Goal: Task Accomplishment & Management: Complete application form

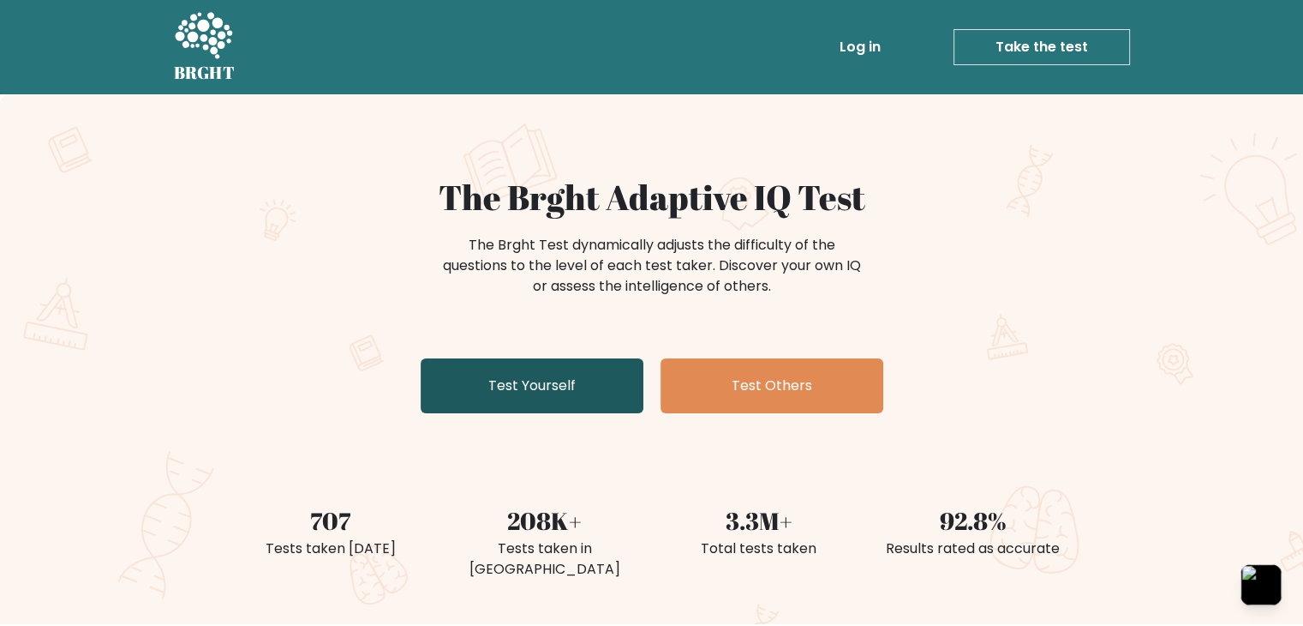
click at [564, 389] on link "Test Yourself" at bounding box center [532, 385] width 223 height 55
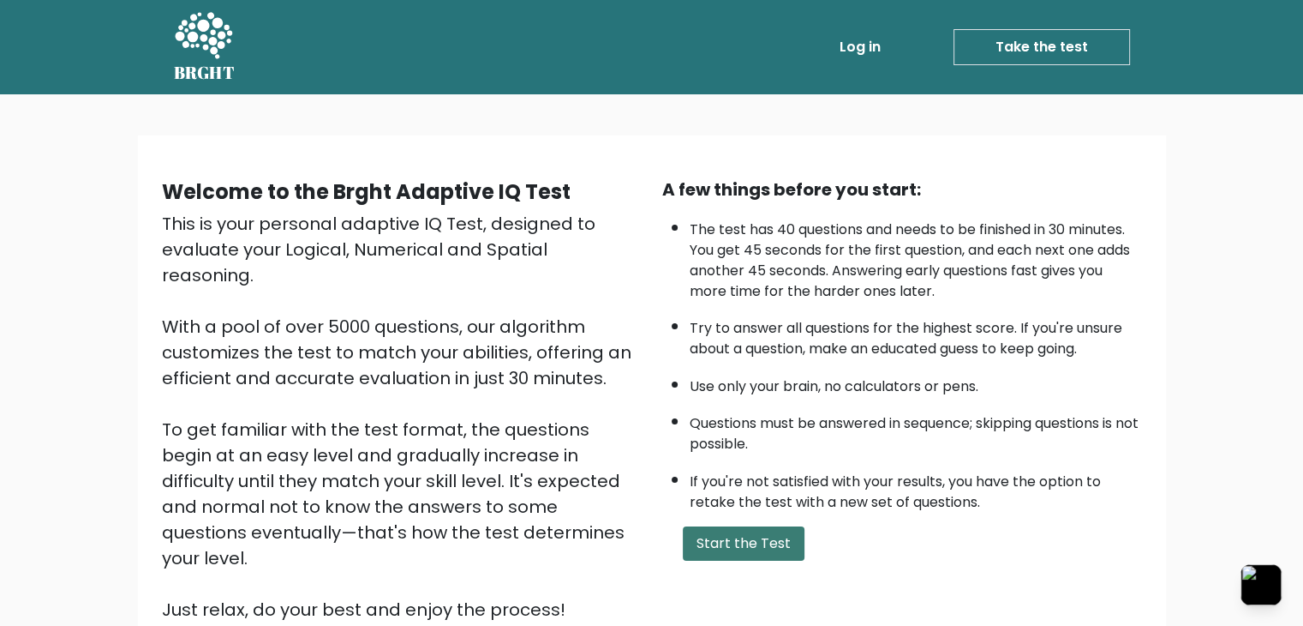
click at [745, 527] on button "Start the Test" at bounding box center [744, 543] width 122 height 34
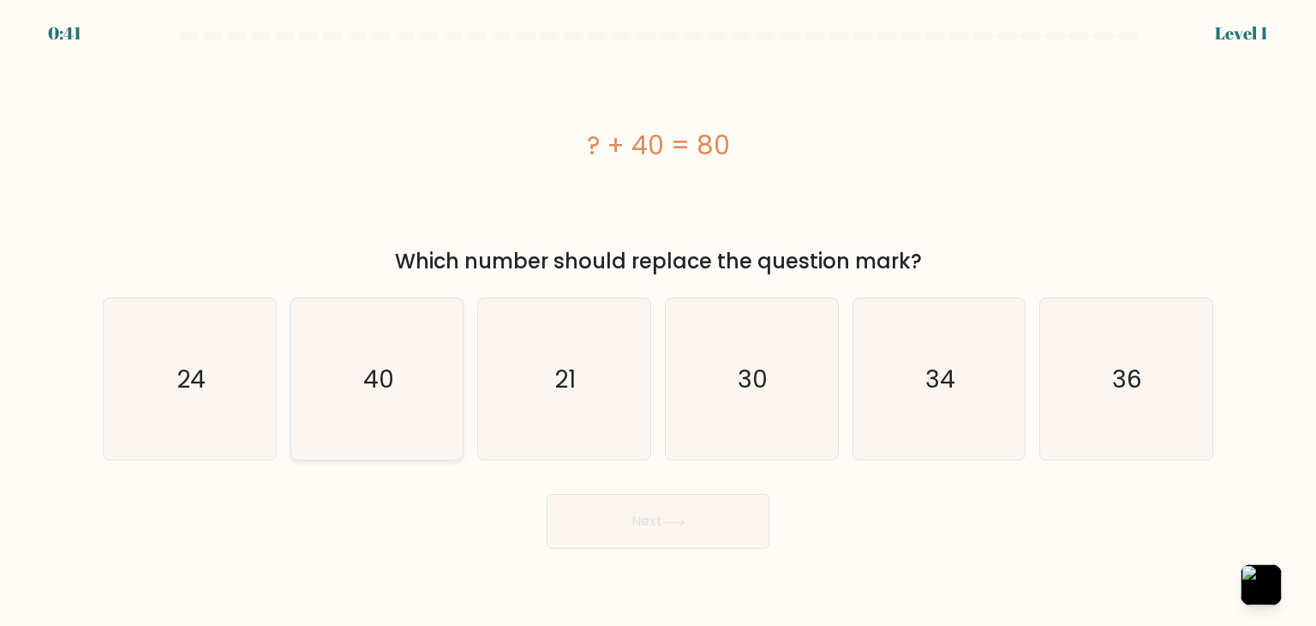
click at [363, 368] on text "40" at bounding box center [378, 379] width 31 height 34
click at [658, 321] on input "b. 40" at bounding box center [658, 317] width 1 height 9
radio input "true"
click at [645, 504] on button "Next" at bounding box center [658, 521] width 223 height 55
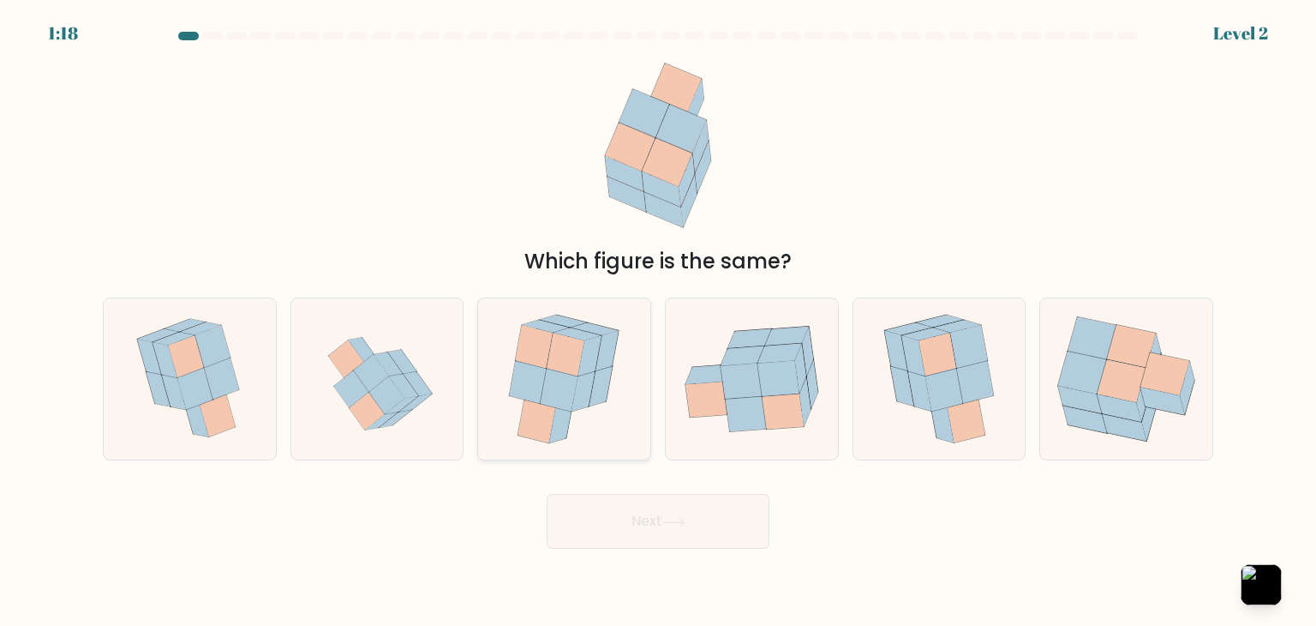
click at [571, 374] on icon at bounding box center [567, 353] width 38 height 43
click at [658, 321] on input "c." at bounding box center [658, 317] width 1 height 9
radio input "true"
drag, startPoint x: 628, startPoint y: 502, endPoint x: 629, endPoint y: 511, distance: 8.6
click at [628, 503] on button "Next" at bounding box center [658, 521] width 223 height 55
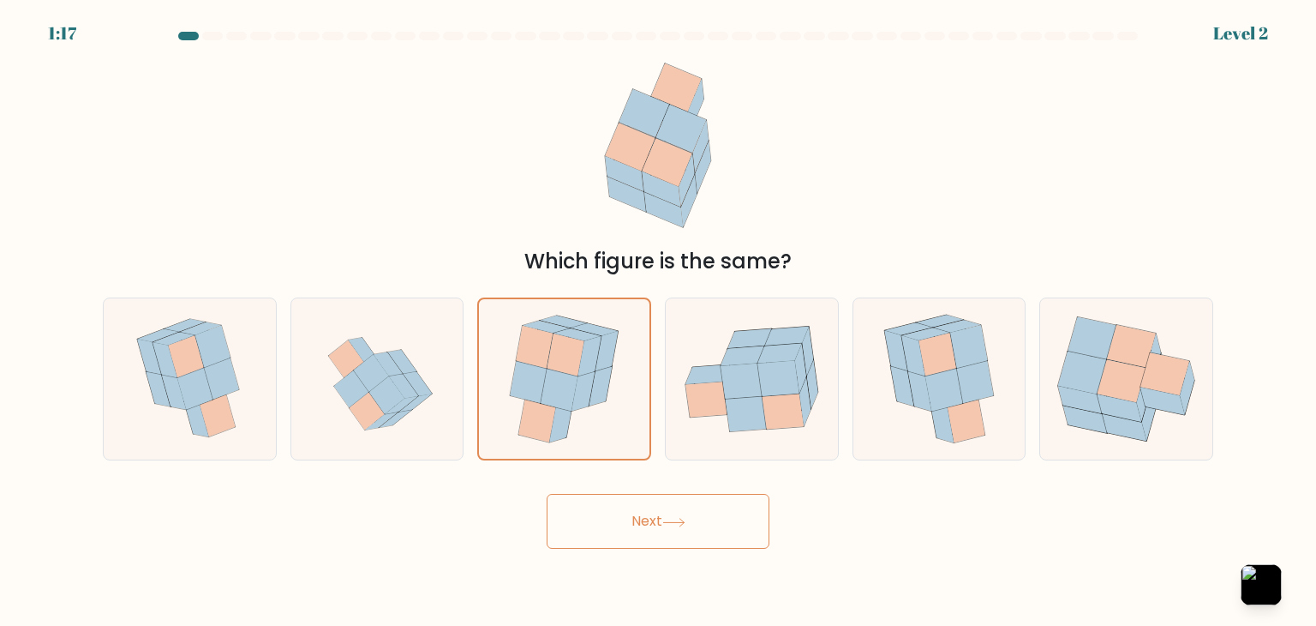
click at [630, 511] on button "Next" at bounding box center [658, 521] width 223 height 55
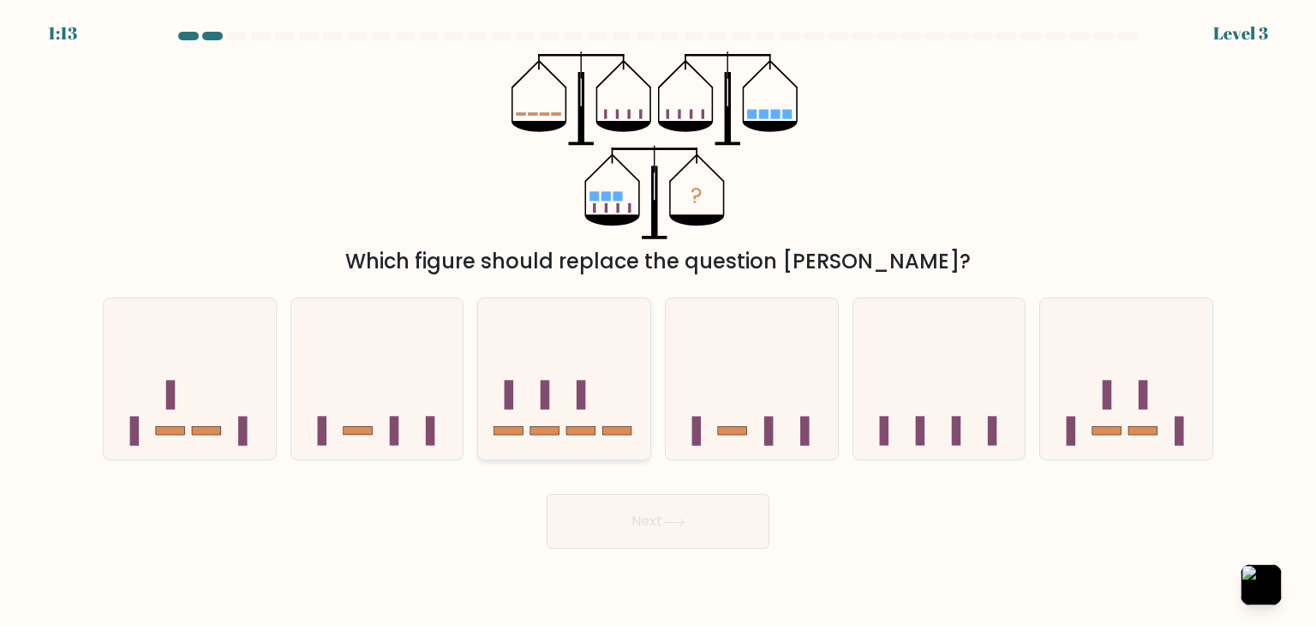
click at [562, 399] on icon at bounding box center [564, 379] width 172 height 142
click at [658, 321] on input "c." at bounding box center [658, 317] width 1 height 9
radio input "true"
click at [716, 522] on button "Next" at bounding box center [658, 521] width 223 height 55
click at [734, 532] on button "Next" at bounding box center [658, 521] width 223 height 55
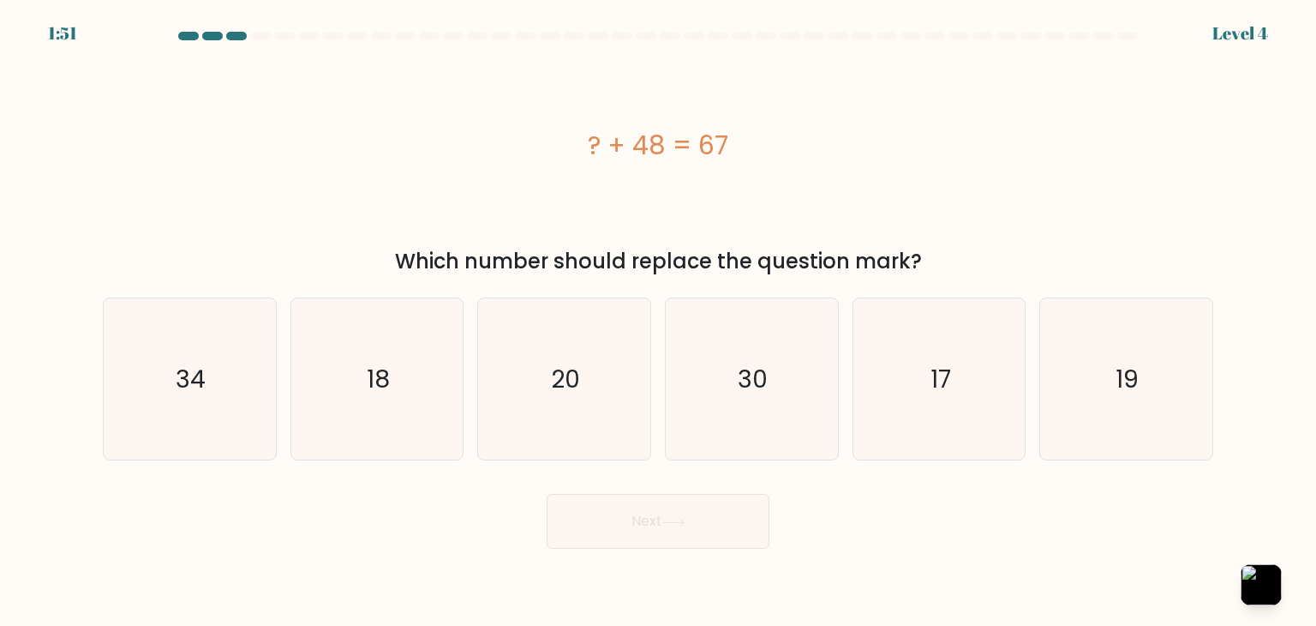
copy div "? + 48 = 67"
drag, startPoint x: 608, startPoint y: 145, endPoint x: 739, endPoint y: 158, distance: 131.7
click at [739, 158] on div "? + 48 = 67" at bounding box center [658, 145] width 1111 height 39
click at [1251, 580] on button "button" at bounding box center [1261, 584] width 45 height 45
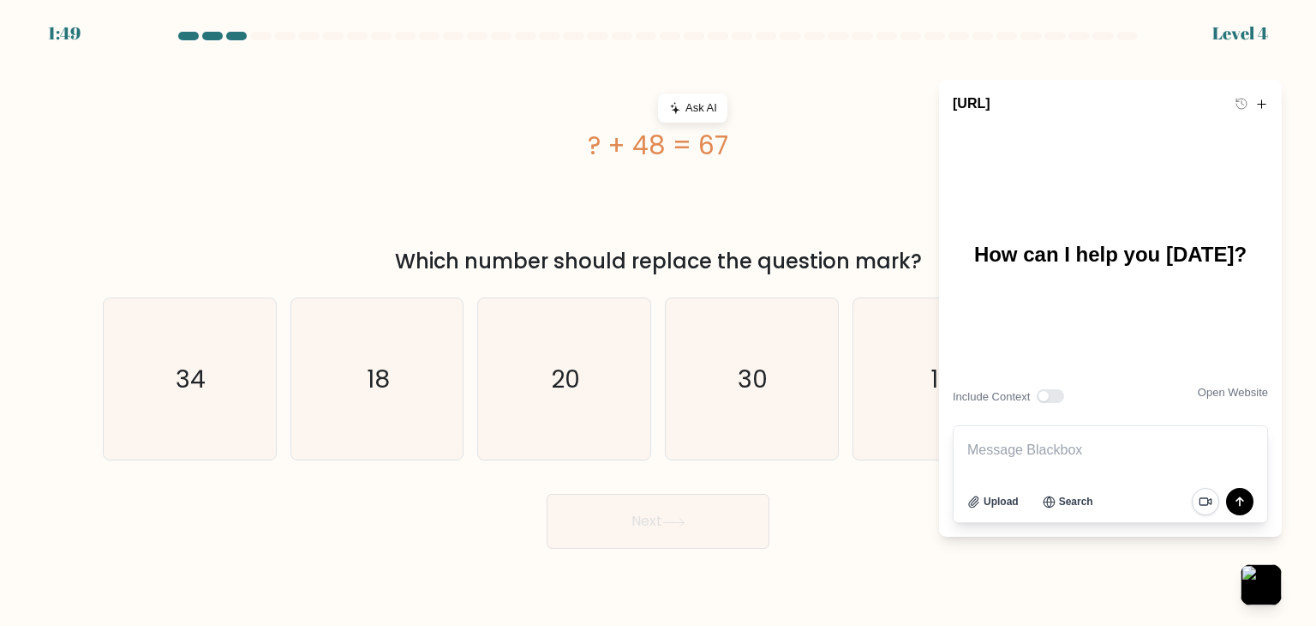
type textarea "? + 48 = 67"
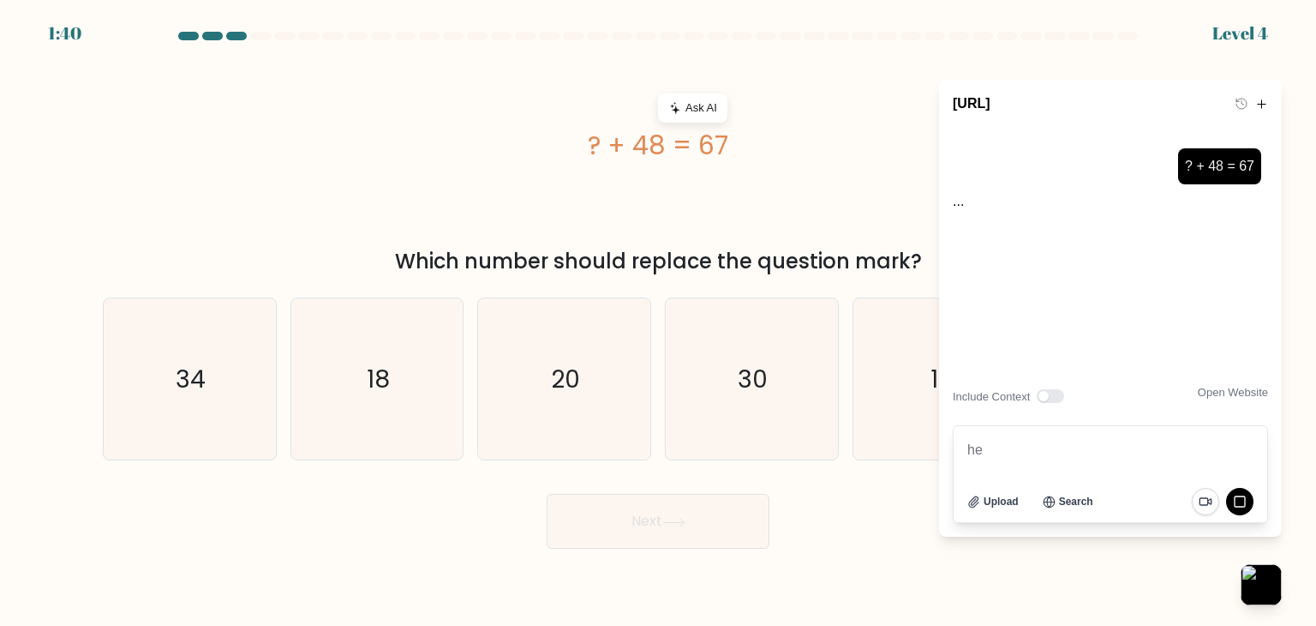
type textarea "hey"
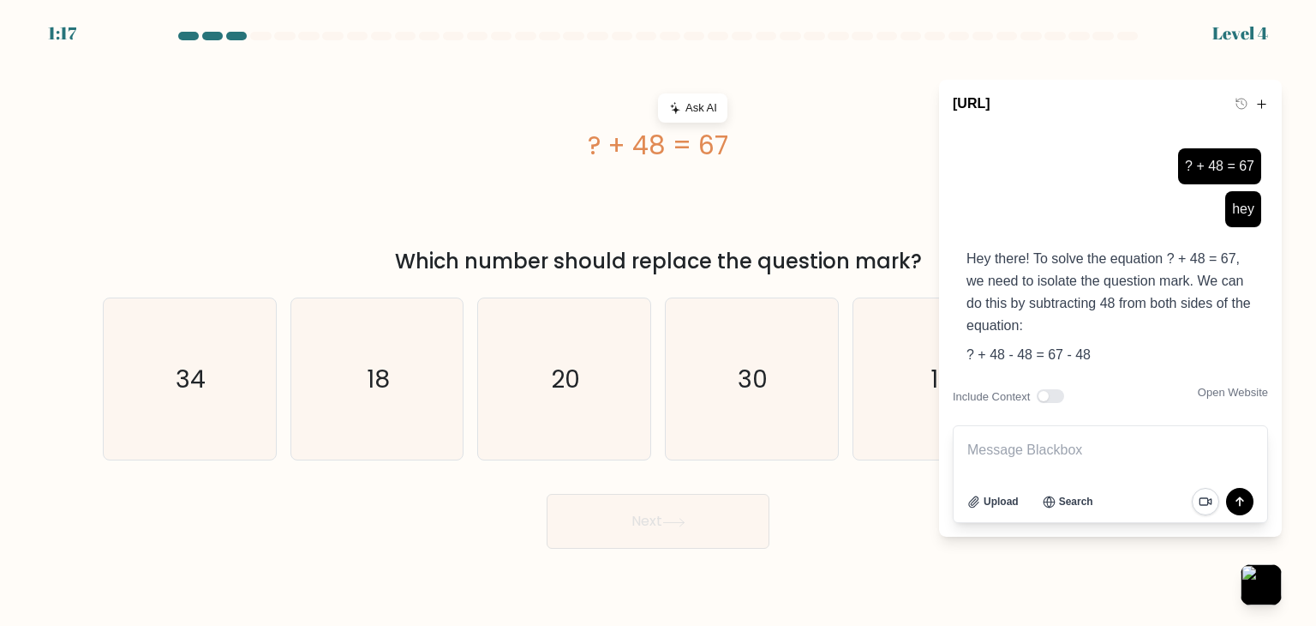
click at [883, 90] on div "? + 48 = 67" at bounding box center [658, 145] width 1111 height 188
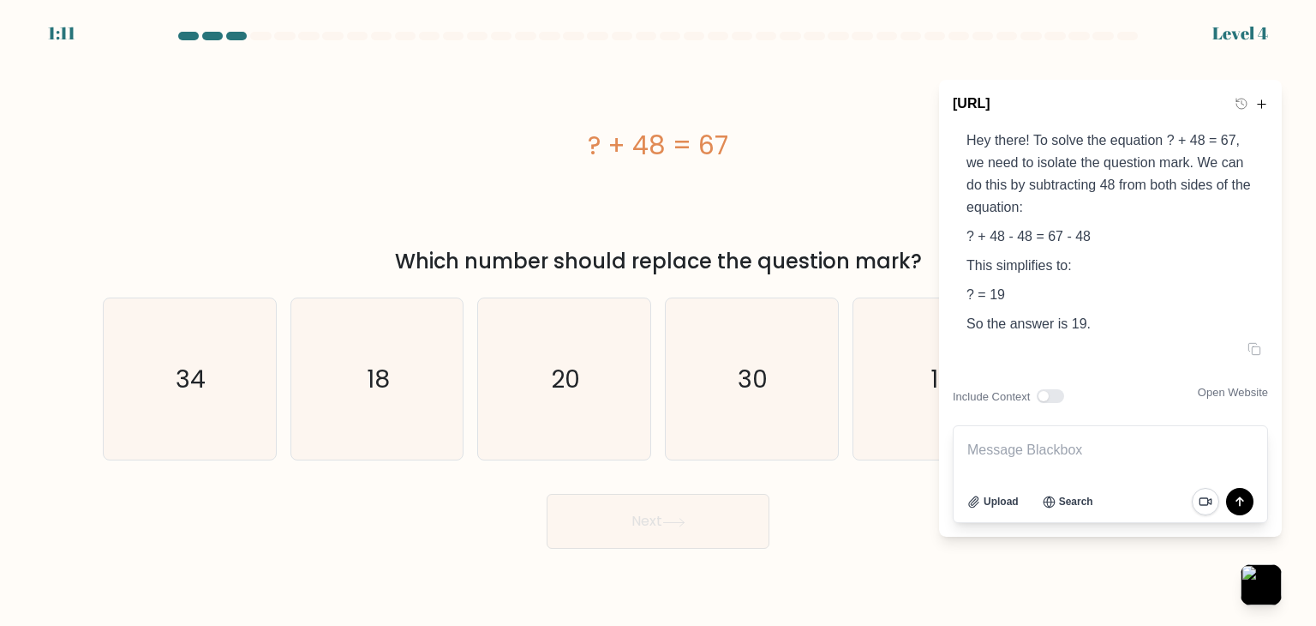
scroll to position [171, 0]
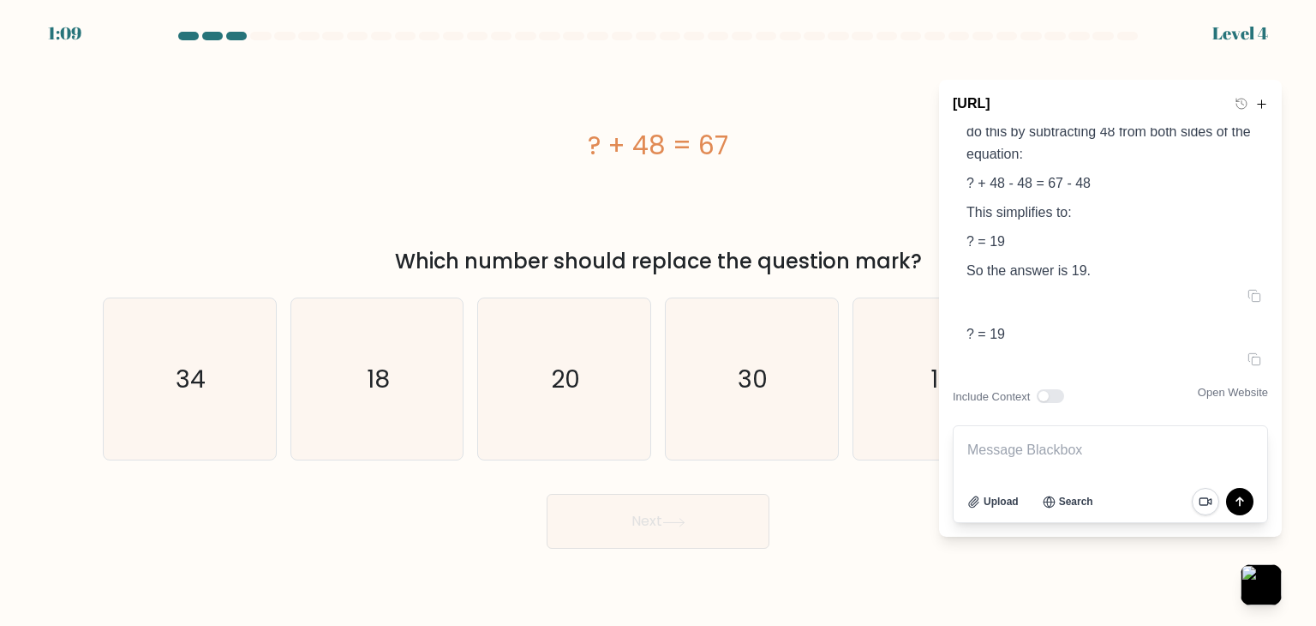
click at [918, 86] on div "? + 48 = 67" at bounding box center [658, 145] width 1111 height 188
click at [993, 68] on div "? + 48 = 67" at bounding box center [658, 145] width 1111 height 188
click at [1267, 579] on button "button" at bounding box center [1261, 584] width 45 height 45
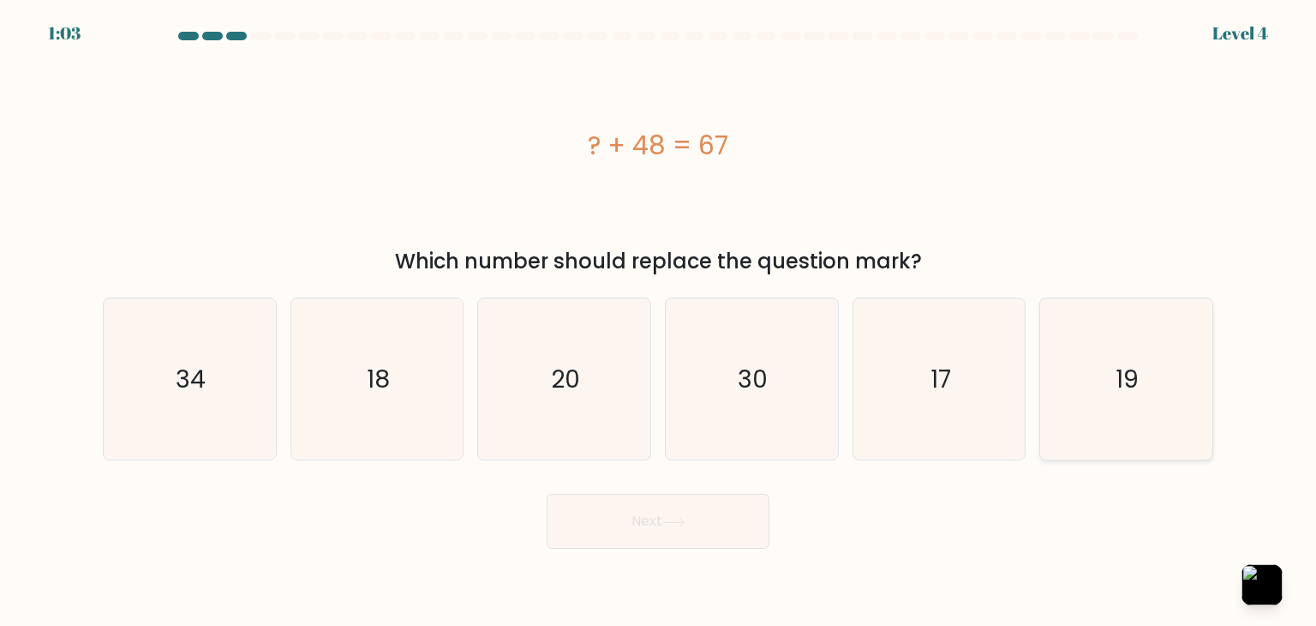
click at [1149, 411] on icon "19" at bounding box center [1125, 378] width 161 height 161
click at [659, 321] on input "f. 19" at bounding box center [658, 317] width 1 height 9
radio input "true"
click at [614, 540] on button "Next" at bounding box center [658, 521] width 223 height 55
click at [629, 524] on button "Next" at bounding box center [658, 521] width 223 height 55
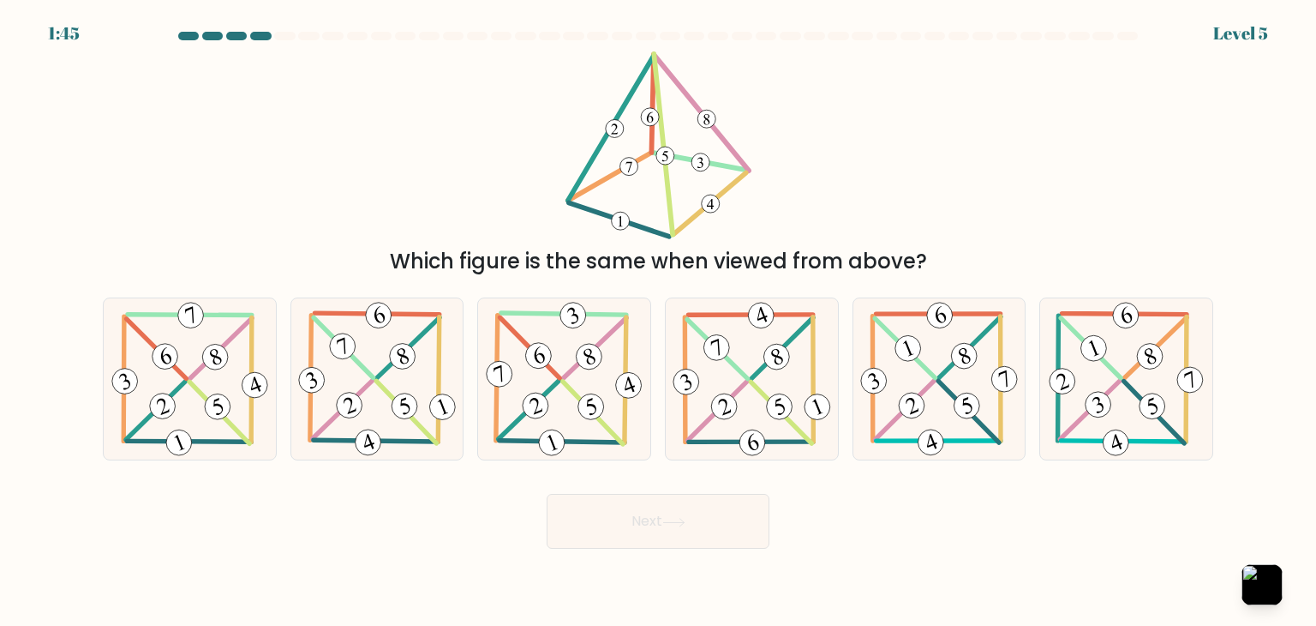
drag, startPoint x: 639, startPoint y: 524, endPoint x: 1167, endPoint y: 580, distance: 530.8
click at [1167, 580] on body "1:45 Level 5" at bounding box center [658, 313] width 1316 height 626
click at [199, 344] on icon at bounding box center [190, 378] width 165 height 161
click at [658, 321] on input "a." at bounding box center [658, 317] width 1 height 9
radio input "true"
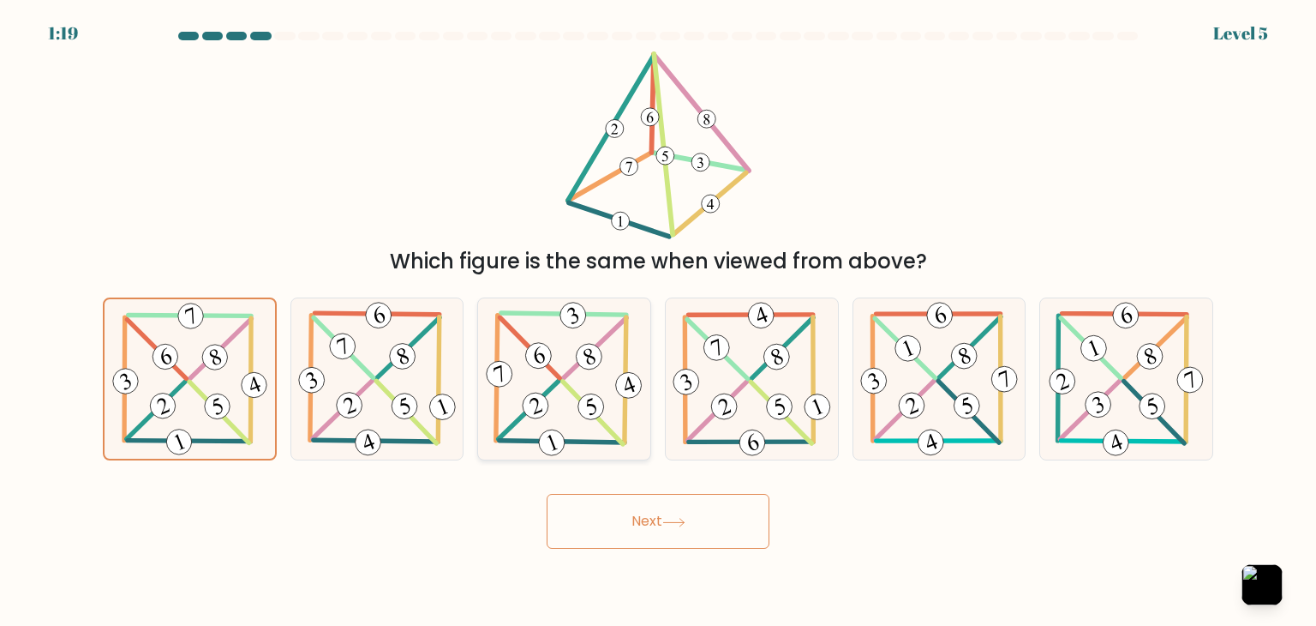
click at [550, 409] on icon at bounding box center [564, 378] width 164 height 161
click at [658, 321] on input "c." at bounding box center [658, 317] width 1 height 9
radio input "true"
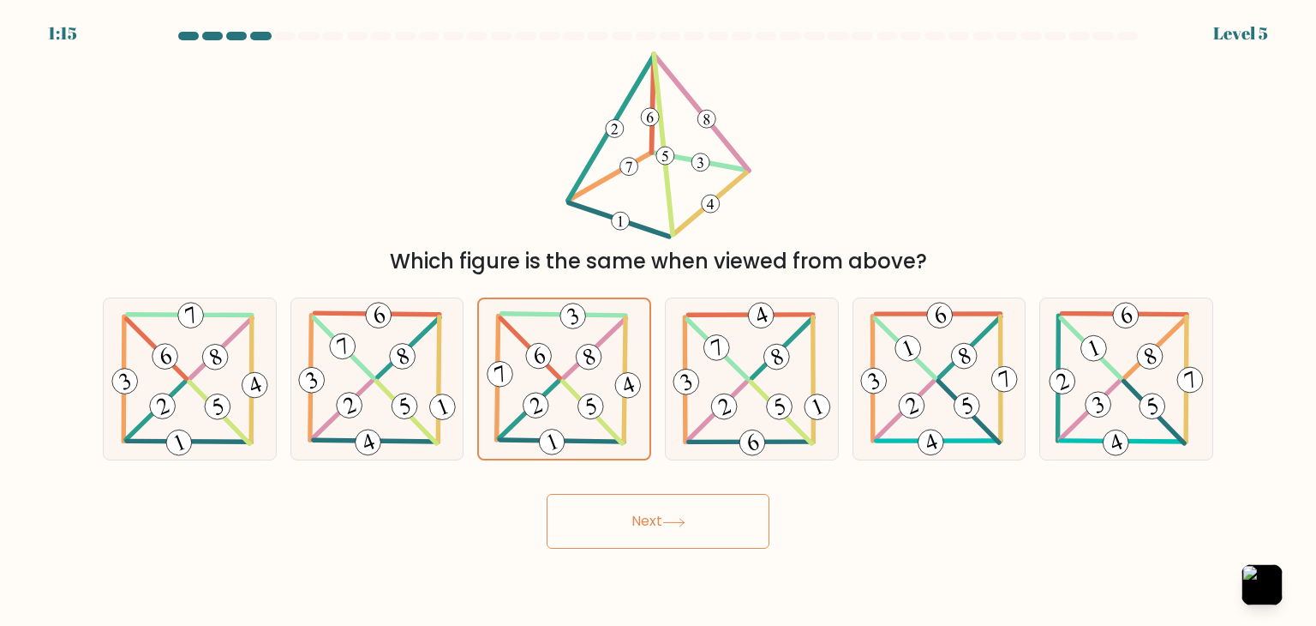
click at [610, 508] on button "Next" at bounding box center [658, 521] width 223 height 55
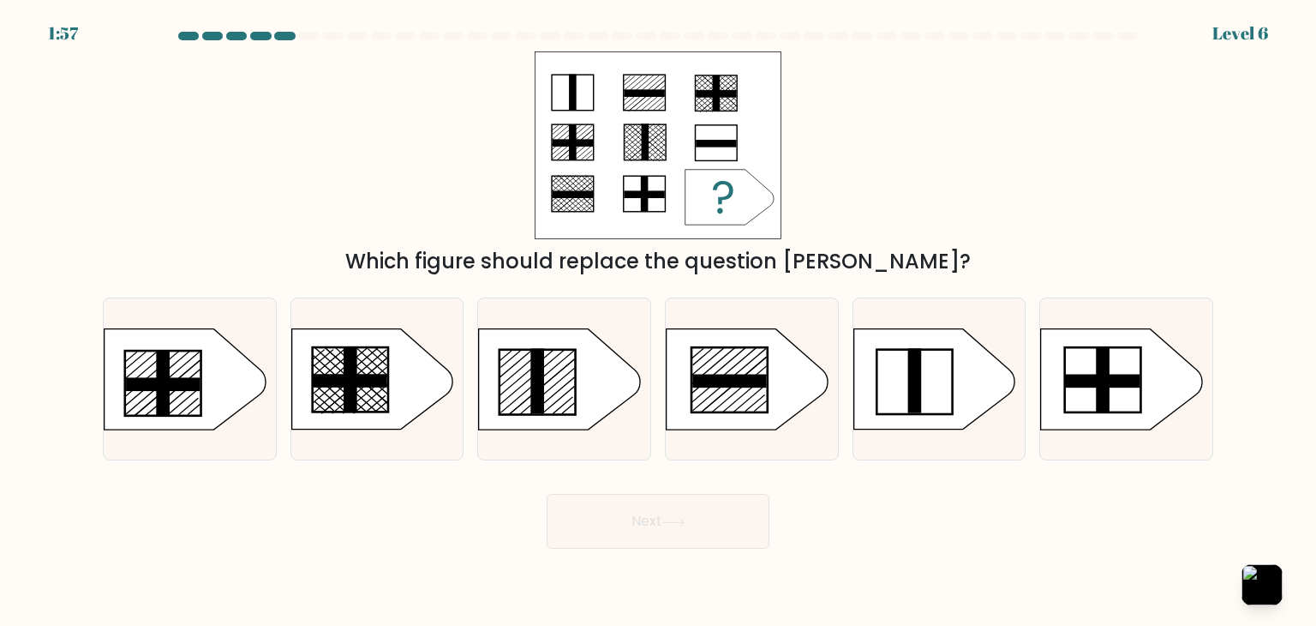
drag, startPoint x: 614, startPoint y: 518, endPoint x: 408, endPoint y: 193, distance: 385.1
click at [408, 193] on form "a." at bounding box center [658, 290] width 1316 height 517
click at [1268, 569] on button "button" at bounding box center [1262, 584] width 45 height 45
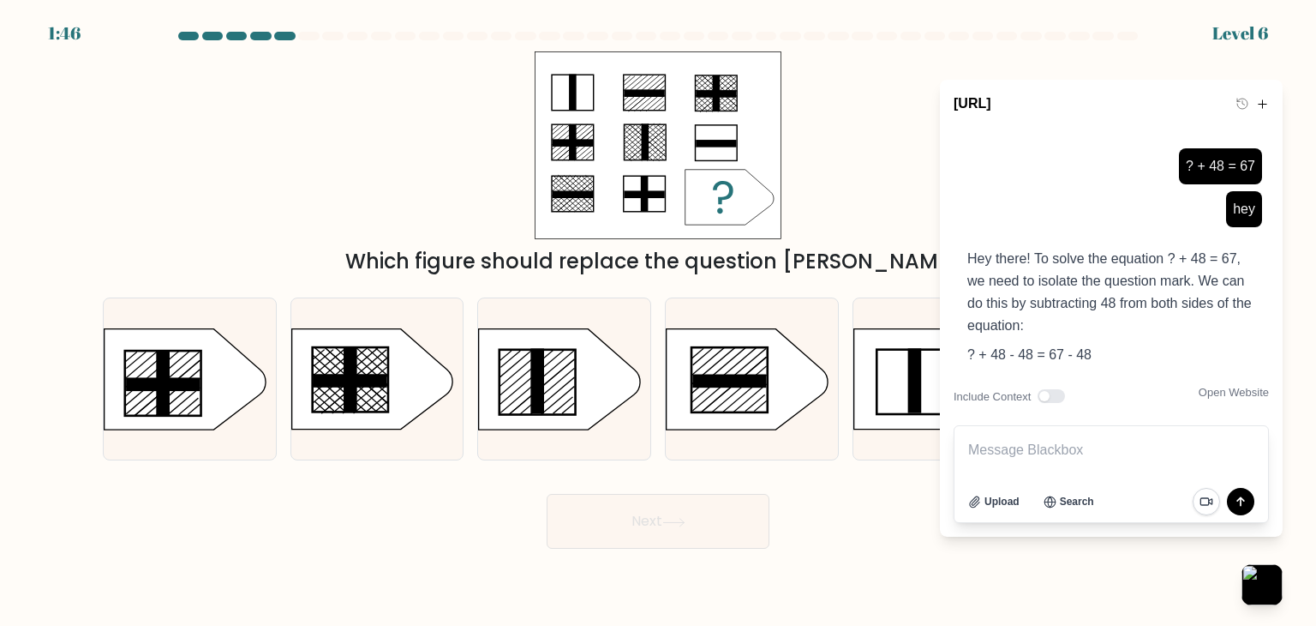
click at [1145, 450] on textarea at bounding box center [1112, 450] width 314 height 48
click at [1009, 506] on span "Upload" at bounding box center [1002, 501] width 35 height 15
click at [1248, 505] on icon "submit" at bounding box center [1240, 501] width 21 height 21
click at [1238, 494] on icon "submit" at bounding box center [1240, 501] width 21 height 21
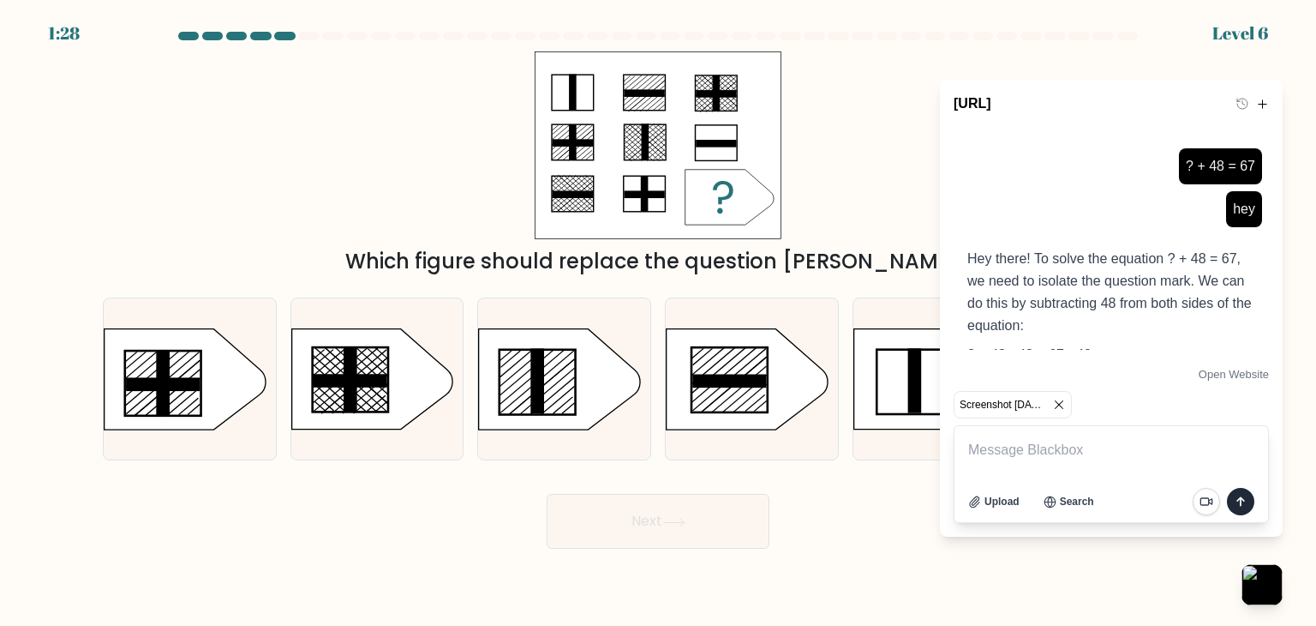
click at [1238, 494] on icon "submit" at bounding box center [1240, 501] width 21 height 21
click at [1239, 493] on icon "submit" at bounding box center [1240, 501] width 21 height 21
type textarea "answer"
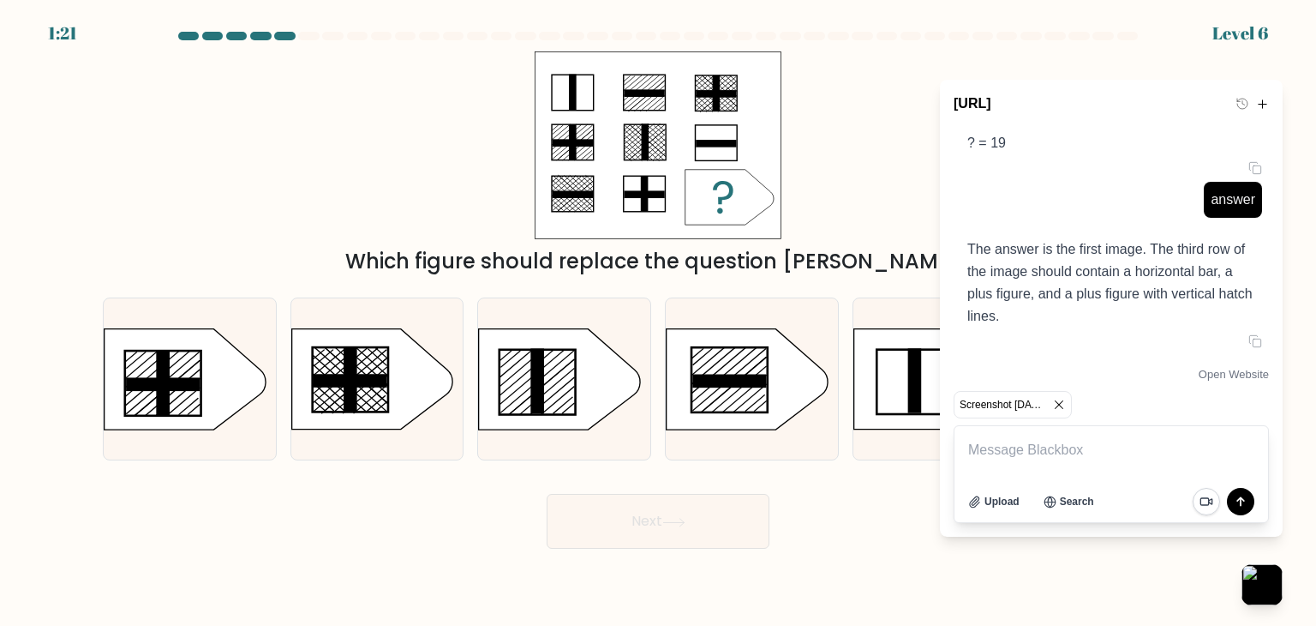
scroll to position [380, 0]
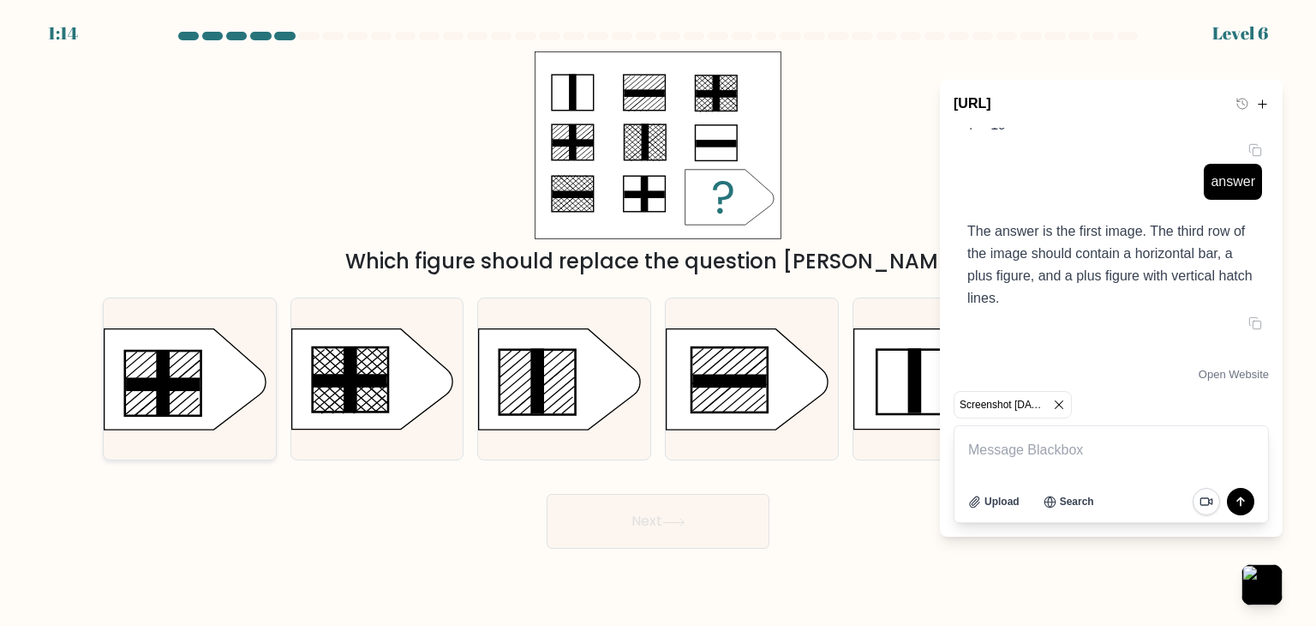
click at [186, 383] on rect at bounding box center [163, 384] width 74 height 14
click at [658, 321] on input "a." at bounding box center [658, 317] width 1 height 9
radio input "true"
click at [692, 530] on button "Next" at bounding box center [658, 521] width 223 height 55
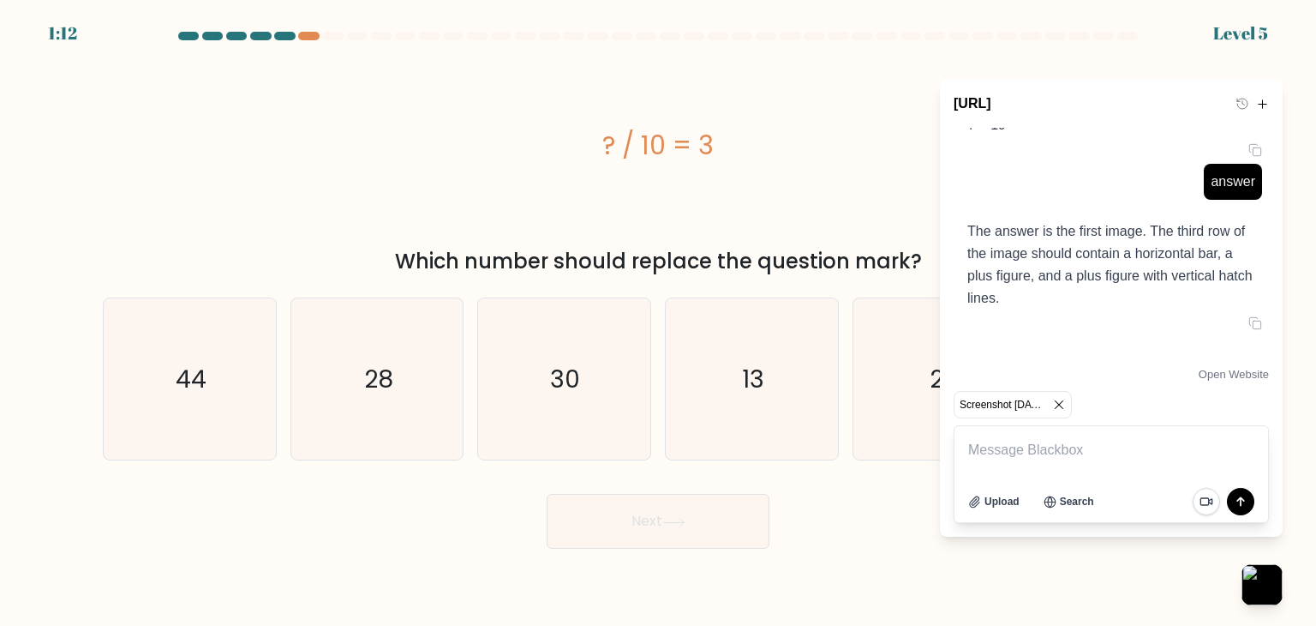
click at [690, 525] on button "Next" at bounding box center [658, 521] width 223 height 55
drag, startPoint x: 621, startPoint y: 143, endPoint x: 957, endPoint y: 292, distance: 367.5
click at [820, 168] on div "? / 10 = 3" at bounding box center [658, 145] width 1111 height 188
copy div "? / 10 = 3"
click at [1146, 446] on textarea at bounding box center [1112, 450] width 314 height 48
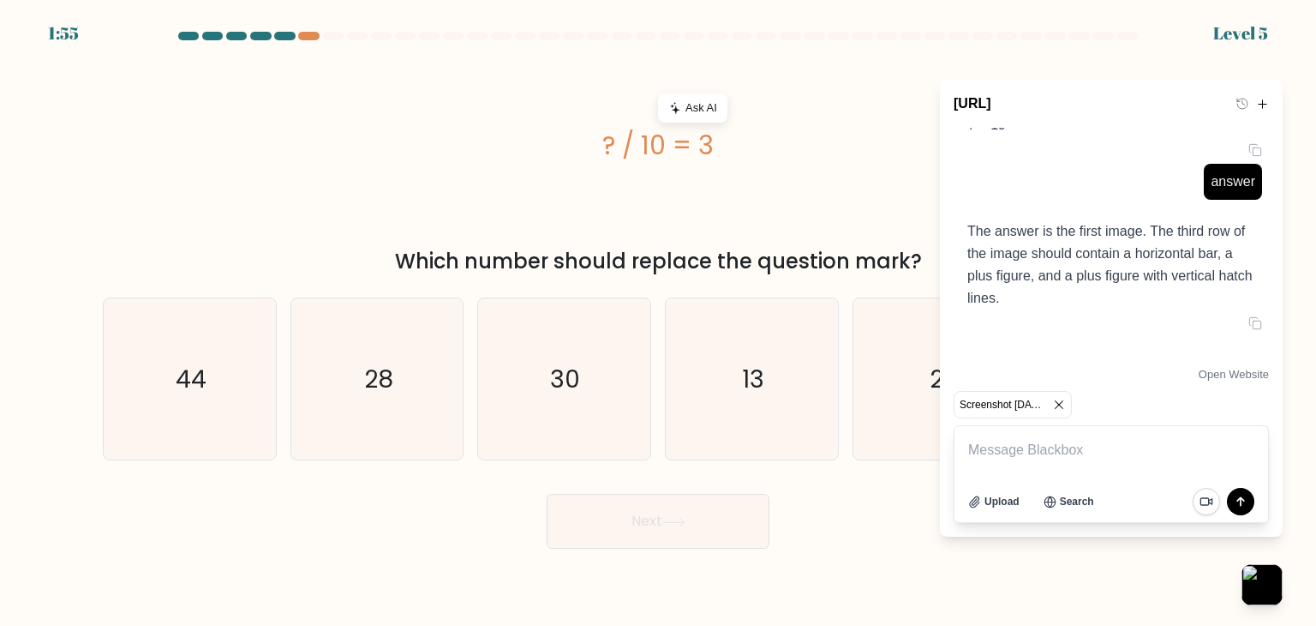
paste textarea "? / 10 = 3"
type textarea "? / 10 = 3"
click at [1242, 488] on button "submit" at bounding box center [1240, 501] width 27 height 27
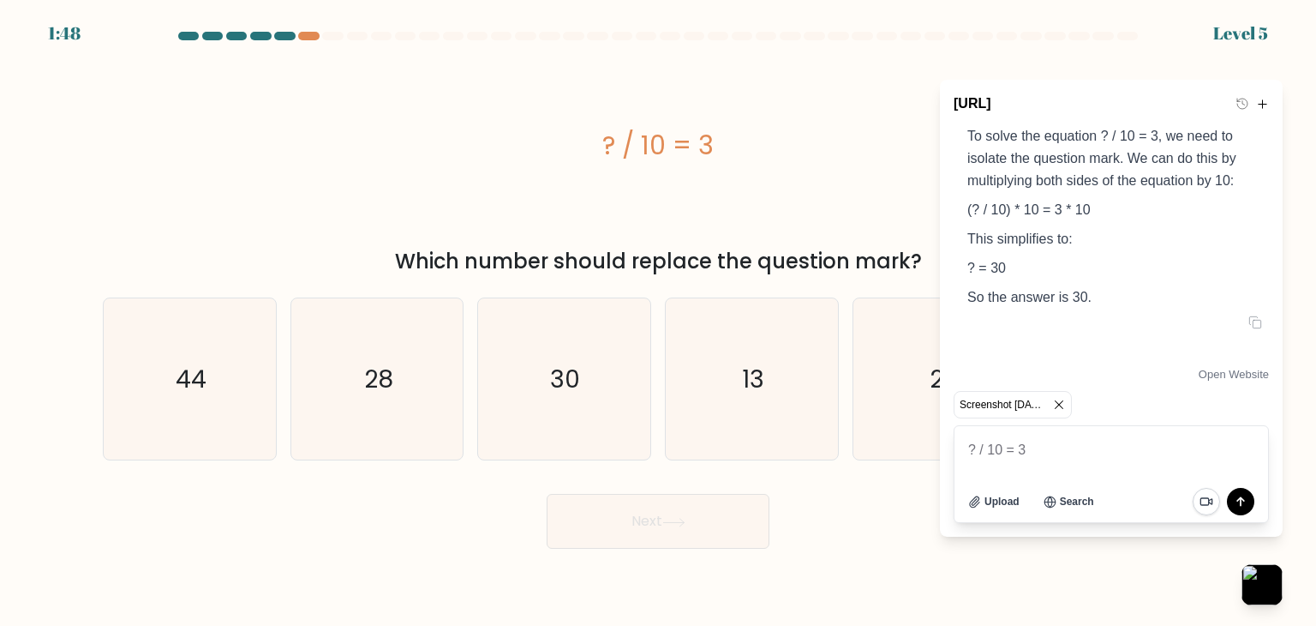
scroll to position [670, 0]
click at [590, 357] on icon "30" at bounding box center [563, 378] width 161 height 161
click at [658, 321] on input "c. 30" at bounding box center [658, 317] width 1 height 9
radio input "true"
click at [698, 529] on button "Next" at bounding box center [658, 521] width 223 height 55
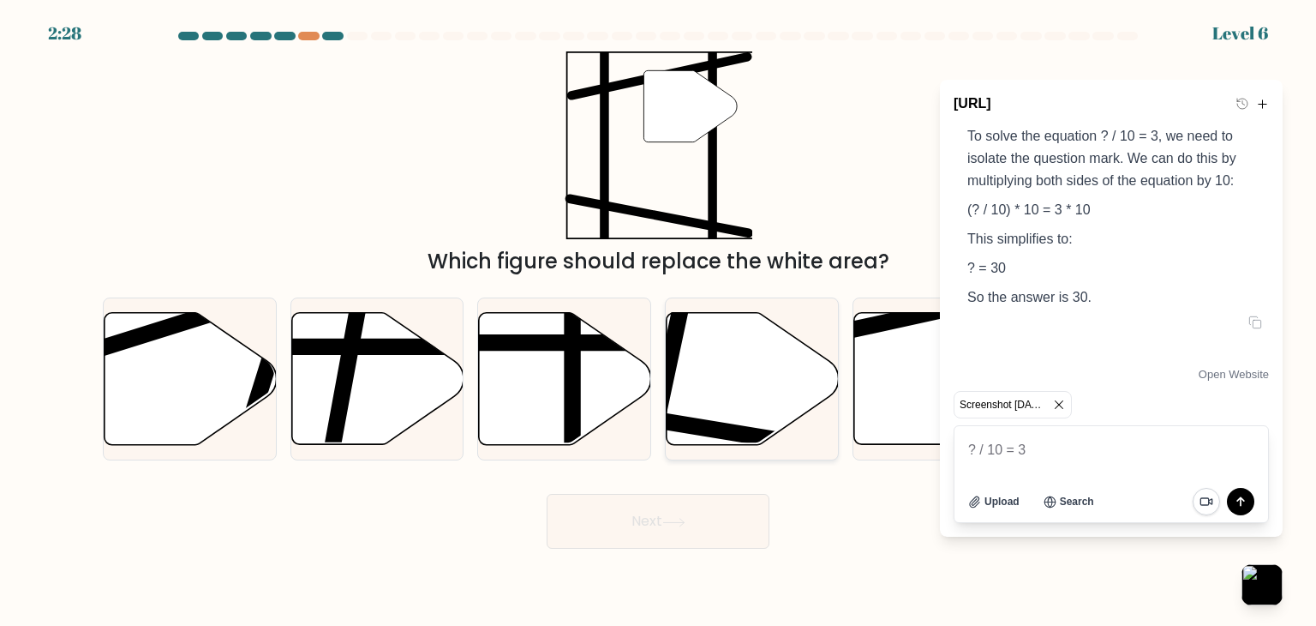
click at [714, 401] on icon at bounding box center [753, 379] width 172 height 132
click at [659, 321] on input "d." at bounding box center [658, 317] width 1 height 9
radio input "true"
click at [714, 517] on button "Next" at bounding box center [658, 521] width 223 height 55
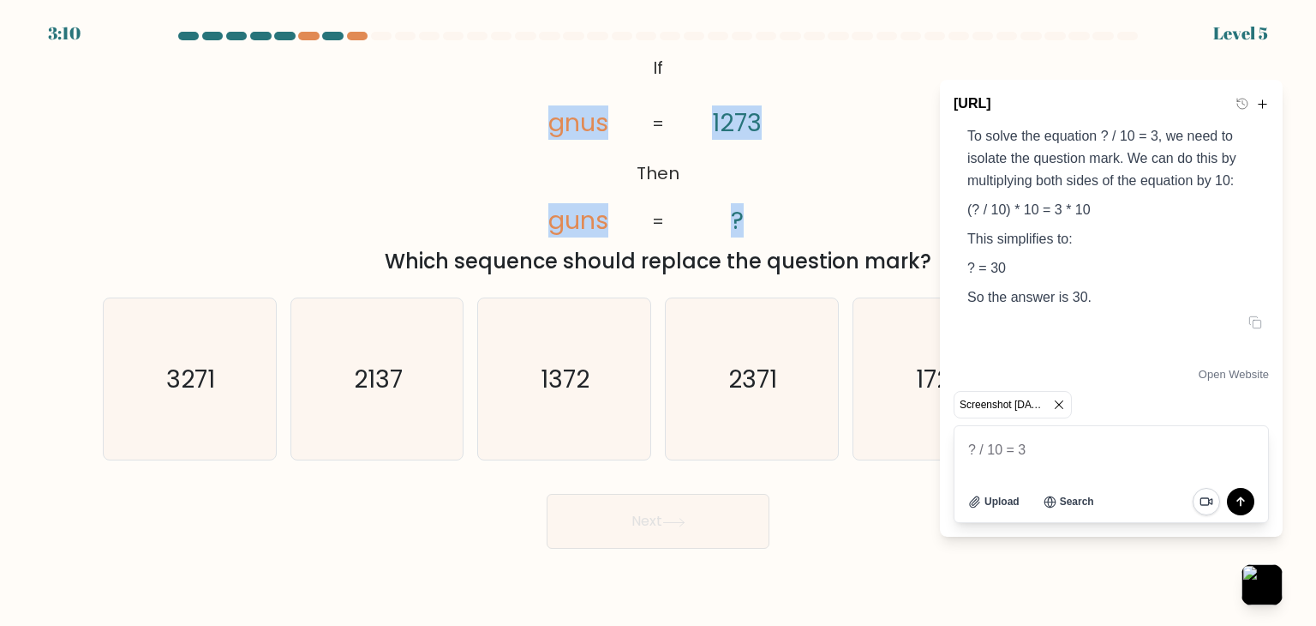
copy icon "gnus guns 1273 ?"
drag, startPoint x: 516, startPoint y: 105, endPoint x: 809, endPoint y: 241, distance: 322.8
click at [799, 231] on icon "@import url('https://fonts.googleapis.com/css?family=Abril+Fatface:400,100,100i…" at bounding box center [658, 145] width 305 height 188
click at [1022, 447] on textarea "? / 10 = 3" at bounding box center [1112, 450] width 314 height 48
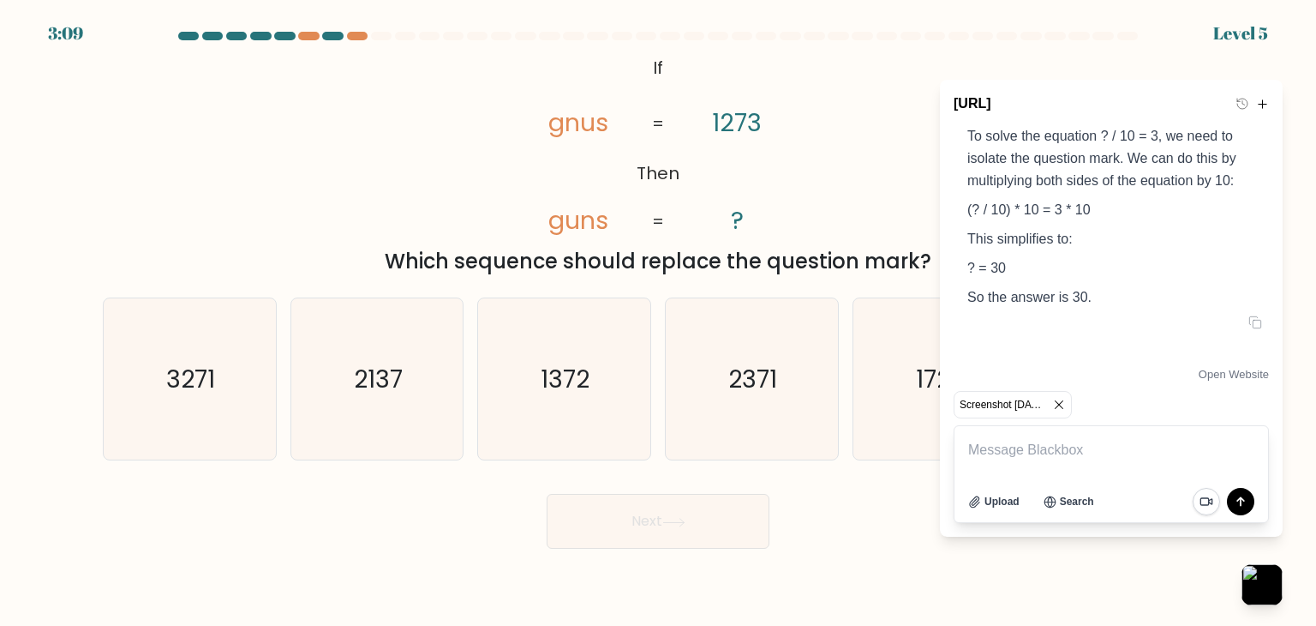
paste textarea "gnus guns 1273 ?"
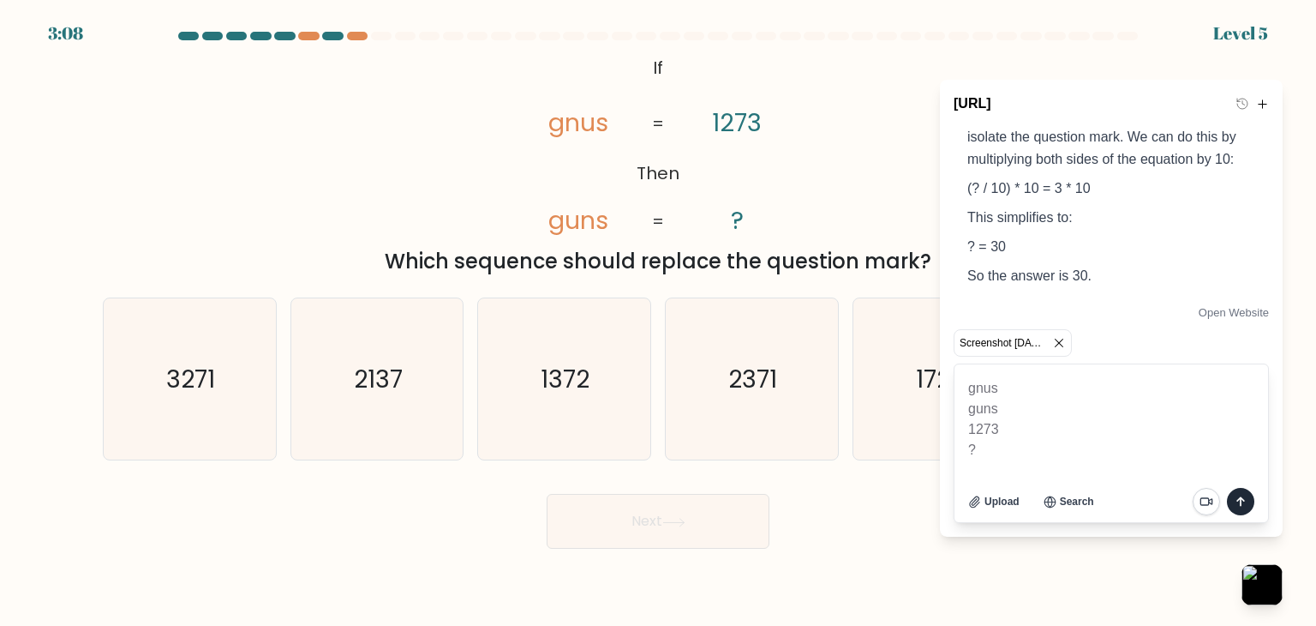
type textarea "gnus guns 1273 ?"
click at [1250, 494] on icon "submit" at bounding box center [1240, 501] width 21 height 21
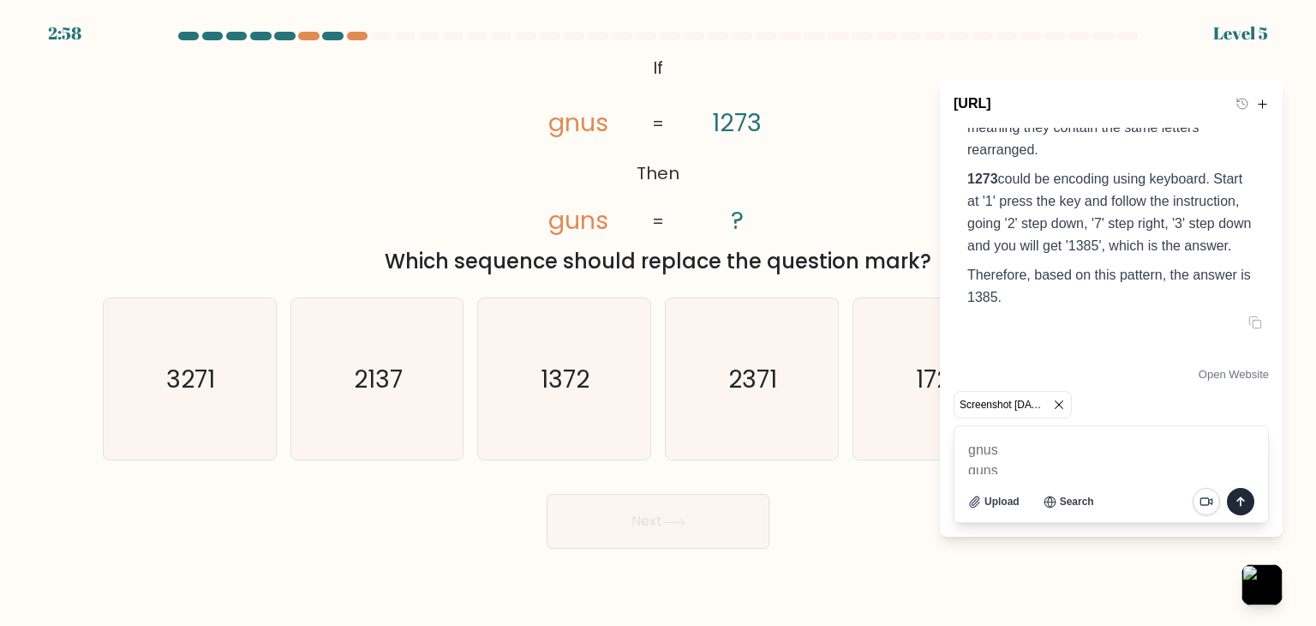
scroll to position [1116, 0]
click at [1249, 566] on button "button" at bounding box center [1262, 584] width 45 height 45
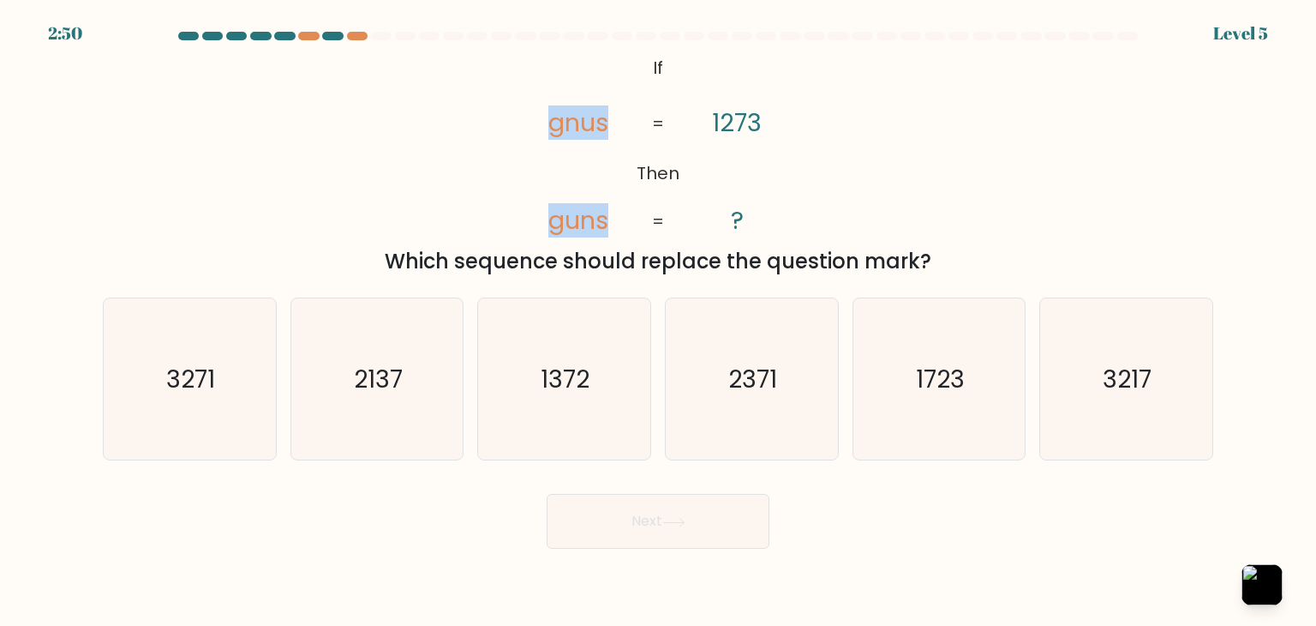
drag, startPoint x: 536, startPoint y: 120, endPoint x: 703, endPoint y: 102, distance: 168.1
click at [703, 102] on icon "@import url('https://fonts.googleapis.com/css?family=Abril+Fatface:400,100,100i…" at bounding box center [658, 145] width 305 height 188
click at [843, 171] on div "@import url('https://fonts.googleapis.com/css?family=Abril+Fatface:400,100,100i…" at bounding box center [658, 163] width 1131 height 225
drag, startPoint x: 542, startPoint y: 223, endPoint x: 749, endPoint y: 219, distance: 207.4
click at [749, 219] on icon "@import url('https://fonts.googleapis.com/css?family=Abril+Fatface:400,100,100i…" at bounding box center [658, 145] width 305 height 188
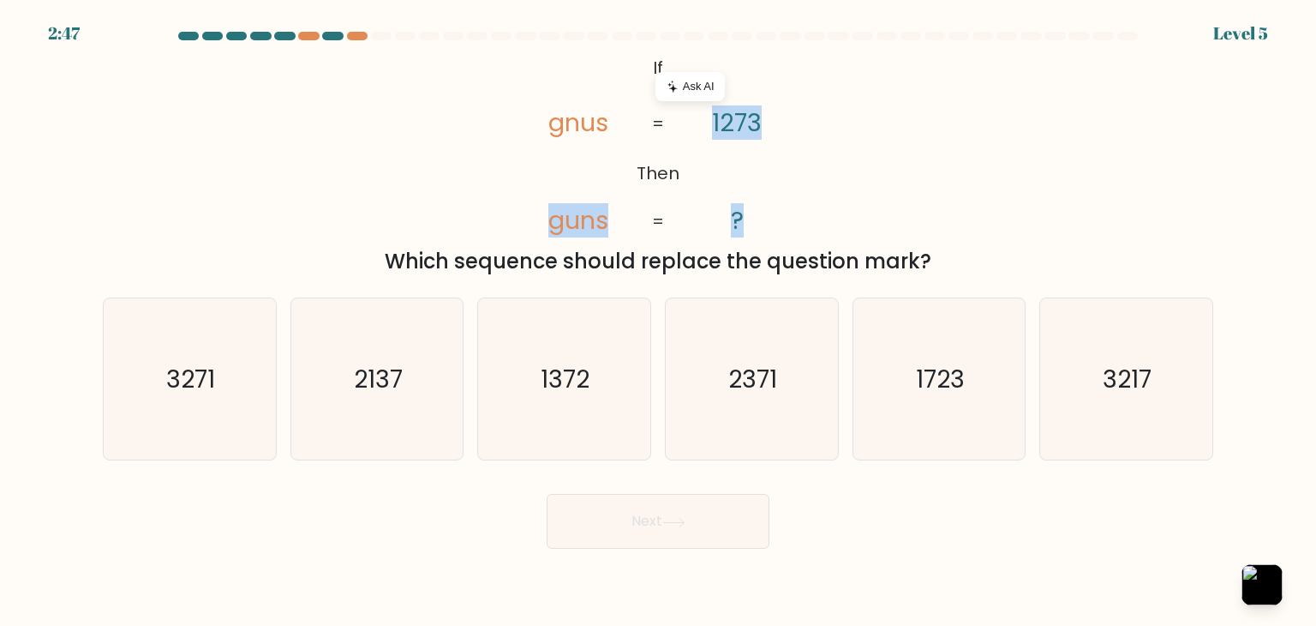
click at [850, 165] on div "@import url('https://fonts.googleapis.com/css?family=Abril+Fatface:400,100,100i…" at bounding box center [658, 163] width 1131 height 225
drag, startPoint x: 548, startPoint y: 224, endPoint x: 738, endPoint y: 230, distance: 189.5
click at [738, 230] on icon "@import url('https://fonts.googleapis.com/css?family=Abril+Fatface:400,100,100i…" at bounding box center [658, 145] width 305 height 188
click at [859, 168] on div "@import url('https://fonts.googleapis.com/css?family=Abril+Fatface:400,100,100i…" at bounding box center [658, 163] width 1131 height 225
click at [1270, 587] on button "button" at bounding box center [1262, 584] width 45 height 45
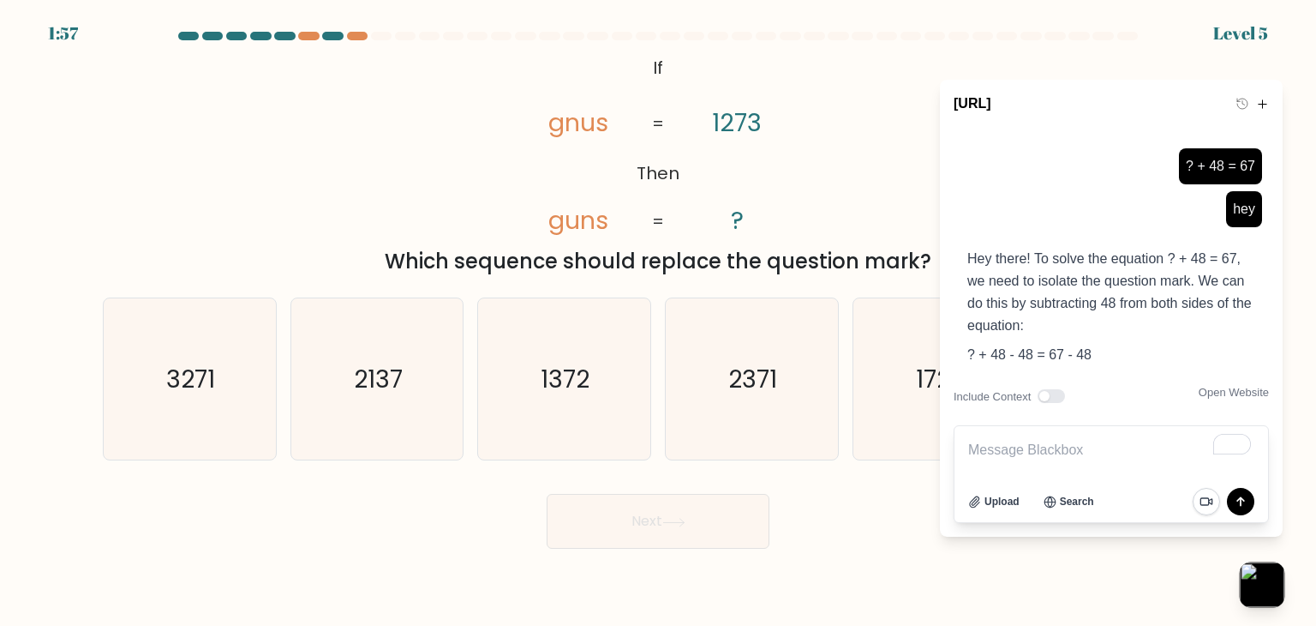
click at [1268, 573] on button "button" at bounding box center [1262, 584] width 45 height 45
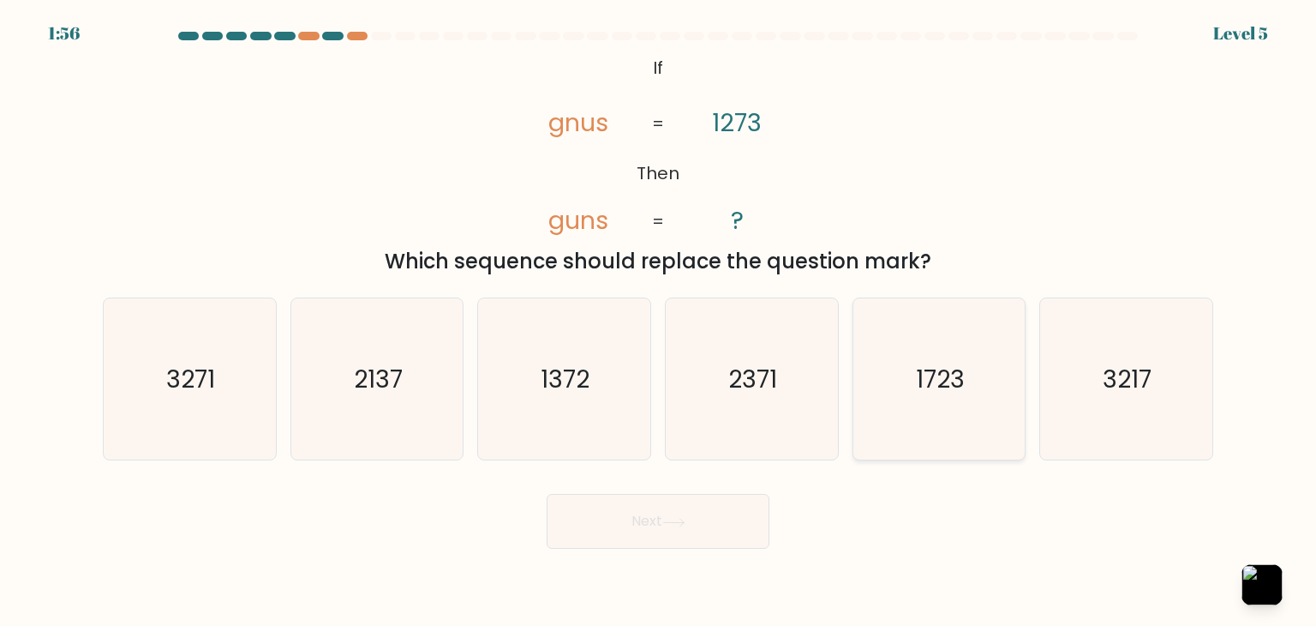
click at [934, 394] on text "1723" at bounding box center [940, 379] width 49 height 34
click at [659, 321] on input "e. 1723" at bounding box center [658, 317] width 1 height 9
radio input "true"
click at [644, 524] on button "Next" at bounding box center [658, 521] width 223 height 55
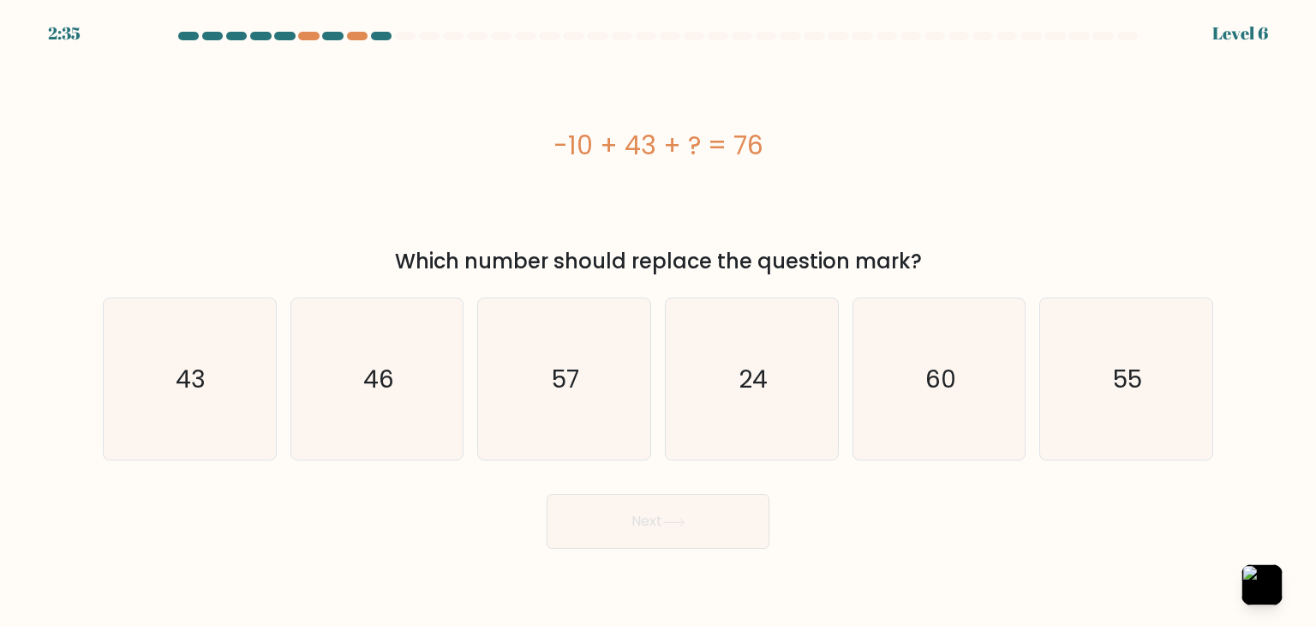
copy div "-10 + 43 + ? = 76"
drag, startPoint x: 739, startPoint y: 155, endPoint x: 864, endPoint y: 159, distance: 124.3
click at [864, 159] on div "-10 + 43 + ? = 76" at bounding box center [658, 145] width 1111 height 39
click at [1266, 579] on button "button" at bounding box center [1262, 584] width 45 height 45
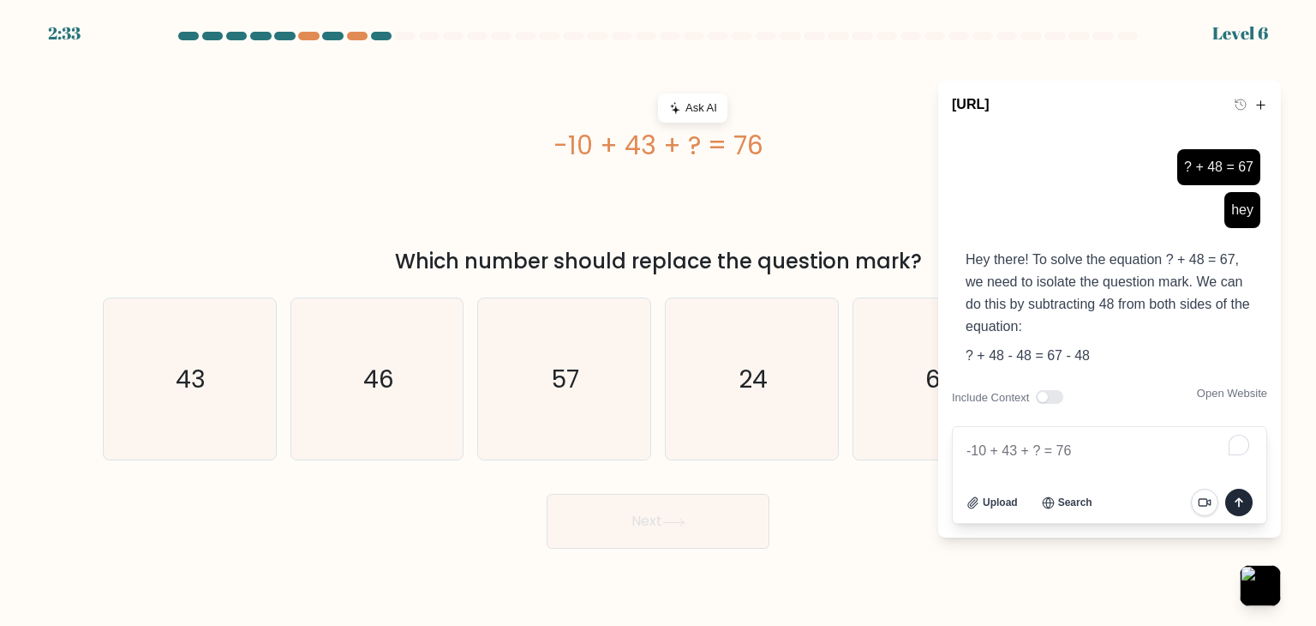
type textarea "-10 + 43 + ? = 76"
click at [1238, 500] on icon "submit" at bounding box center [1239, 501] width 8 height 9
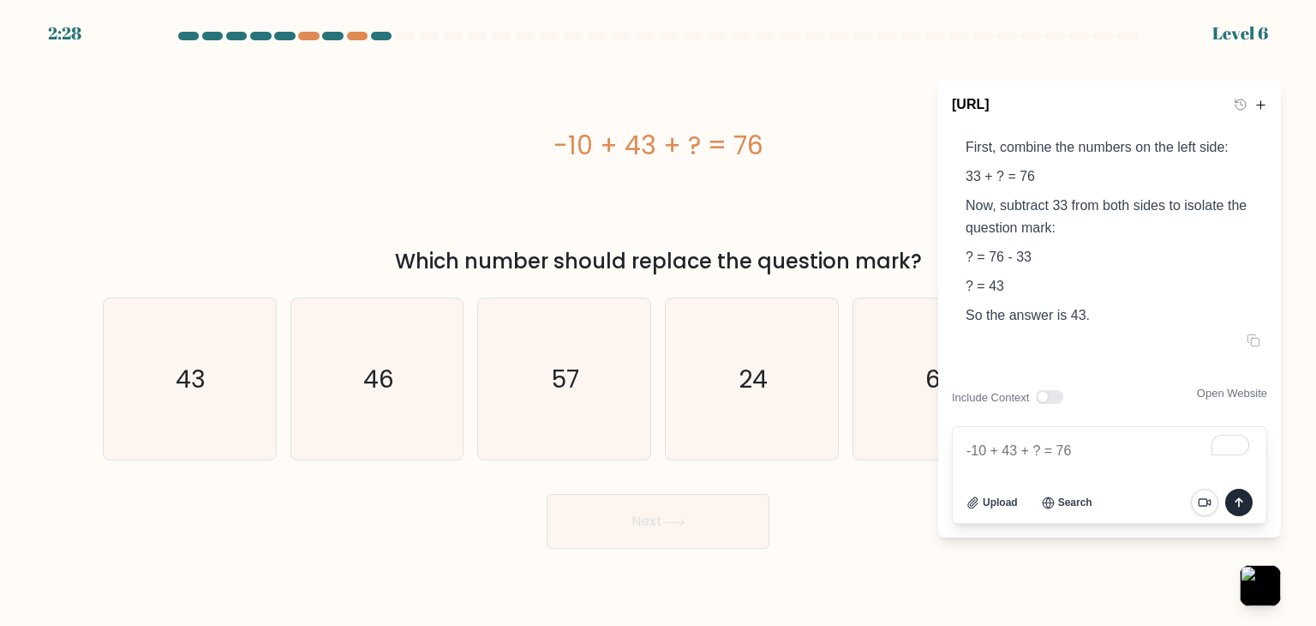
scroll to position [1432, 0]
drag, startPoint x: 190, startPoint y: 357, endPoint x: 482, endPoint y: 477, distance: 315.1
click at [191, 357] on icon "43" at bounding box center [189, 378] width 161 height 161
click at [658, 321] on input "a. 43" at bounding box center [658, 317] width 1 height 9
radio input "true"
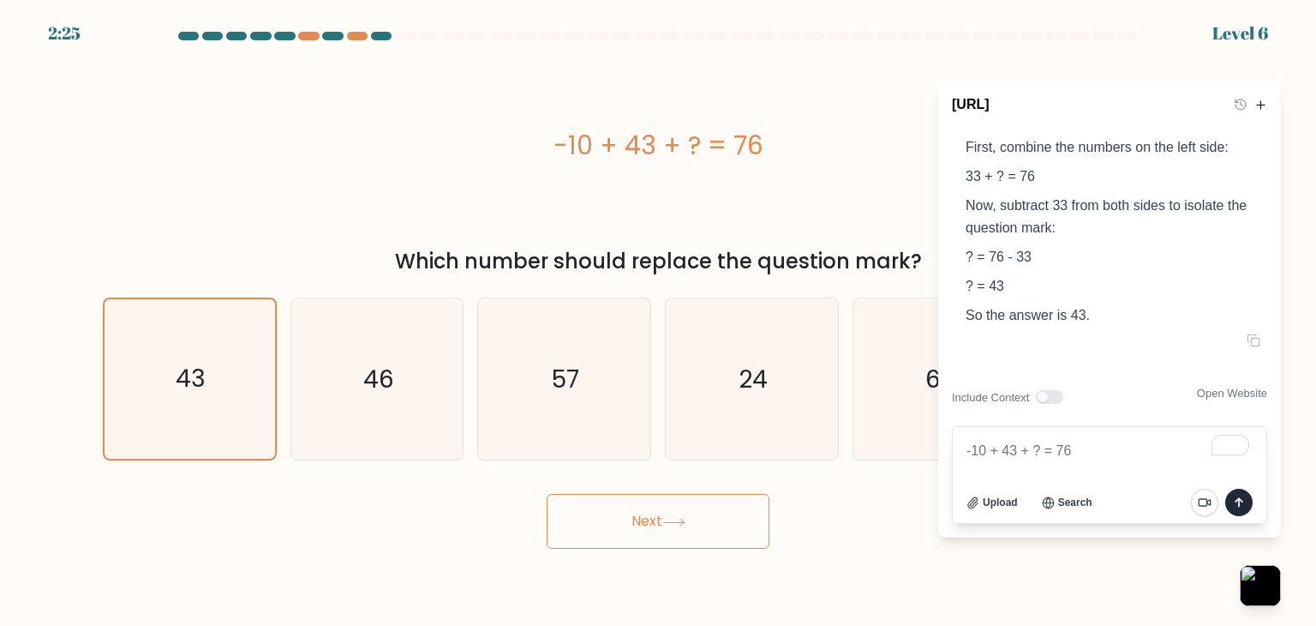
click at [616, 524] on button "Next" at bounding box center [658, 521] width 223 height 55
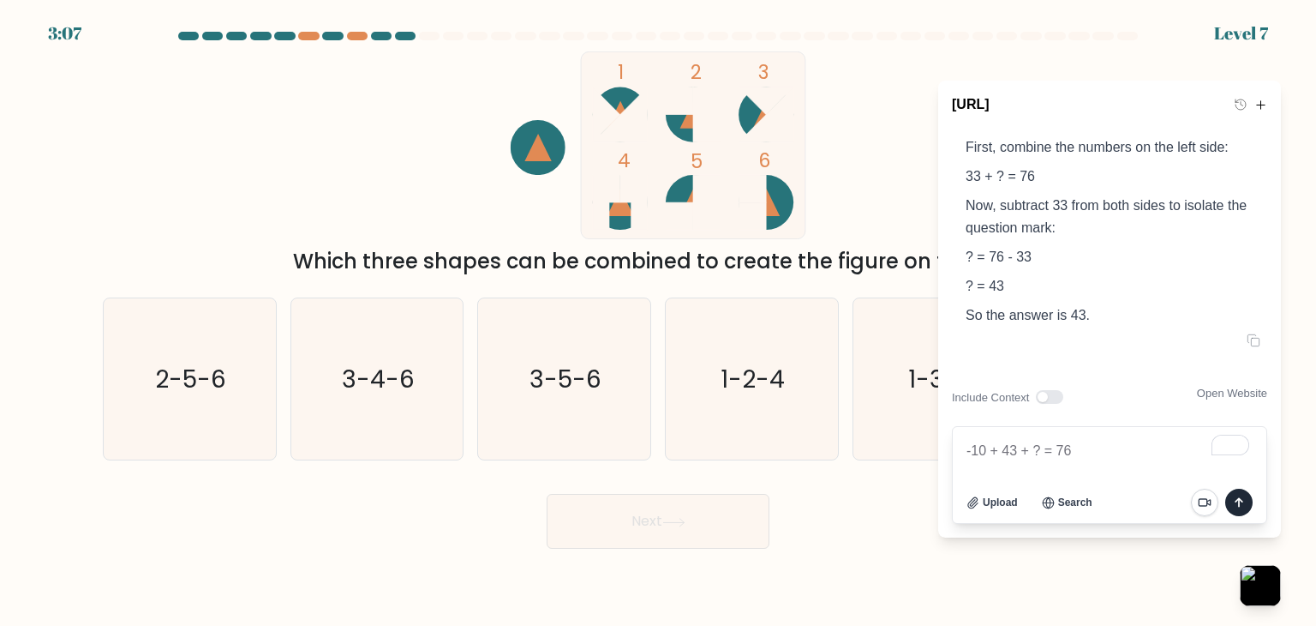
click at [904, 45] on div at bounding box center [658, 39] width 1131 height 15
click at [1287, 588] on body "3:06 Level 7" at bounding box center [658, 313] width 1316 height 626
click at [1272, 588] on button "button" at bounding box center [1260, 585] width 45 height 45
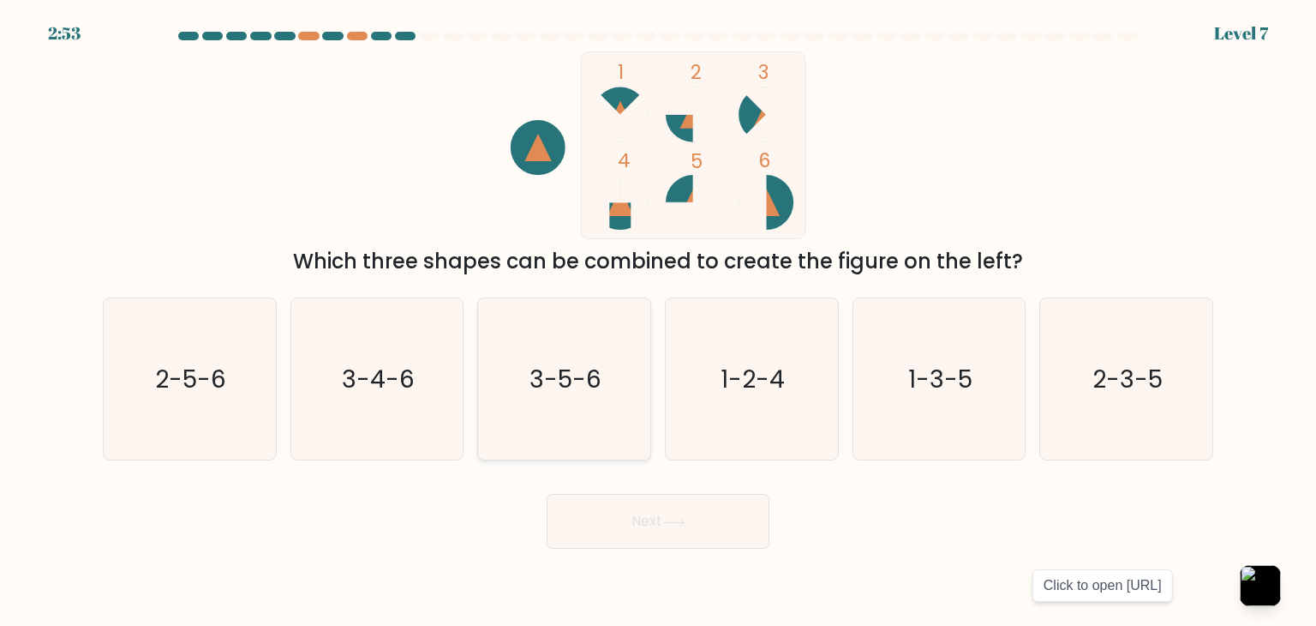
click at [560, 387] on text "3-5-6" at bounding box center [566, 379] width 72 height 34
click at [658, 321] on input "c. 3-5-6" at bounding box center [658, 317] width 1 height 9
radio input "true"
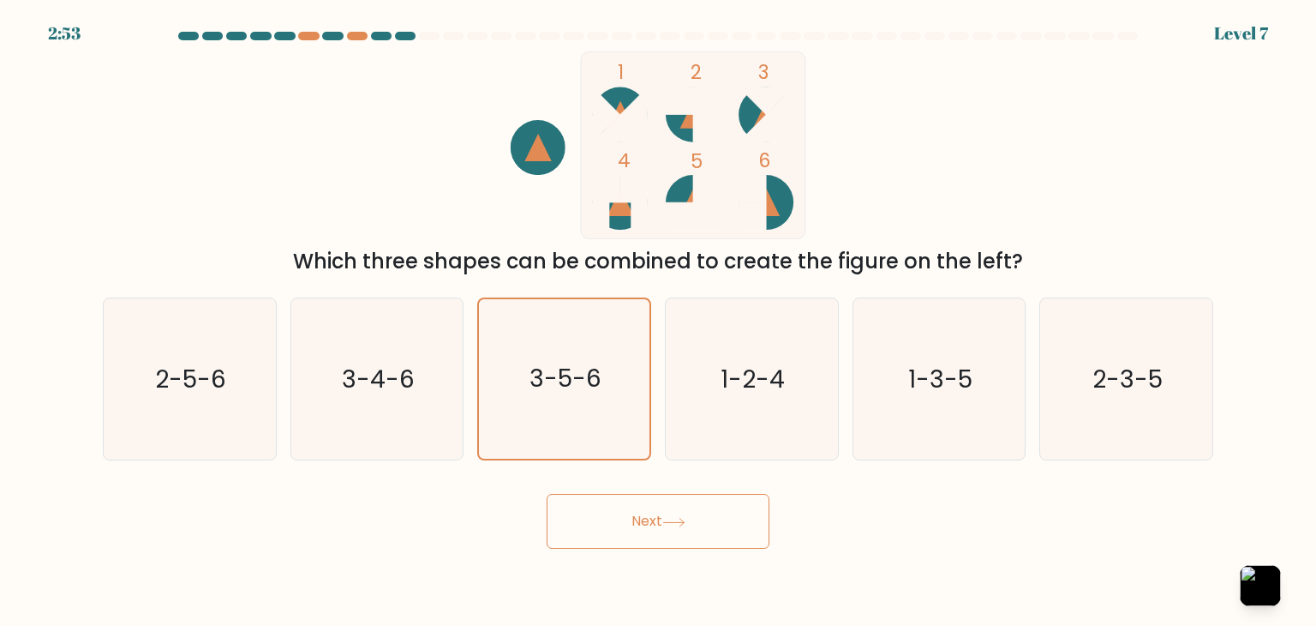
click at [665, 493] on div "Next" at bounding box center [658, 515] width 1131 height 68
click at [665, 512] on button "Next" at bounding box center [658, 521] width 223 height 55
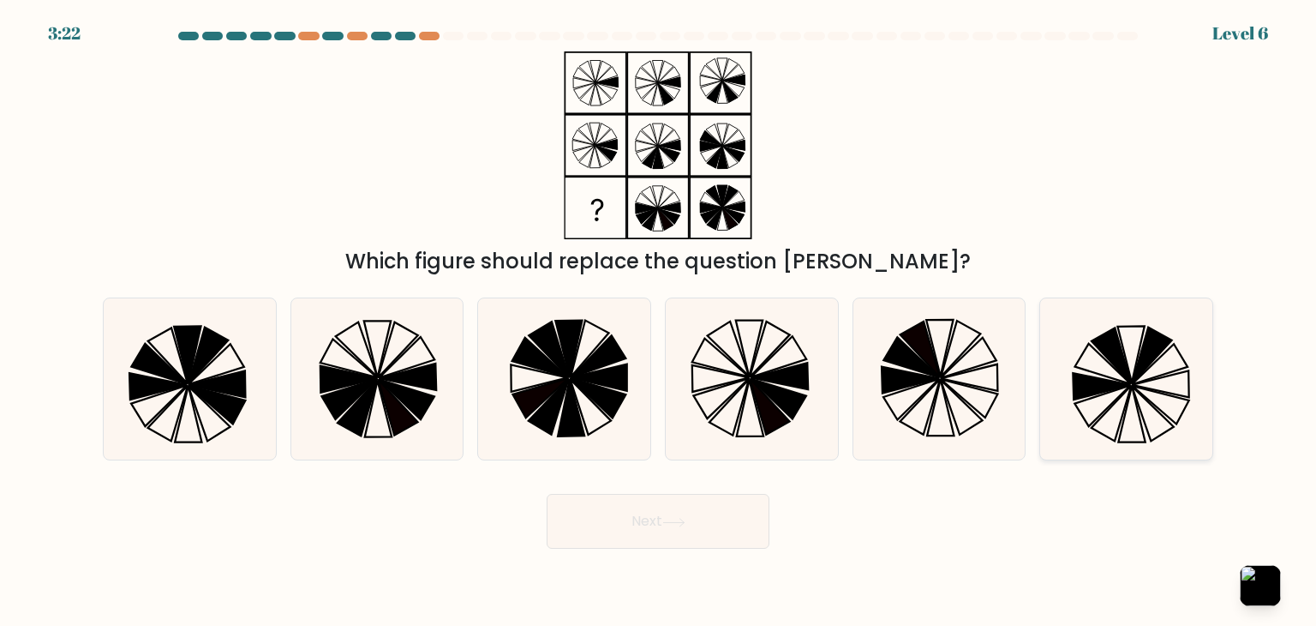
click at [1150, 374] on icon at bounding box center [1125, 378] width 161 height 161
click at [659, 321] on input "f." at bounding box center [658, 317] width 1 height 9
radio input "true"
click at [653, 542] on button "Next" at bounding box center [658, 521] width 223 height 55
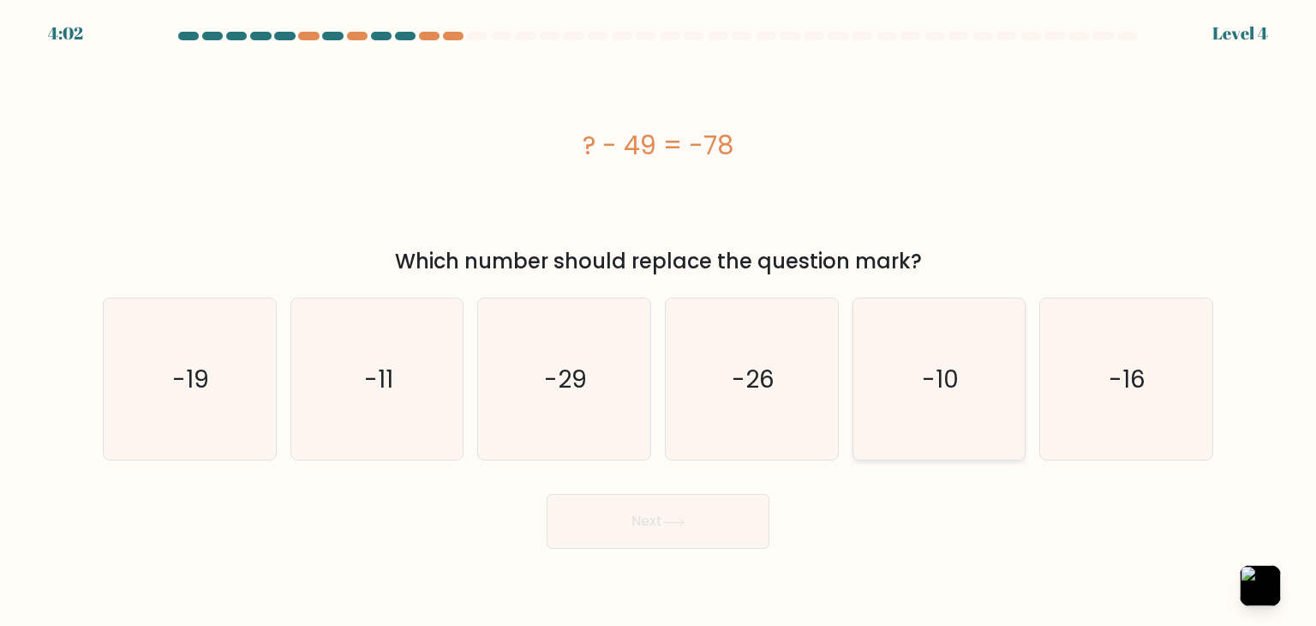
drag, startPoint x: 572, startPoint y: 138, endPoint x: 987, endPoint y: 332, distance: 458.1
click at [778, 136] on div "? - 49 = -78" at bounding box center [658, 145] width 1111 height 39
copy div "? - 49 = -78"
click at [1272, 594] on button "button" at bounding box center [1260, 585] width 45 height 45
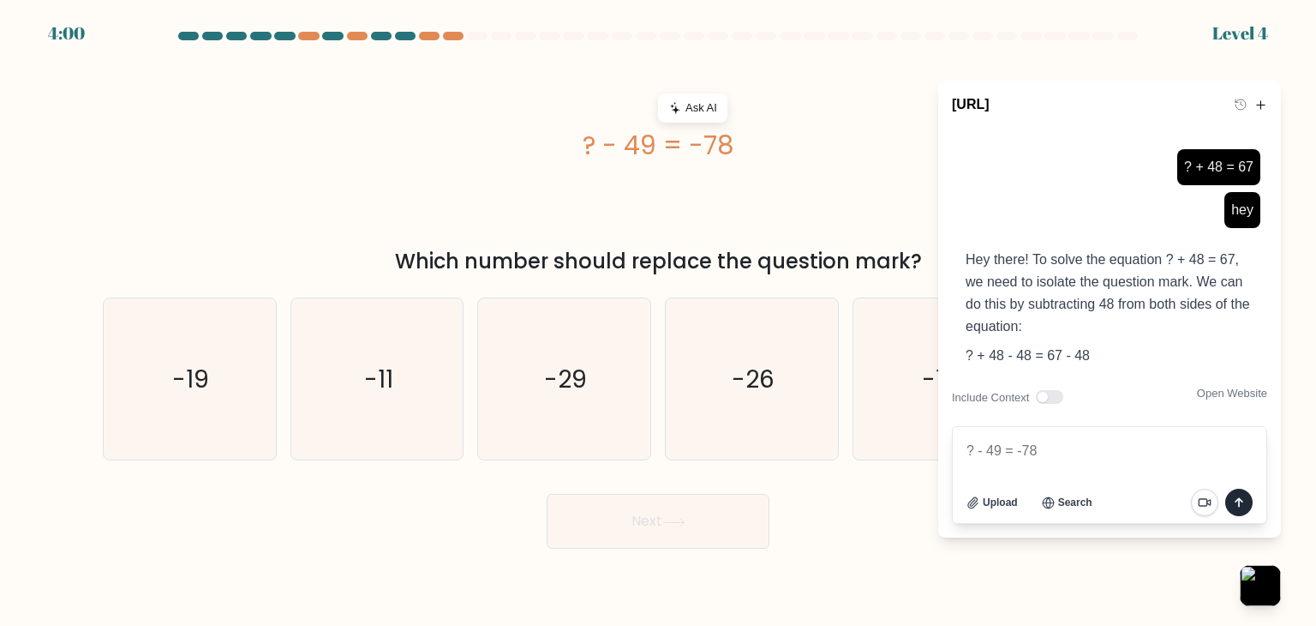
type textarea "? - 49 = -78"
click at [1234, 500] on icon "submit" at bounding box center [1239, 502] width 21 height 21
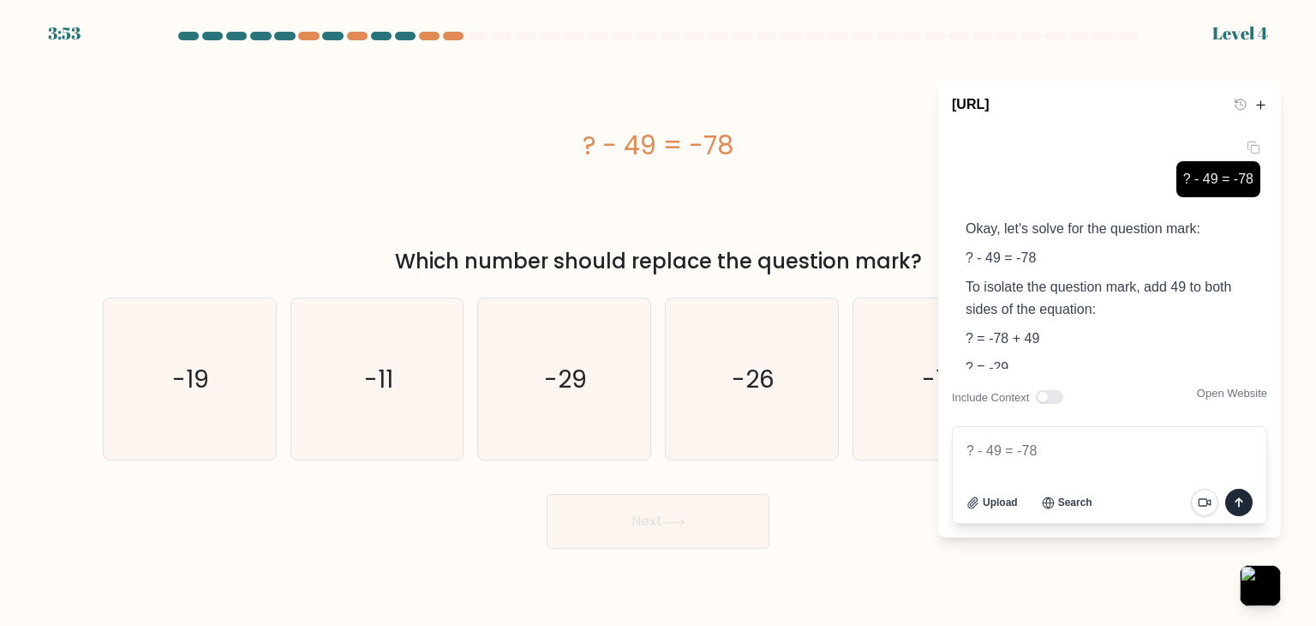
scroll to position [1706, 0]
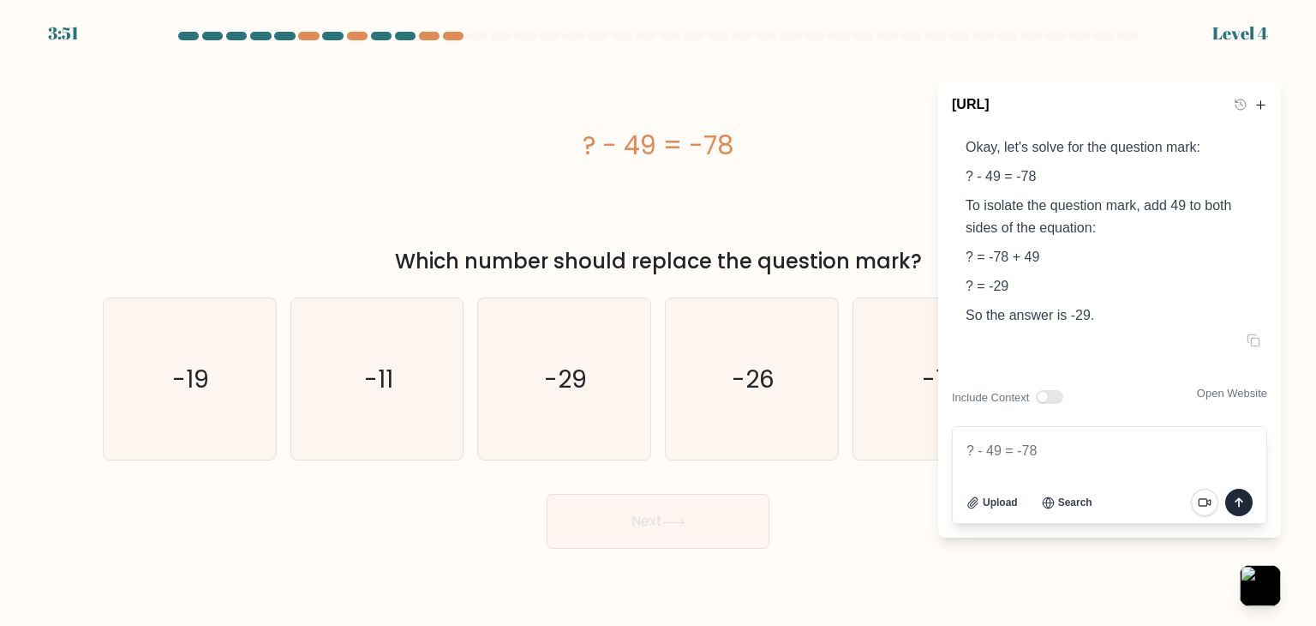
click at [336, 165] on div "? - 49 = -78" at bounding box center [658, 145] width 1111 height 188
click at [607, 376] on icon "-29" at bounding box center [563, 378] width 161 height 161
click at [658, 321] on input "c. -29" at bounding box center [658, 317] width 1 height 9
radio input "true"
click at [645, 506] on button "Next" at bounding box center [658, 521] width 223 height 55
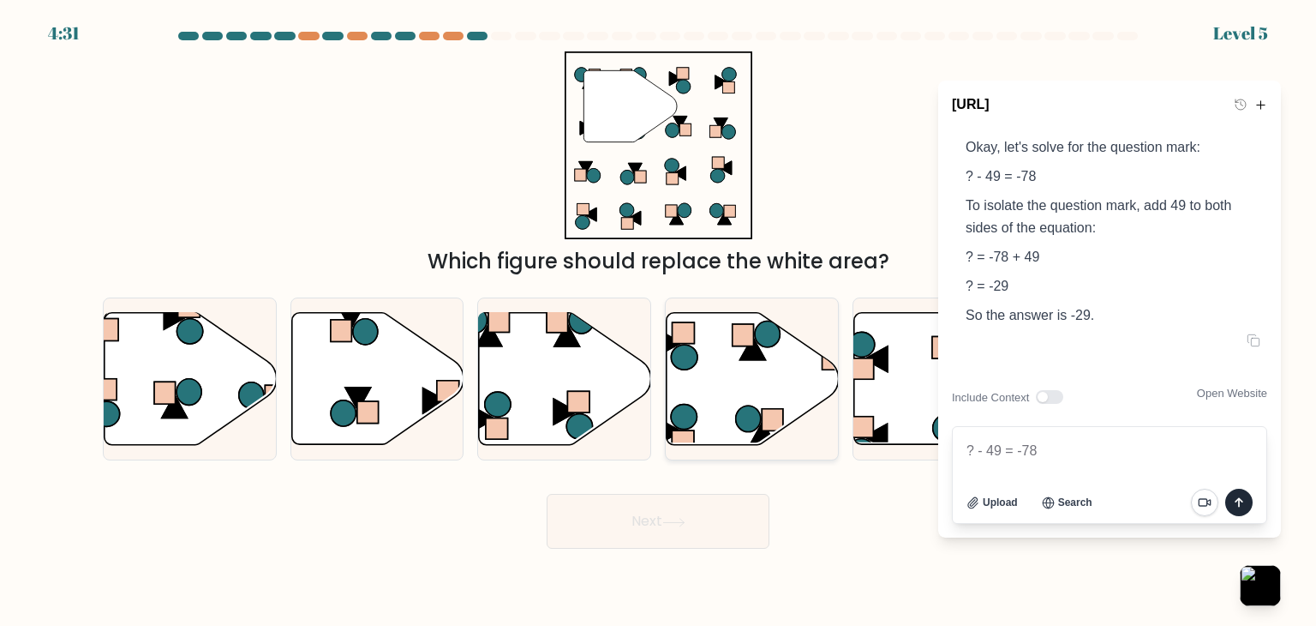
drag, startPoint x: 662, startPoint y: 350, endPoint x: 675, endPoint y: 369, distance: 22.8
click at [663, 350] on div "d." at bounding box center [752, 378] width 188 height 163
drag, startPoint x: 688, startPoint y: 394, endPoint x: 671, endPoint y: 425, distance: 35.3
click at [688, 395] on icon at bounding box center [753, 379] width 172 height 132
click at [659, 321] on input "d." at bounding box center [658, 317] width 1 height 9
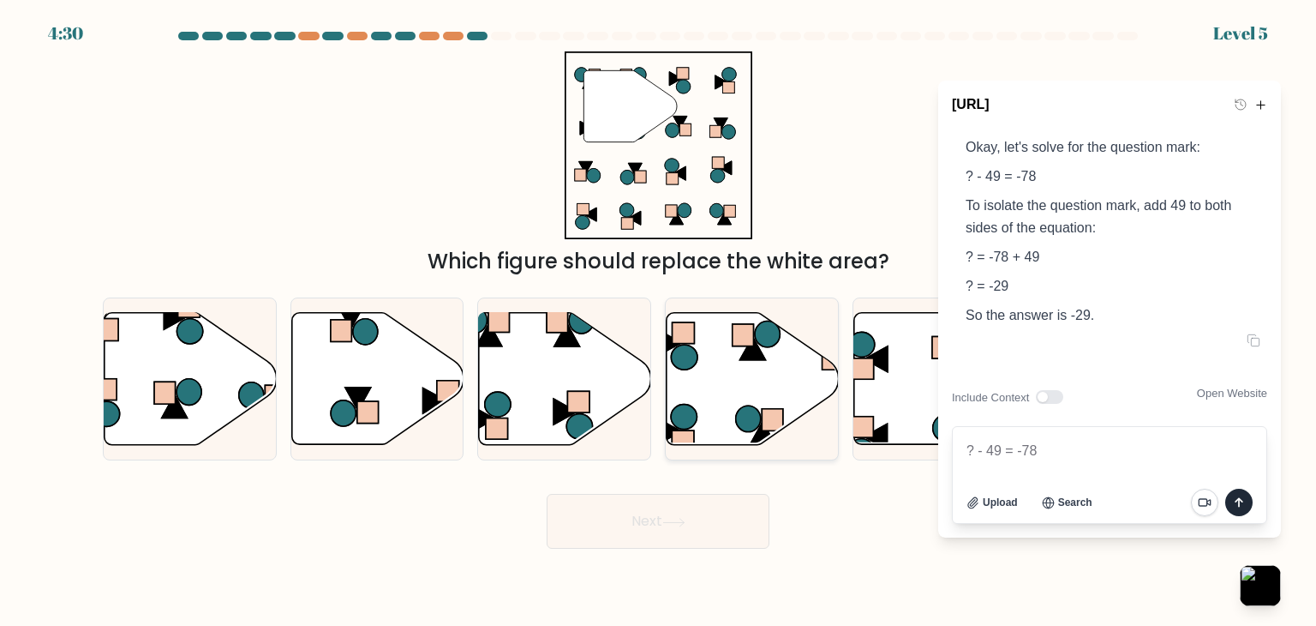
radio input "true"
click at [665, 510] on button "Next" at bounding box center [658, 521] width 223 height 55
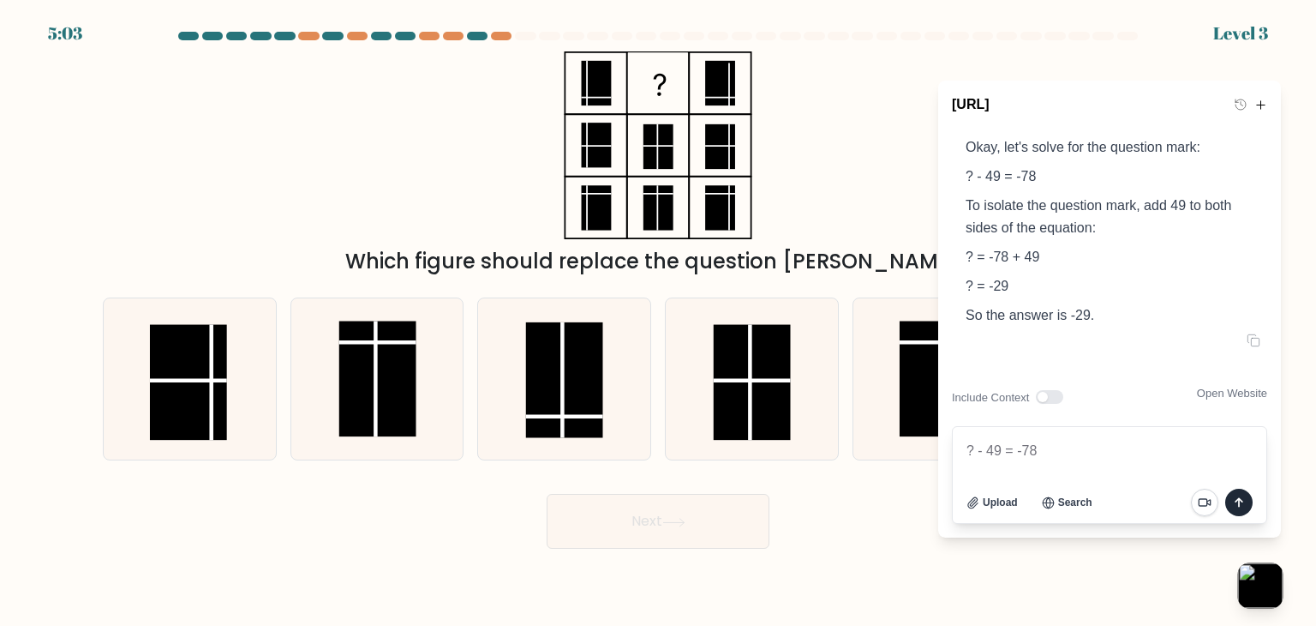
click at [1259, 590] on button "button" at bounding box center [1260, 585] width 45 height 45
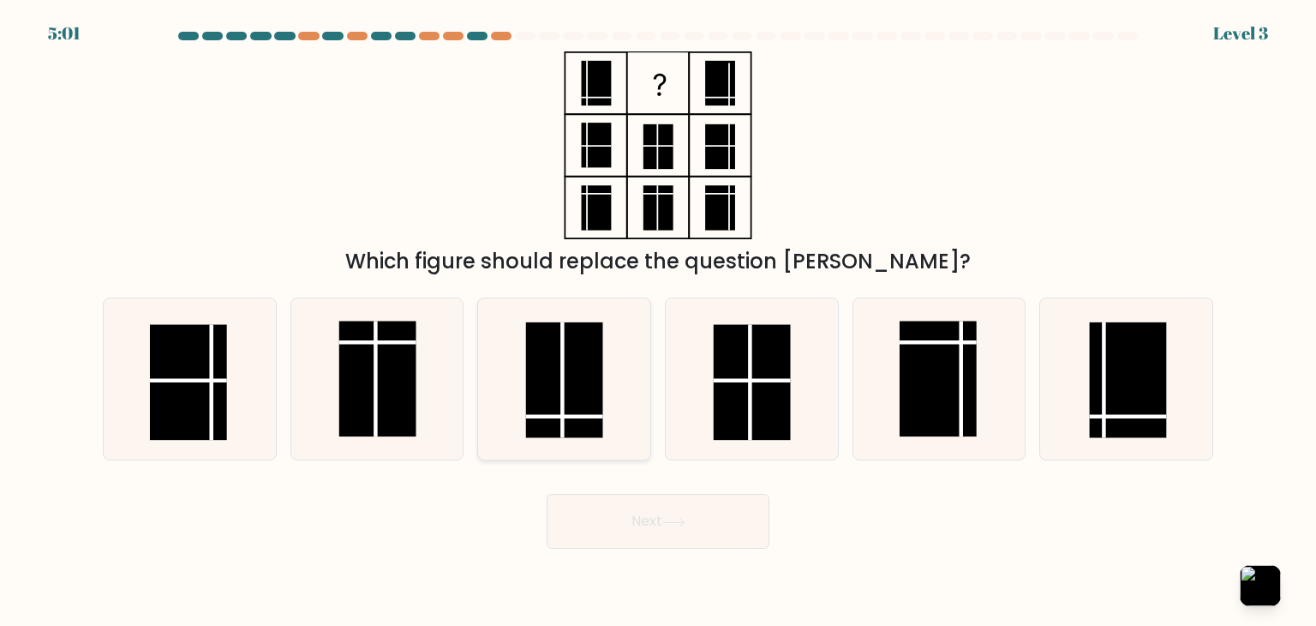
click at [583, 397] on rect at bounding box center [564, 380] width 77 height 116
click at [658, 321] on input "c." at bounding box center [658, 317] width 1 height 9
radio input "true"
click at [675, 516] on button "Next" at bounding box center [658, 521] width 223 height 55
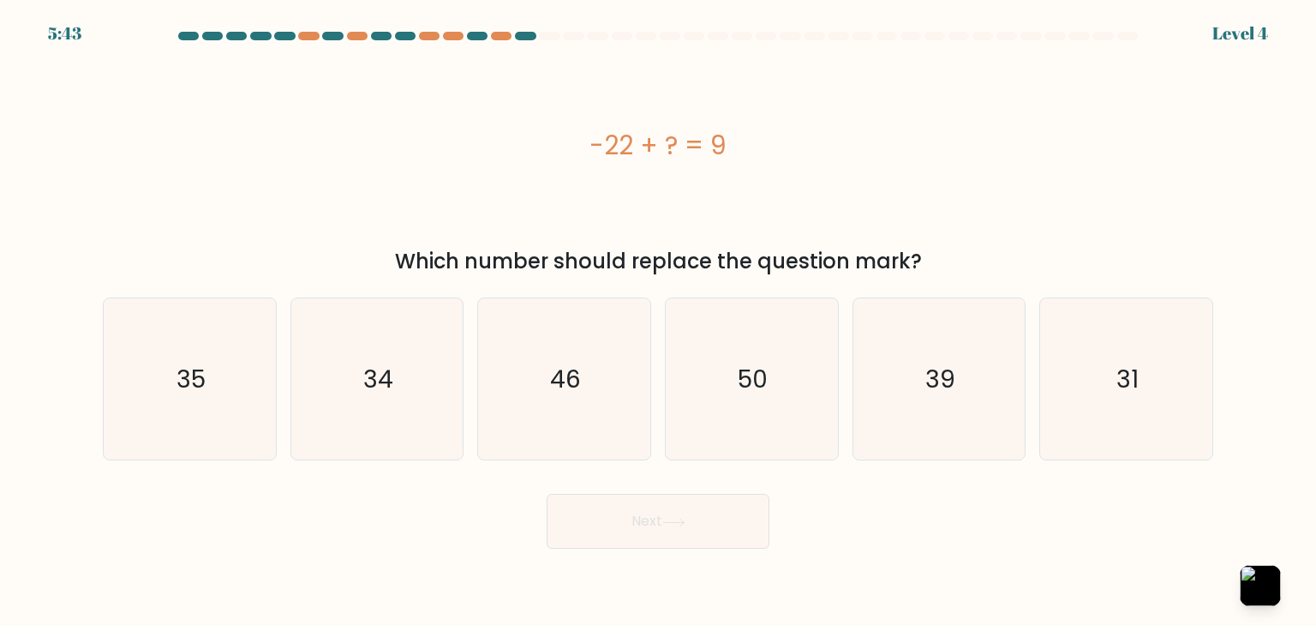
drag, startPoint x: 563, startPoint y: 148, endPoint x: 795, endPoint y: 187, distance: 235.4
click at [751, 141] on div "-22 + ? = 9" at bounding box center [658, 145] width 1111 height 39
copy div "-22 + ? = 9"
click at [1266, 591] on button "button" at bounding box center [1260, 585] width 45 height 45
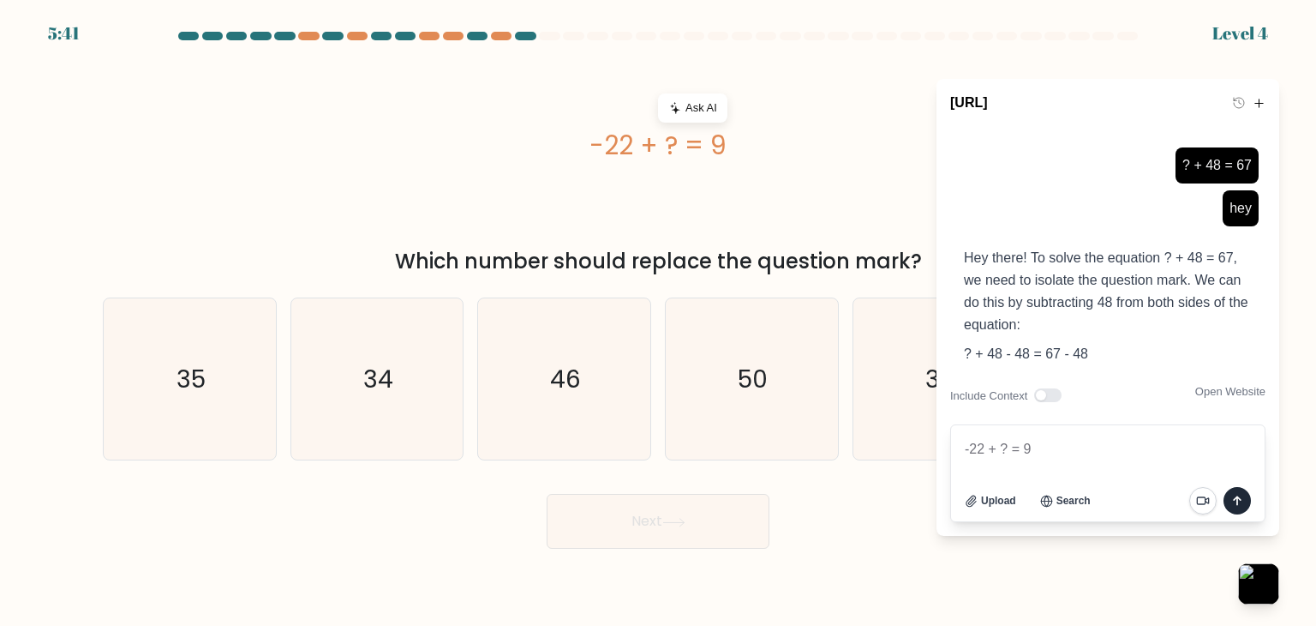
type textarea "-22 + ? = 9"
click at [1235, 501] on icon "submit" at bounding box center [1237, 500] width 21 height 21
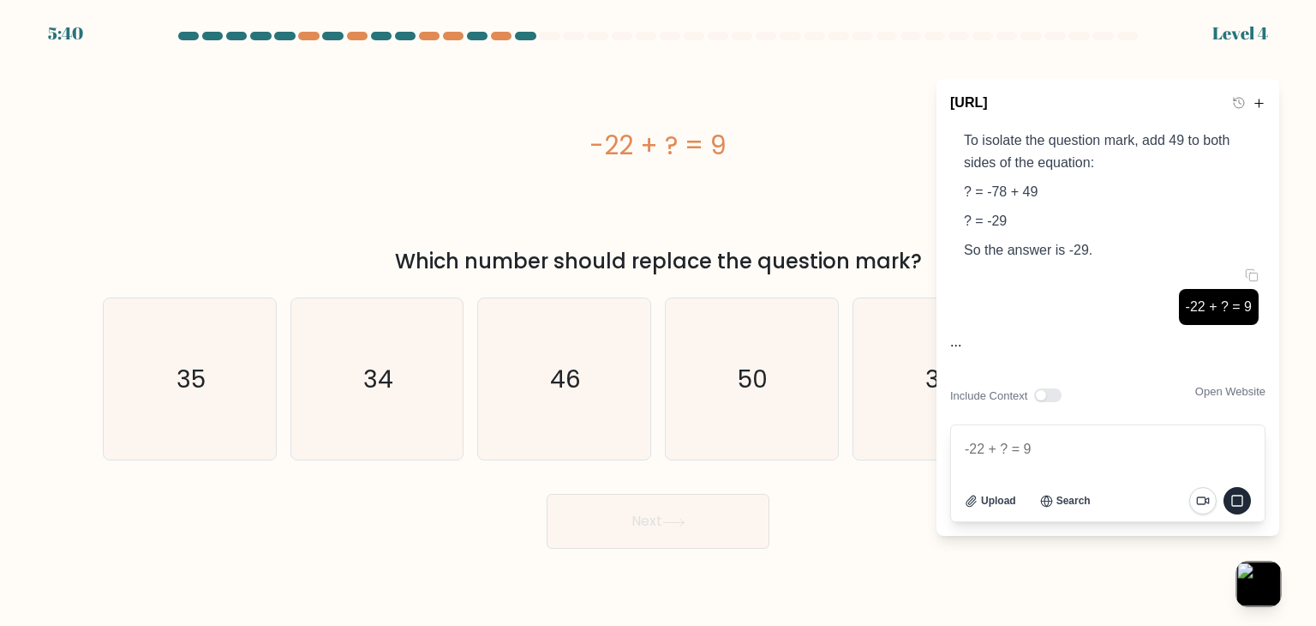
click at [1276, 590] on button "button" at bounding box center [1258, 583] width 45 height 45
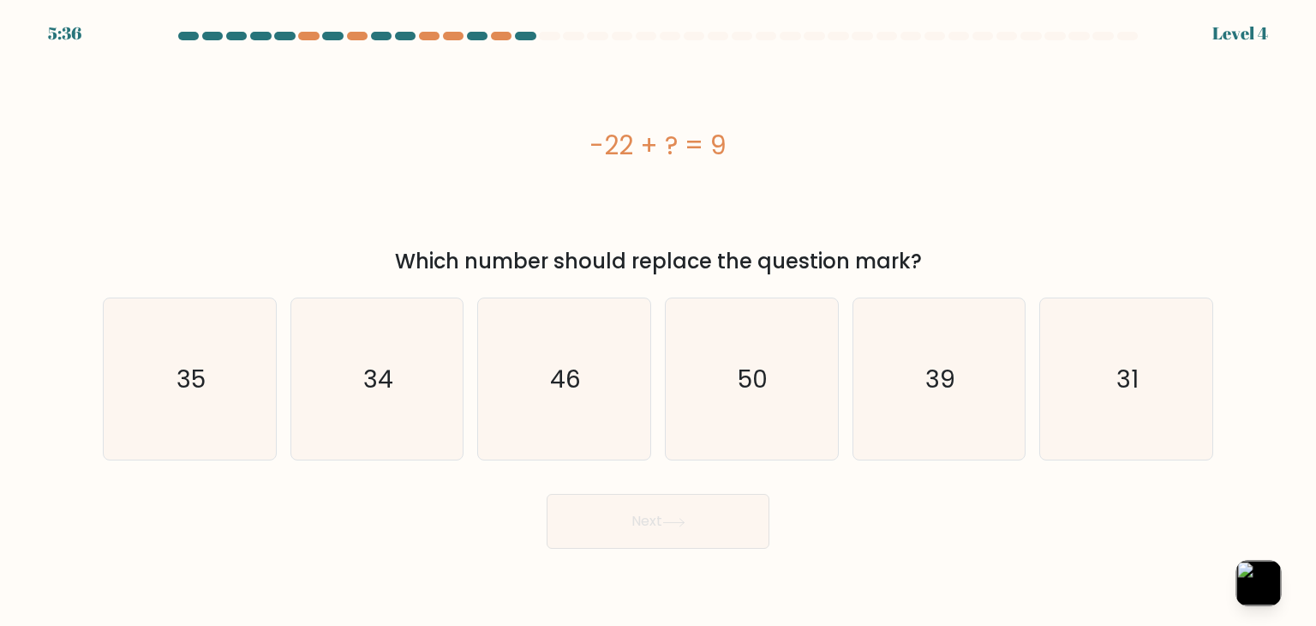
click at [1262, 578] on button "button" at bounding box center [1258, 582] width 45 height 45
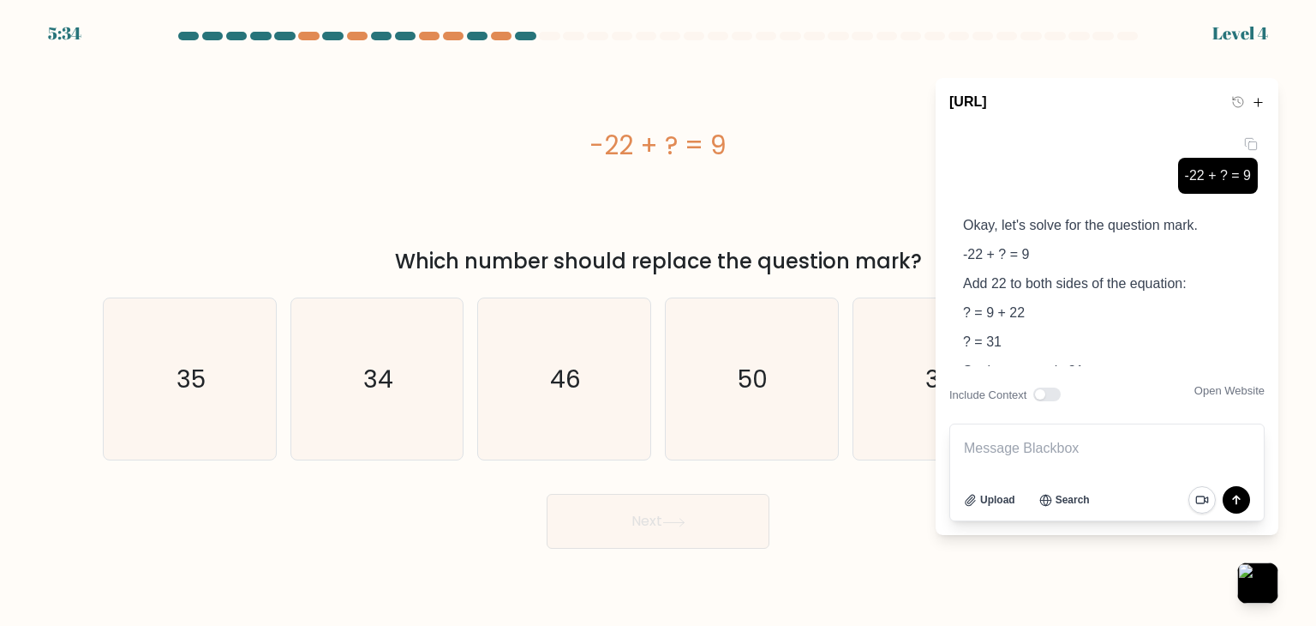
scroll to position [1957, 0]
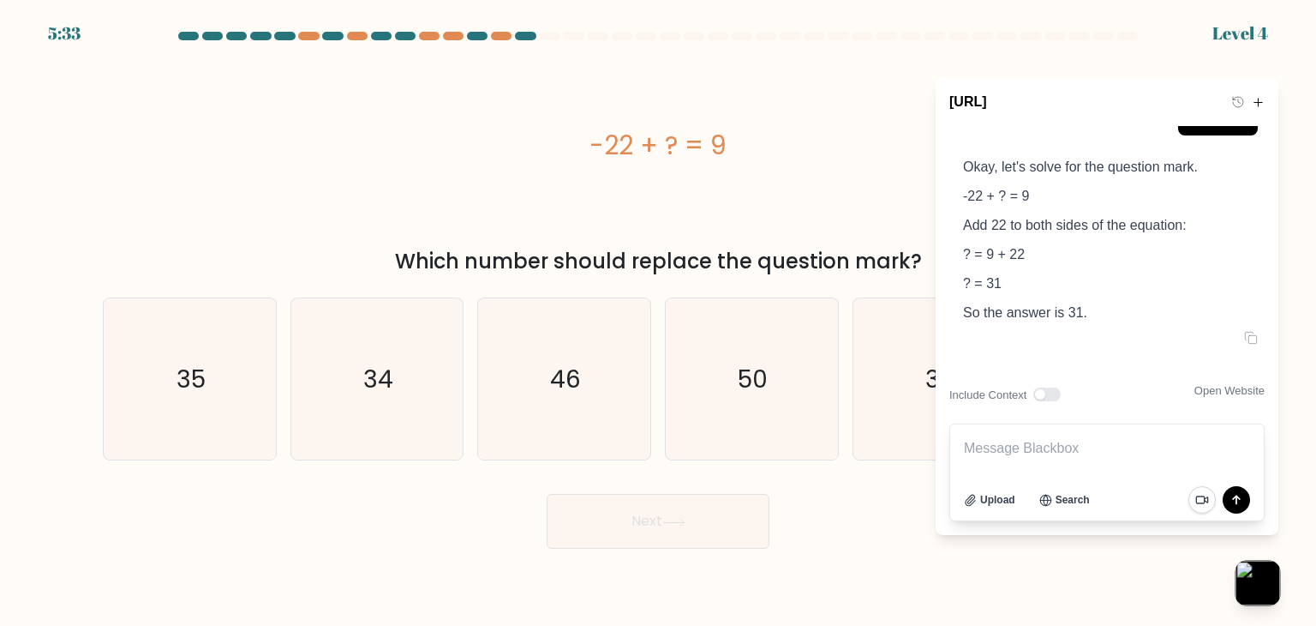
click at [1269, 589] on button "button" at bounding box center [1258, 582] width 45 height 45
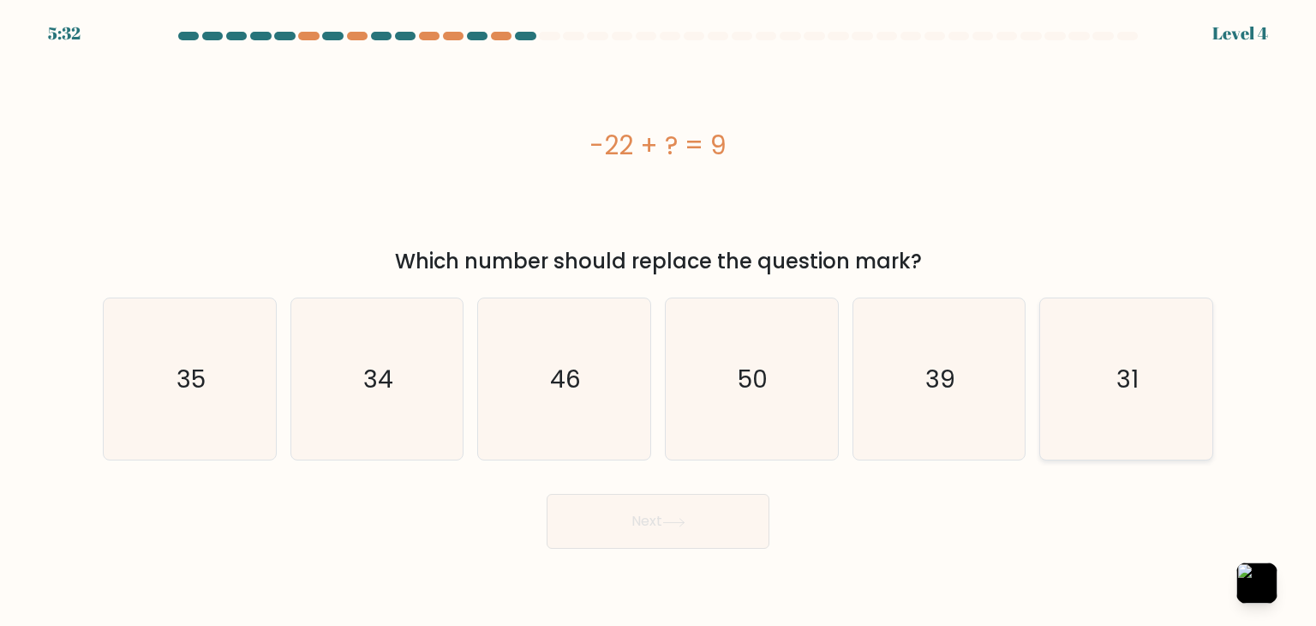
click at [1089, 400] on icon "31" at bounding box center [1125, 378] width 161 height 161
click at [659, 321] on input "f. 31" at bounding box center [658, 317] width 1 height 9
radio input "true"
click at [644, 517] on button "Next" at bounding box center [658, 521] width 223 height 55
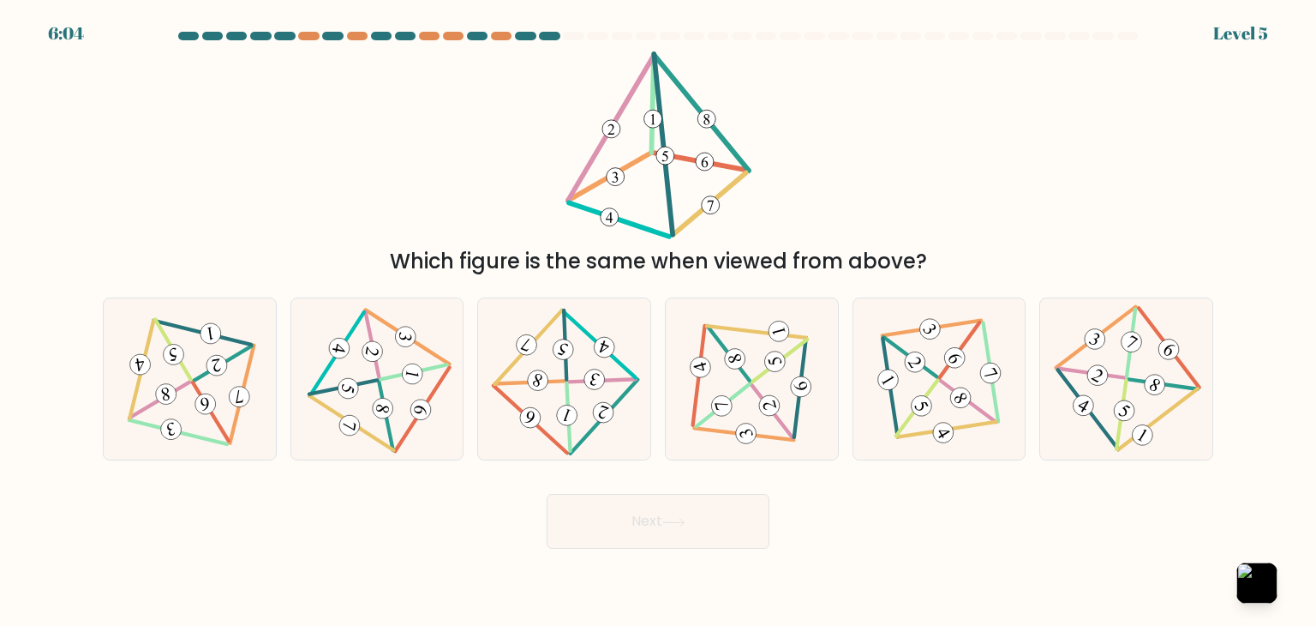
drag, startPoint x: 582, startPoint y: 392, endPoint x: 604, endPoint y: 488, distance: 98.5
click at [582, 395] on icon at bounding box center [564, 378] width 129 height 129
click at [658, 321] on input "c." at bounding box center [658, 317] width 1 height 9
radio input "true"
click at [611, 522] on button "Next" at bounding box center [658, 521] width 223 height 55
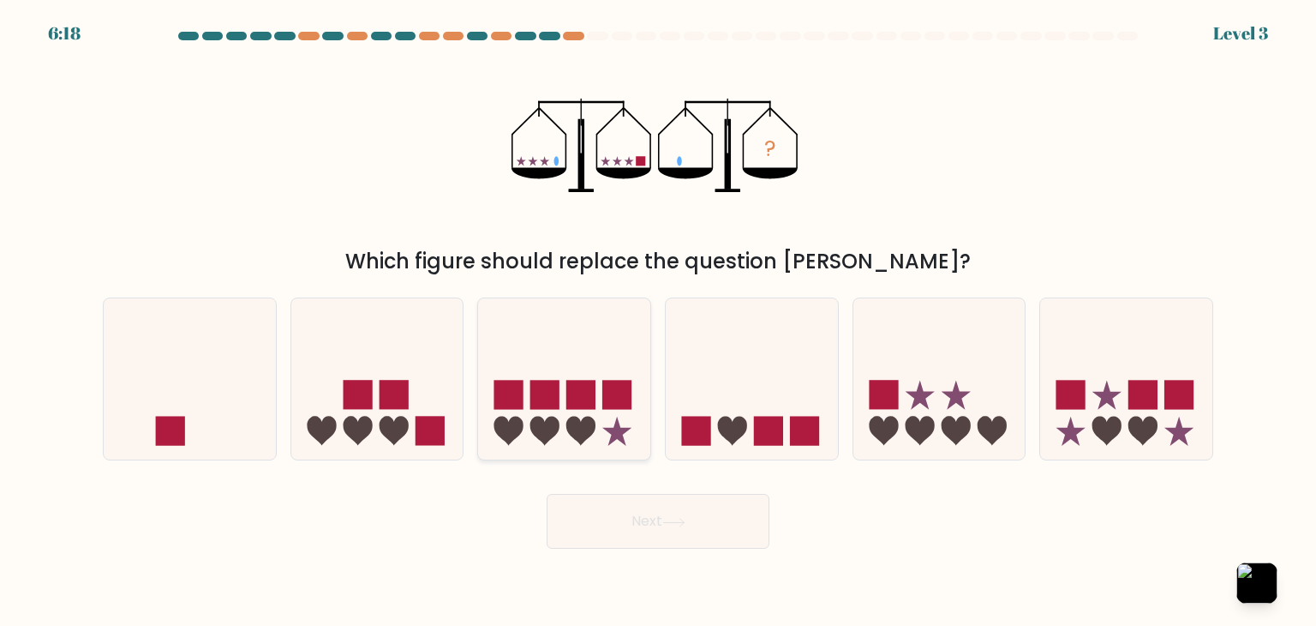
drag, startPoint x: 531, startPoint y: 339, endPoint x: 536, endPoint y: 350, distance: 11.9
click at [535, 347] on icon at bounding box center [564, 379] width 172 height 142
click at [658, 321] on input "c." at bounding box center [658, 317] width 1 height 9
radio input "true"
click at [612, 502] on button "Next" at bounding box center [658, 521] width 223 height 55
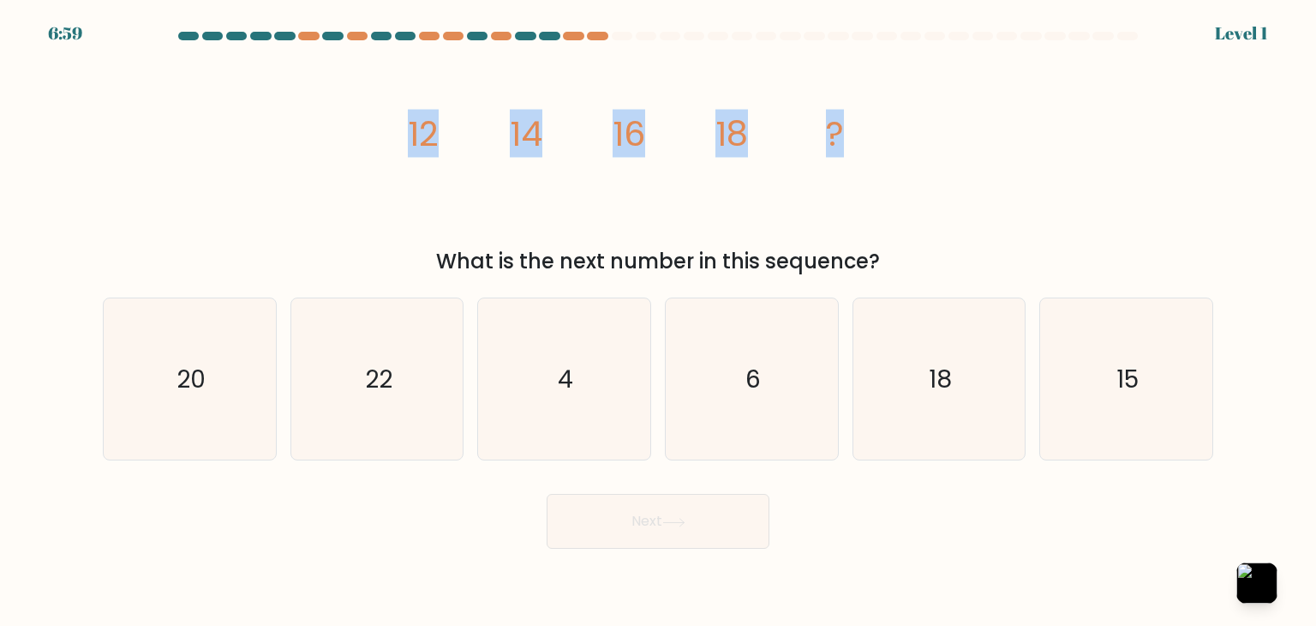
drag, startPoint x: 379, startPoint y: 132, endPoint x: 874, endPoint y: 171, distance: 496.8
click at [874, 171] on div "image/svg+xml 12 14 16 18 ? What is the next number in this sequence?" at bounding box center [658, 163] width 1131 height 225
copy g "12 14 16 18 ?"
click at [1258, 586] on button "button" at bounding box center [1257, 582] width 45 height 45
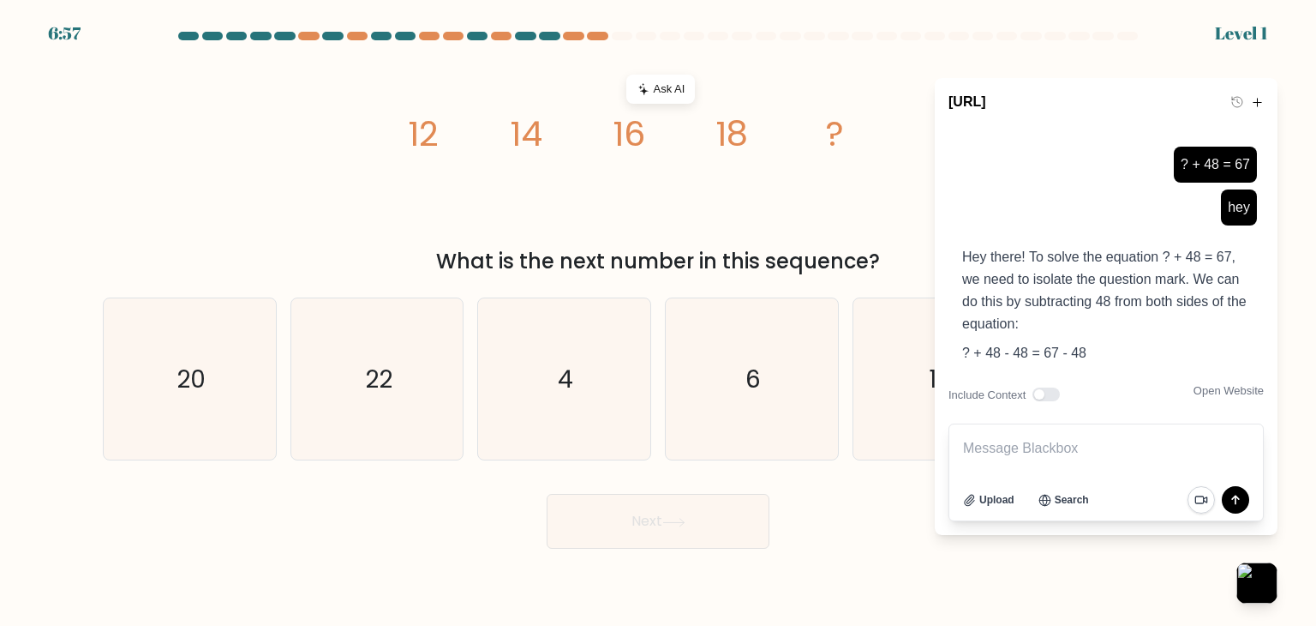
drag, startPoint x: 178, startPoint y: 92, endPoint x: 178, endPoint y: 104, distance: 12.0
click at [178, 96] on div "image/svg+xml 12 14 16 18 ? What is the next number in this sequence?" at bounding box center [658, 163] width 1131 height 225
drag, startPoint x: 1029, startPoint y: 53, endPoint x: 1037, endPoint y: 97, distance: 44.4
click at [1029, 52] on div "image/svg+xml 12 14 16 18 ? What is the next number in this sequence?" at bounding box center [658, 163] width 1131 height 225
click at [1279, 584] on body "6:52 Level 1" at bounding box center [658, 313] width 1316 height 626
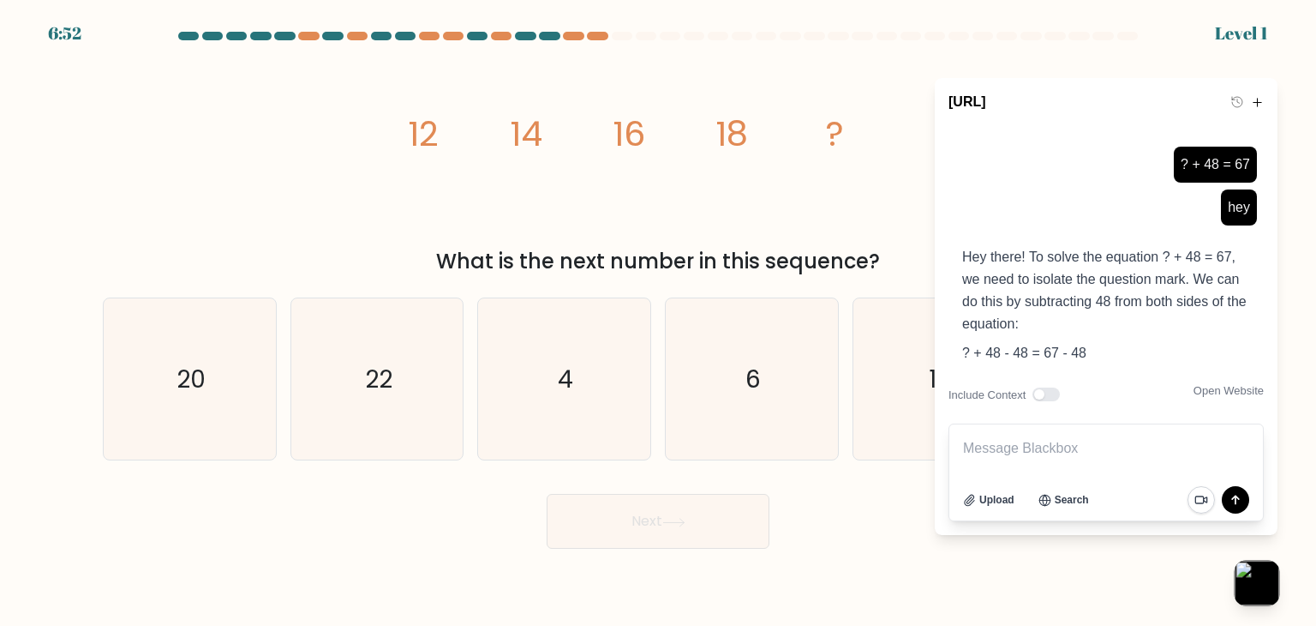
click at [1266, 589] on button "button" at bounding box center [1257, 582] width 45 height 45
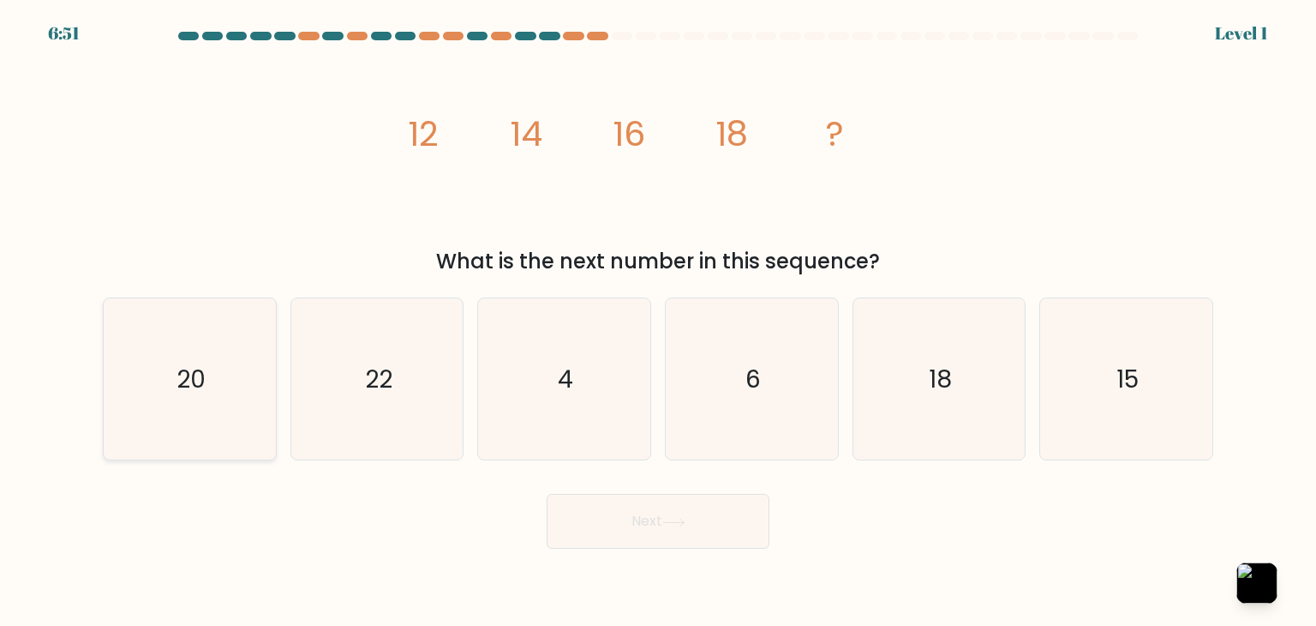
click at [208, 374] on icon "20" at bounding box center [189, 378] width 161 height 161
click at [658, 321] on input "a. 20" at bounding box center [658, 317] width 1 height 9
radio input "true"
click at [650, 540] on button "Next" at bounding box center [658, 521] width 223 height 55
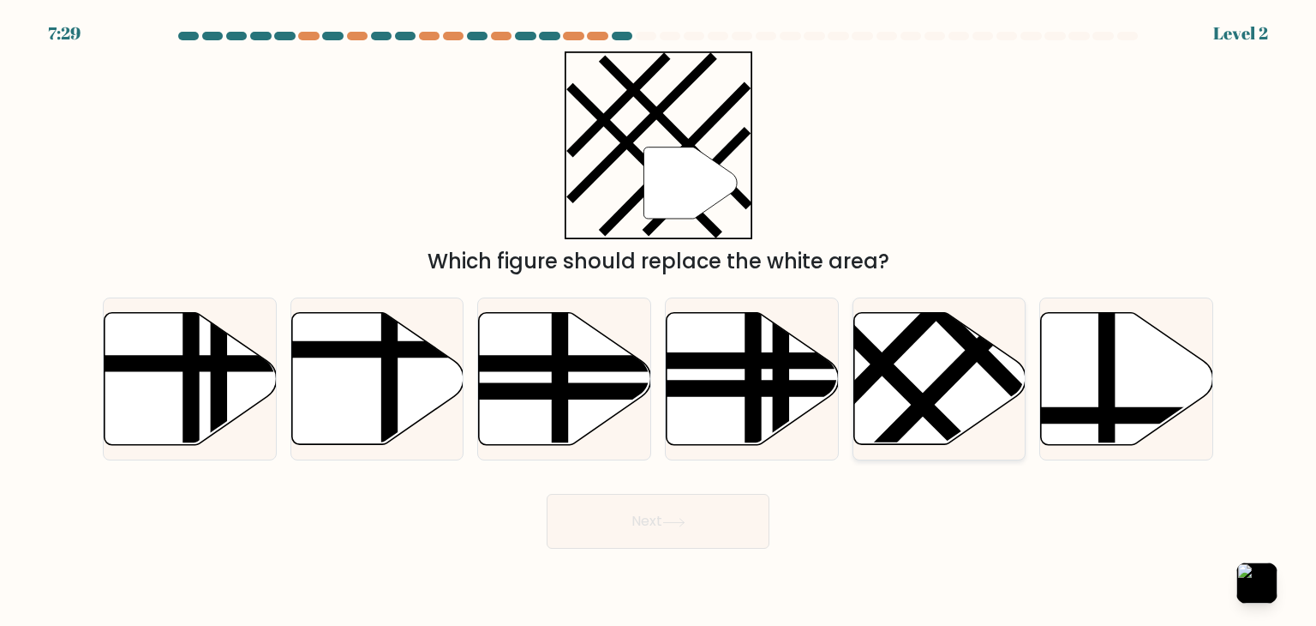
click at [960, 381] on icon at bounding box center [939, 379] width 172 height 132
click at [659, 321] on input "e." at bounding box center [658, 317] width 1 height 9
radio input "true"
click at [713, 531] on button "Next" at bounding box center [658, 521] width 223 height 55
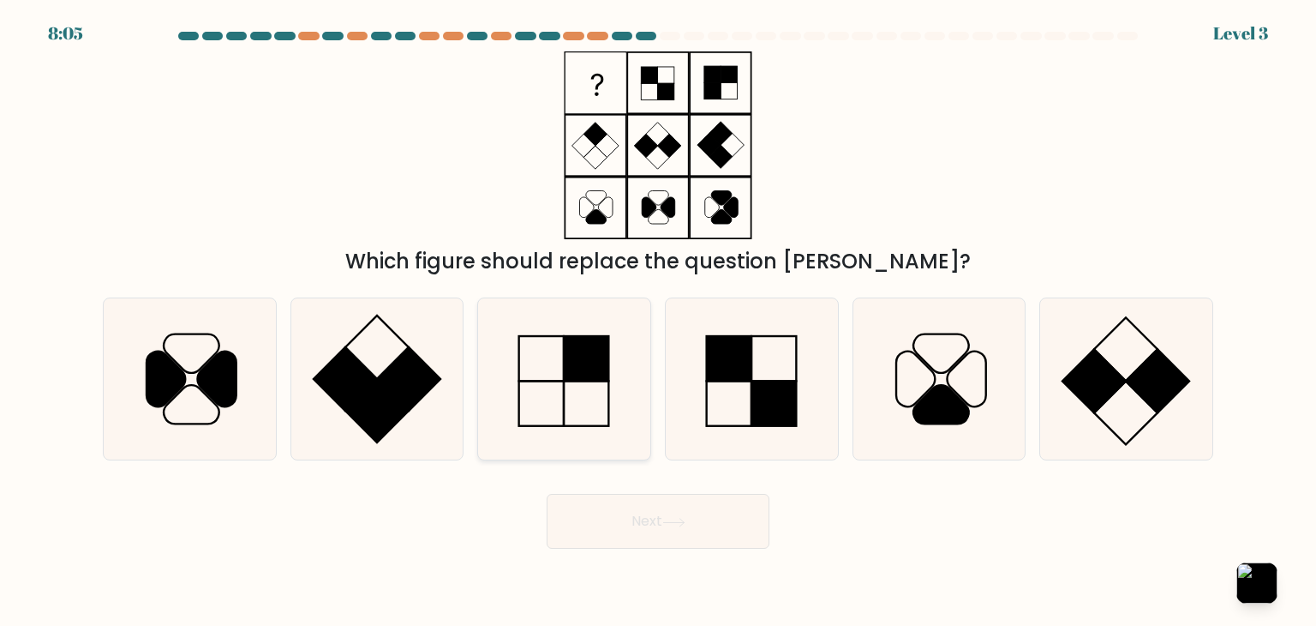
click at [602, 373] on rect at bounding box center [587, 358] width 45 height 45
click at [658, 321] on input "c." at bounding box center [658, 317] width 1 height 9
radio input "true"
click at [661, 512] on button "Next" at bounding box center [658, 521] width 223 height 55
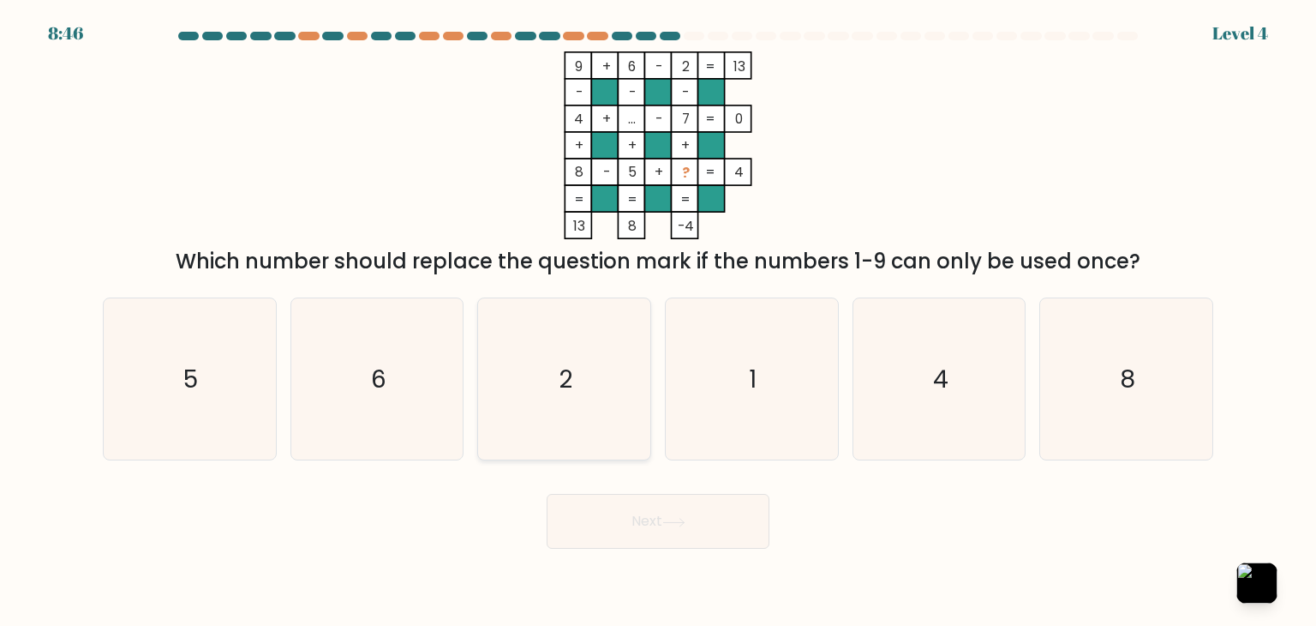
click at [572, 397] on icon "2" at bounding box center [563, 378] width 161 height 161
click at [658, 321] on input "c. 2" at bounding box center [658, 317] width 1 height 9
radio input "true"
click at [881, 149] on icon "9 + 6 - 2 13 - - - 4 + ... - 7 0 + + + 8 - 5 + ? = 4 = = = = 13 8 -4 =" at bounding box center [658, 145] width 514 height 188
click at [700, 367] on icon "1" at bounding box center [751, 378] width 161 height 161
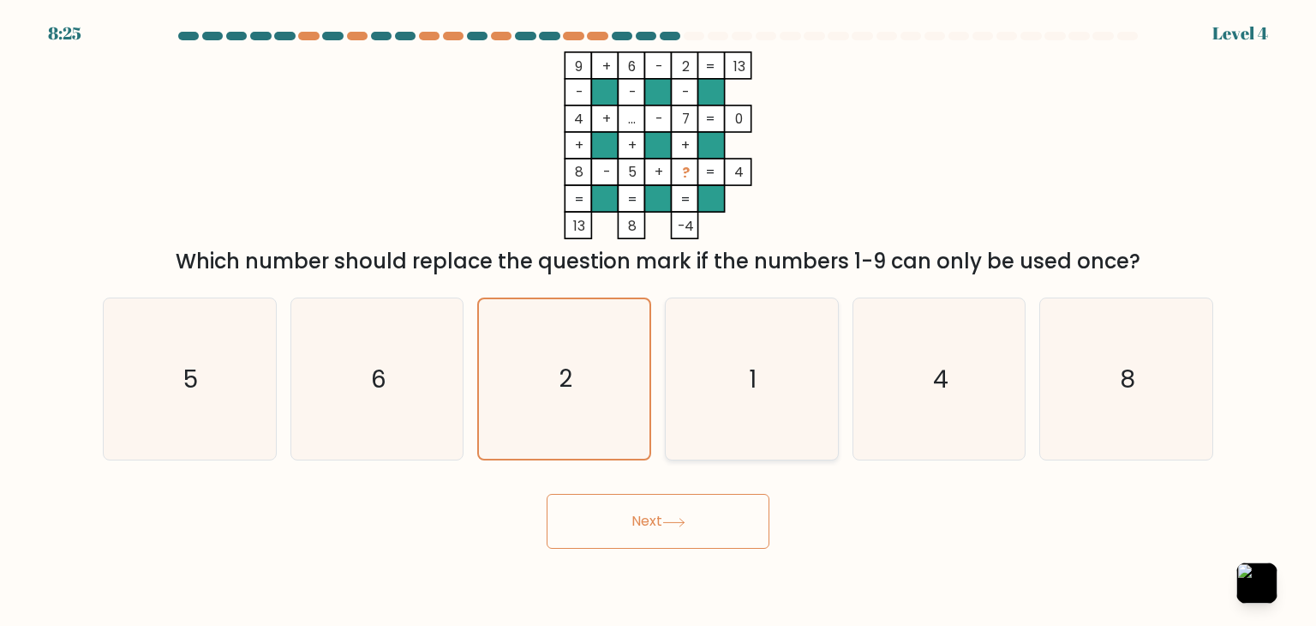
click at [659, 321] on input "d. 1" at bounding box center [658, 317] width 1 height 9
radio input "true"
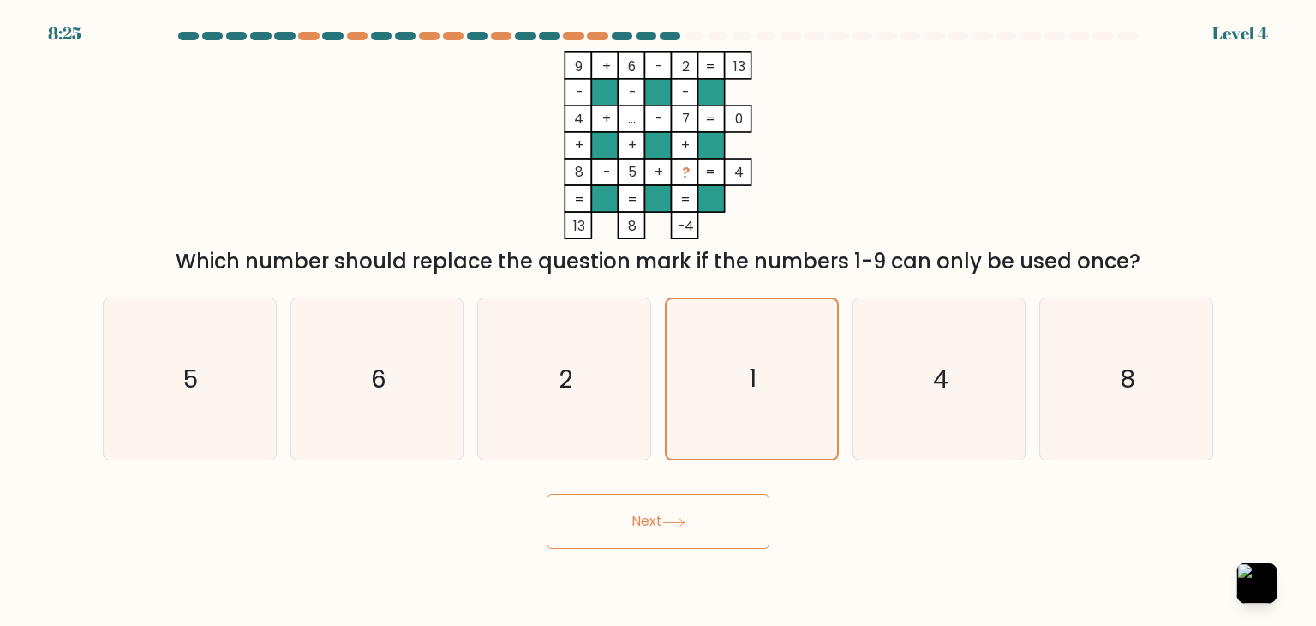
click at [672, 535] on button "Next" at bounding box center [658, 521] width 223 height 55
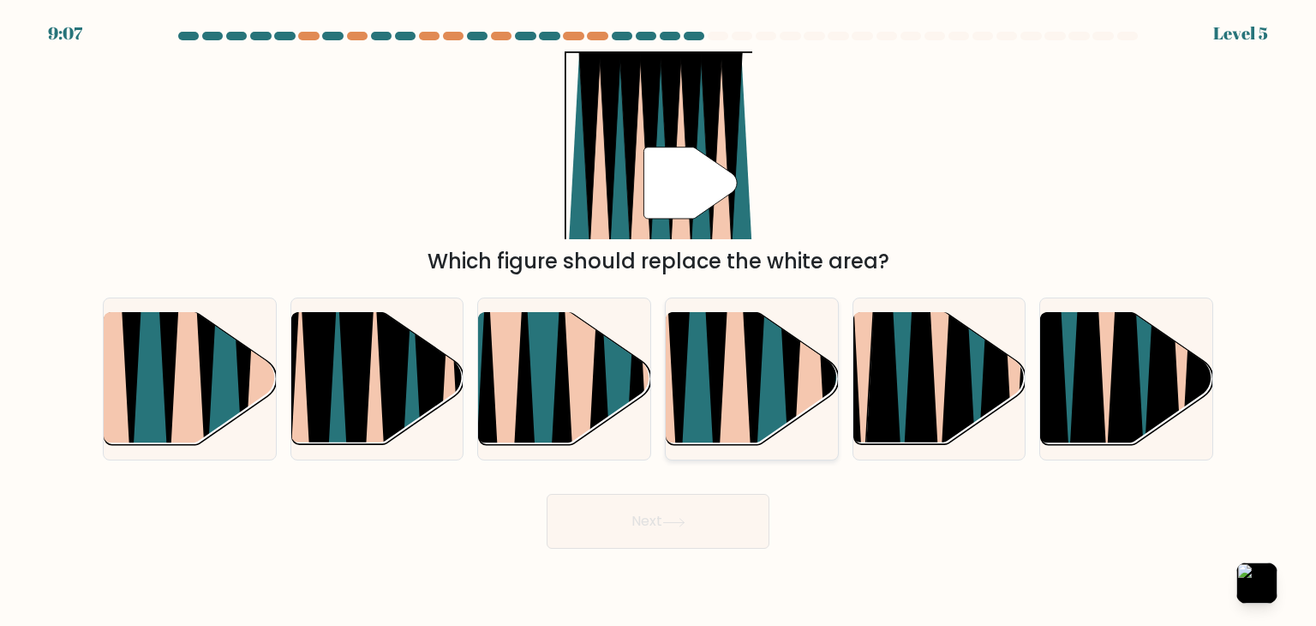
click at [728, 371] on icon at bounding box center [734, 312] width 38 height 344
click at [659, 321] on input "d." at bounding box center [658, 317] width 1 height 9
radio input "true"
click at [655, 519] on button "Next" at bounding box center [658, 521] width 223 height 55
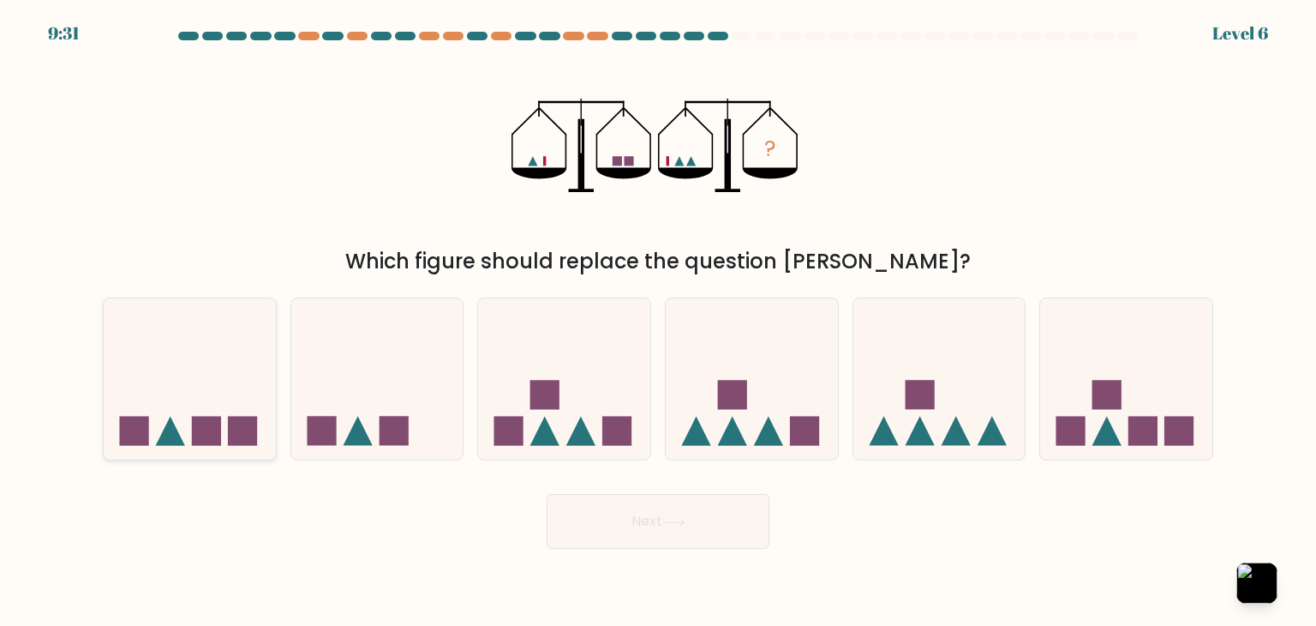
click at [183, 398] on icon at bounding box center [190, 379] width 172 height 142
click at [658, 321] on input "a." at bounding box center [658, 317] width 1 height 9
radio input "true"
click at [711, 529] on button "Next" at bounding box center [658, 521] width 223 height 55
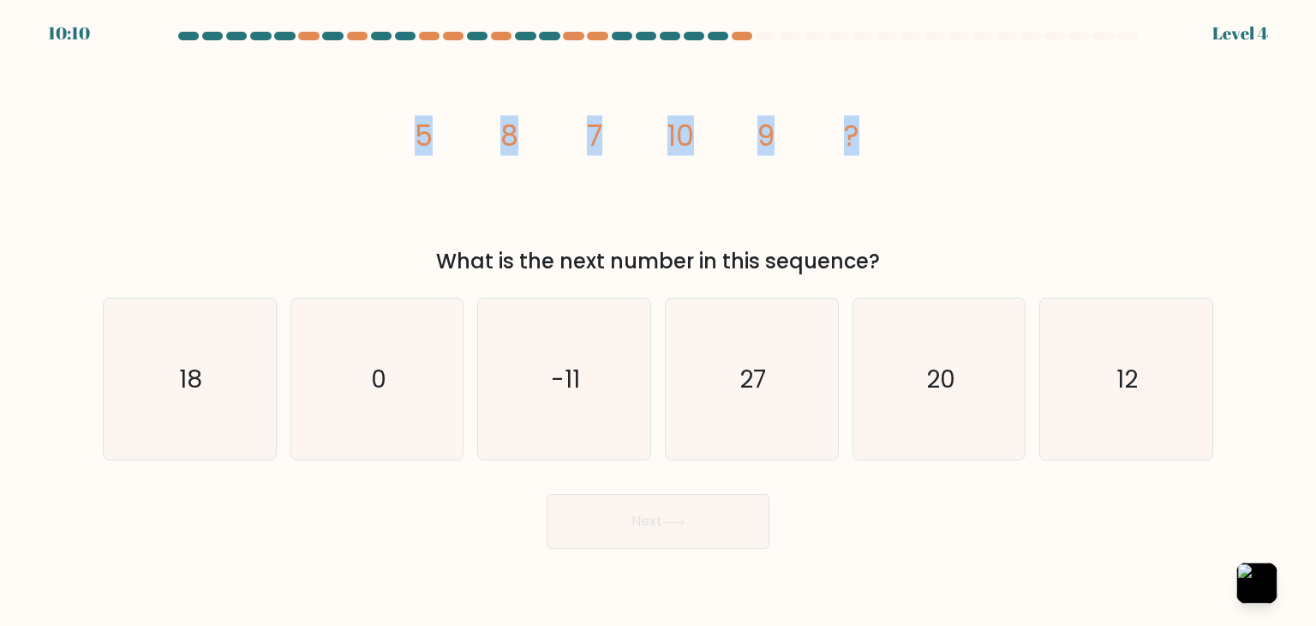
drag, startPoint x: 374, startPoint y: 128, endPoint x: 969, endPoint y: 144, distance: 595.8
click at [969, 144] on div "image/svg+xml 5 8 7 10 9 ? What is the next number in this sequence?" at bounding box center [658, 163] width 1131 height 225
copy g "5 8 7 10 9 ?"
click at [1270, 572] on button "button" at bounding box center [1257, 582] width 45 height 45
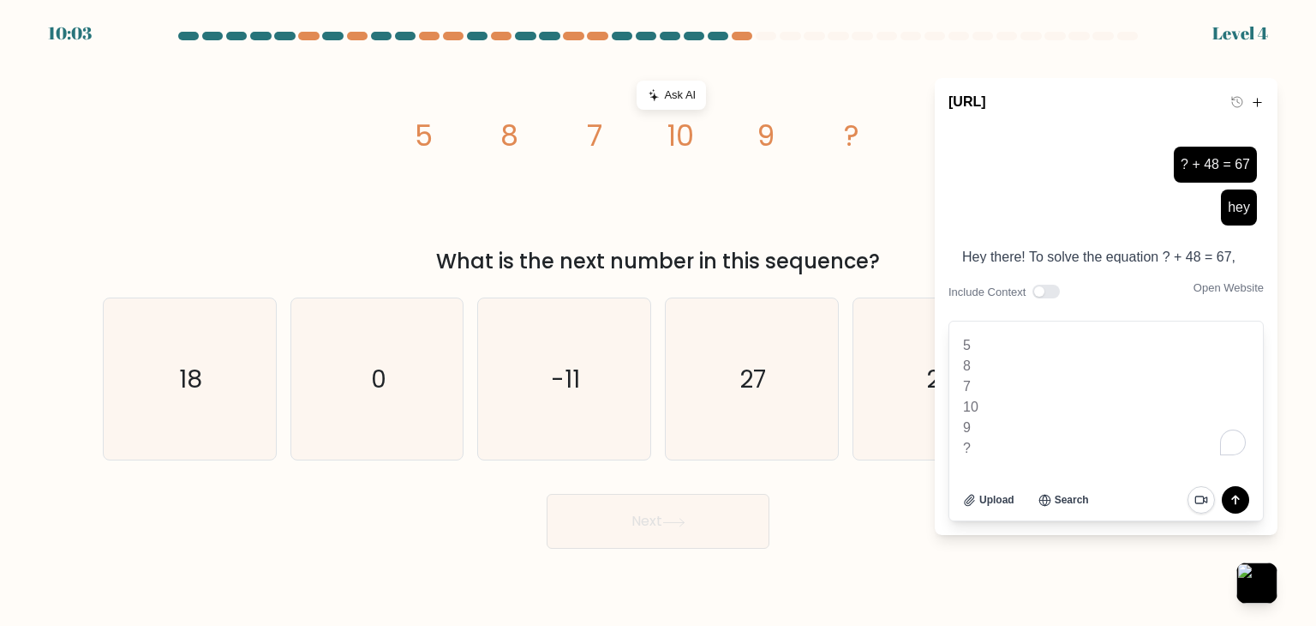
type textarea "5 8 7 10 9 ?"
click at [1254, 508] on div at bounding box center [1222, 499] width 69 height 27
click at [1246, 498] on button "submit" at bounding box center [1235, 499] width 27 height 27
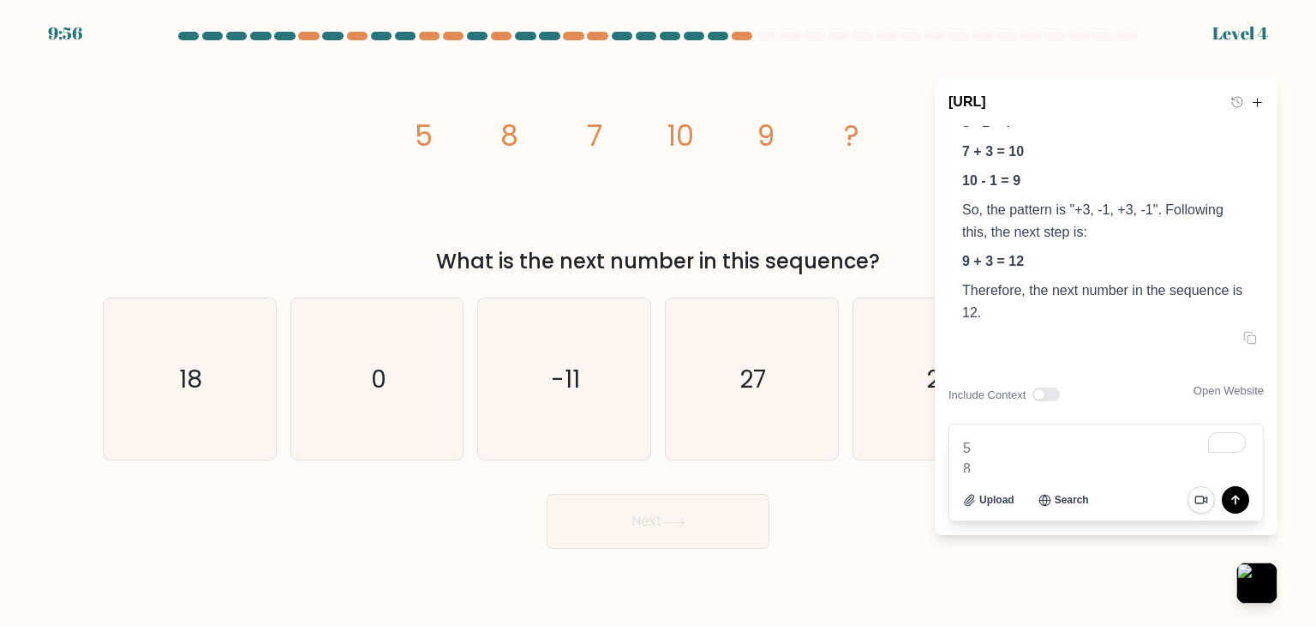
scroll to position [2334, 0]
drag, startPoint x: 1258, startPoint y: 578, endPoint x: 1197, endPoint y: 549, distance: 67.5
click at [1254, 578] on button "button" at bounding box center [1256, 582] width 41 height 41
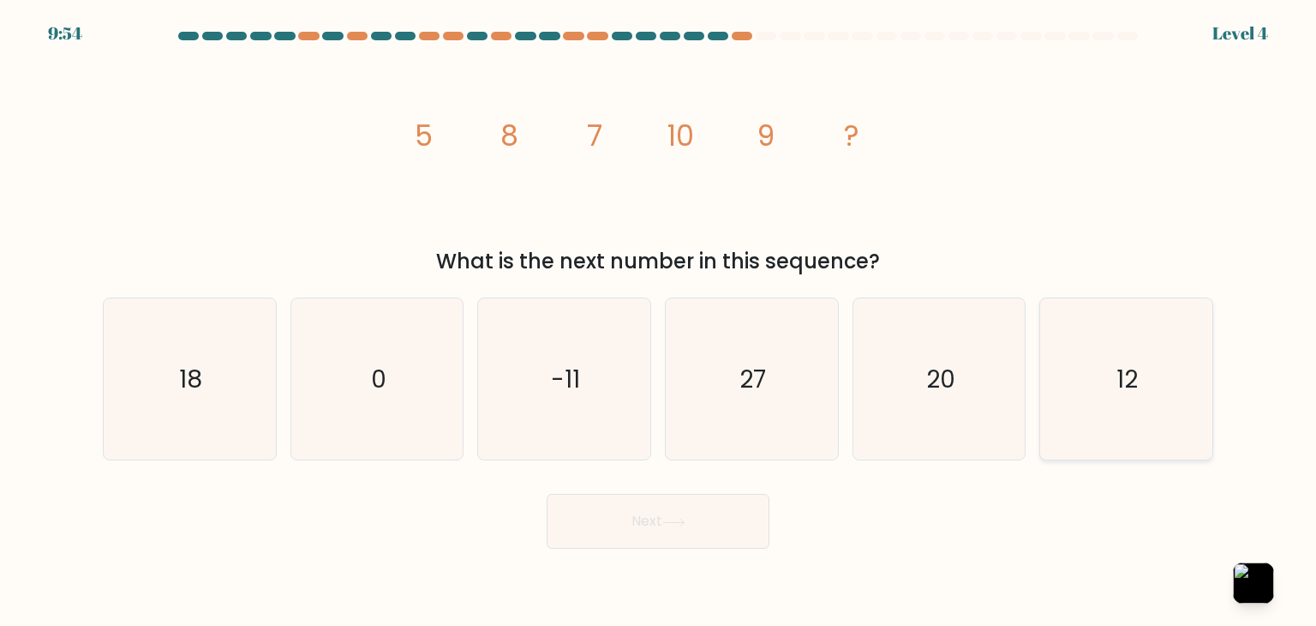
click at [1111, 392] on icon "12" at bounding box center [1125, 378] width 161 height 161
click at [659, 321] on input "f. 12" at bounding box center [658, 317] width 1 height 9
radio input "true"
click at [670, 546] on button "Next" at bounding box center [658, 521] width 223 height 55
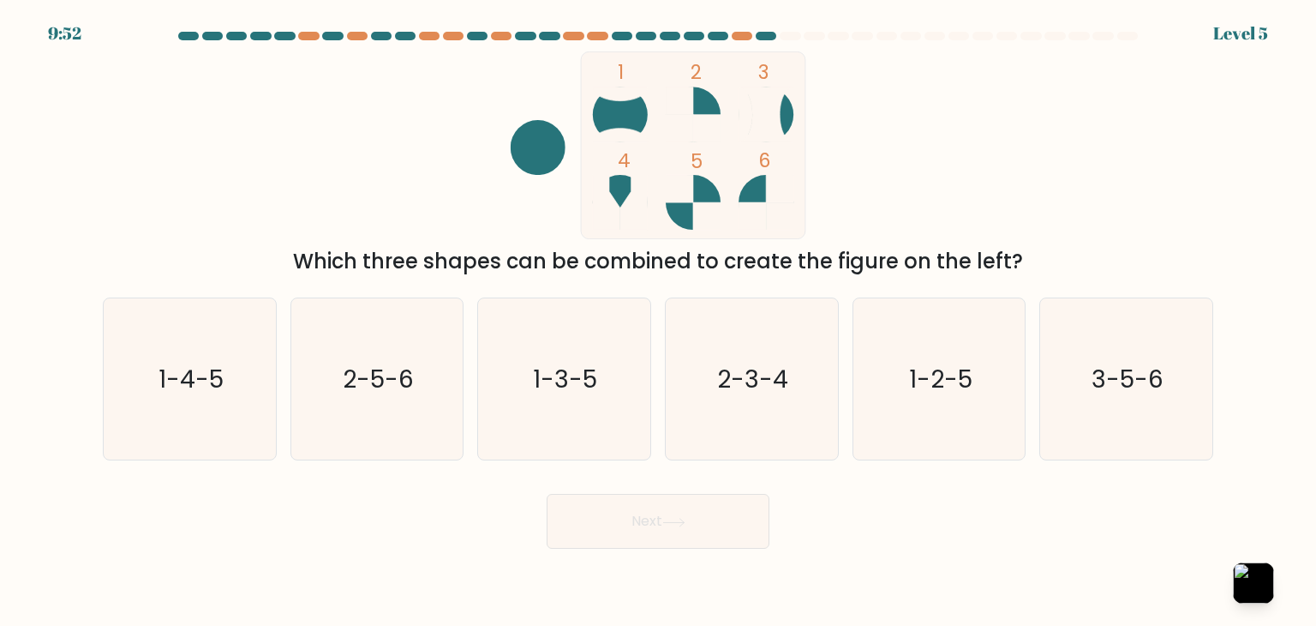
drag, startPoint x: 670, startPoint y: 541, endPoint x: 1078, endPoint y: 175, distance: 547.9
click at [1078, 175] on form at bounding box center [658, 290] width 1316 height 517
click at [1132, 408] on icon "3-5-6" at bounding box center [1125, 378] width 161 height 161
click at [659, 321] on input "f. 3-5-6" at bounding box center [658, 317] width 1 height 9
radio input "true"
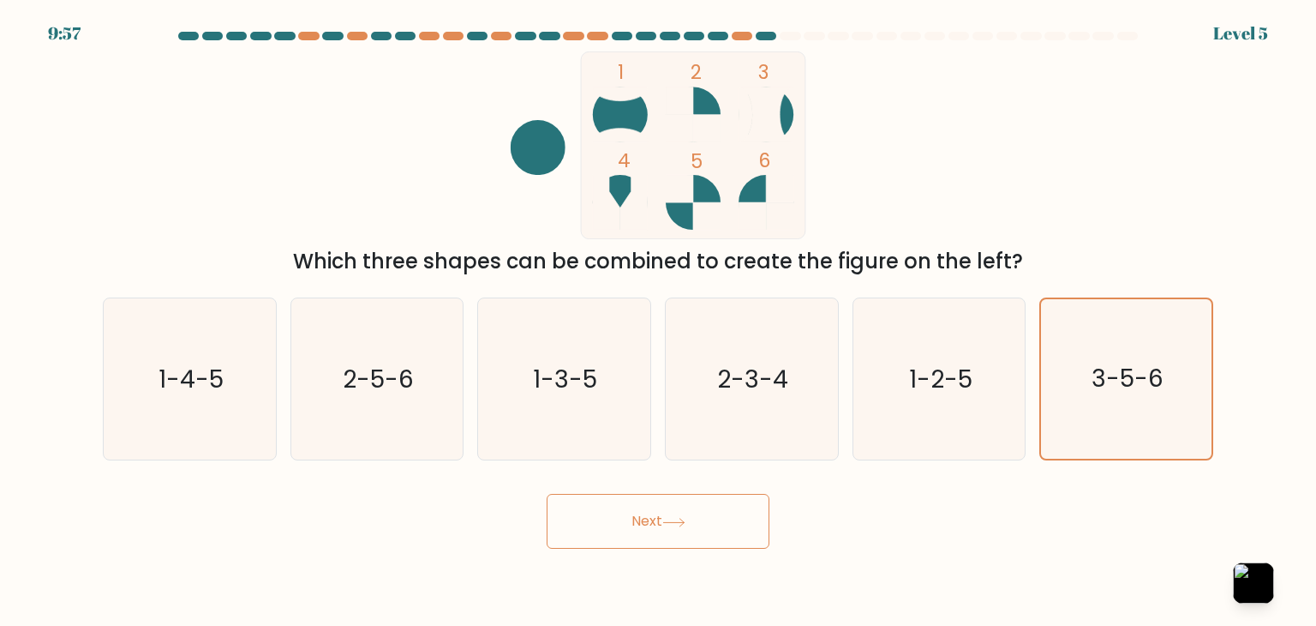
click at [715, 524] on button "Next" at bounding box center [658, 521] width 223 height 55
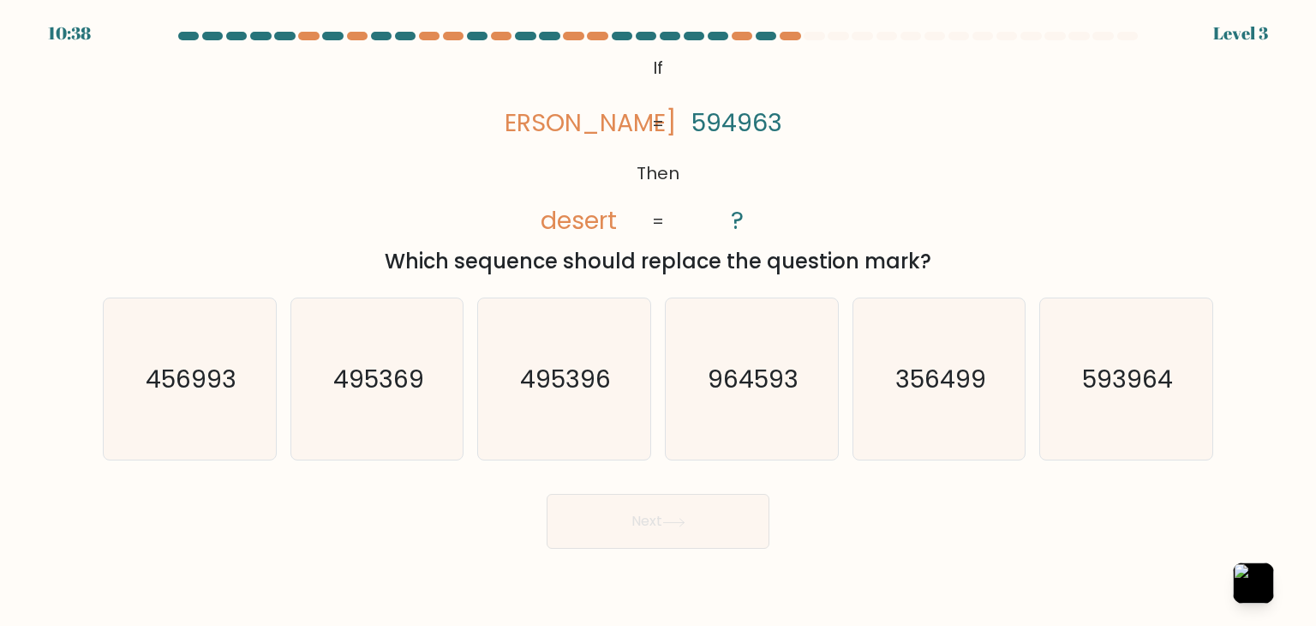
click at [548, 140] on icon "@import url('https://fonts.googleapis.com/css?family=Abril+Fatface:400,100,100i…" at bounding box center [658, 145] width 305 height 188
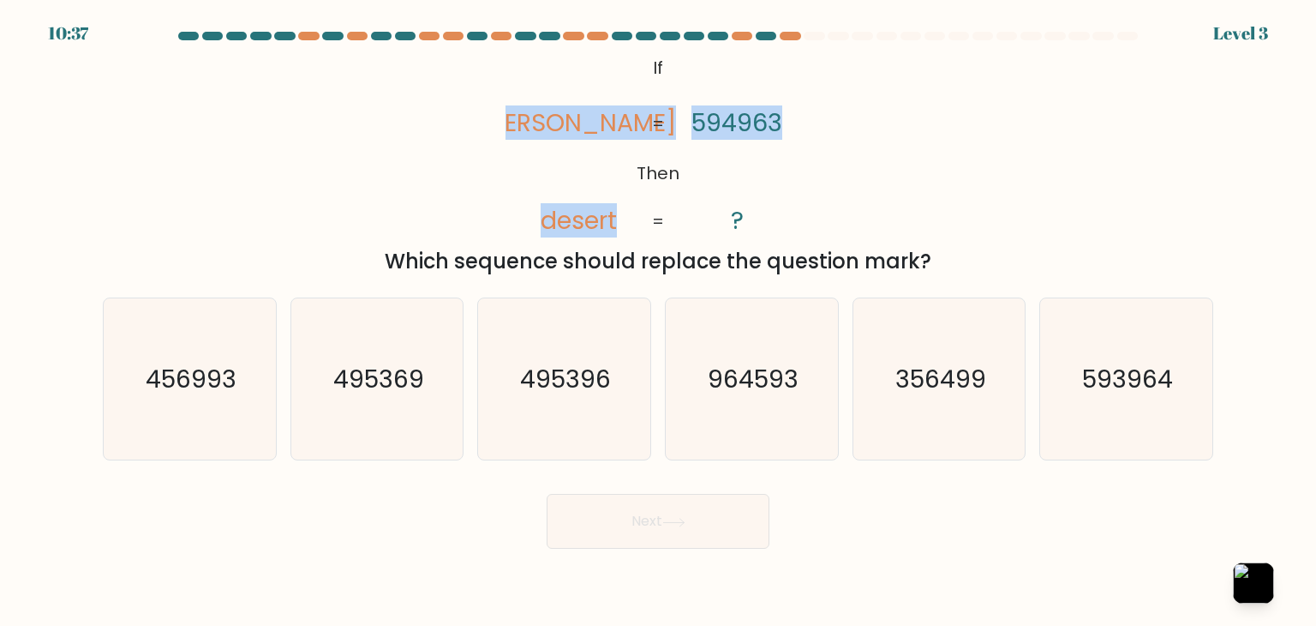
drag, startPoint x: 528, startPoint y: 117, endPoint x: 791, endPoint y: 133, distance: 263.5
click at [791, 133] on icon "@import url('https://fonts.googleapis.com/css?family=Abril+Fatface:400,100,100i…" at bounding box center [658, 145] width 305 height 188
click at [259, 117] on div "@import url('https://fonts.googleapis.com/css?family=Abril+Fatface:400,100,100i…" at bounding box center [658, 163] width 1131 height 225
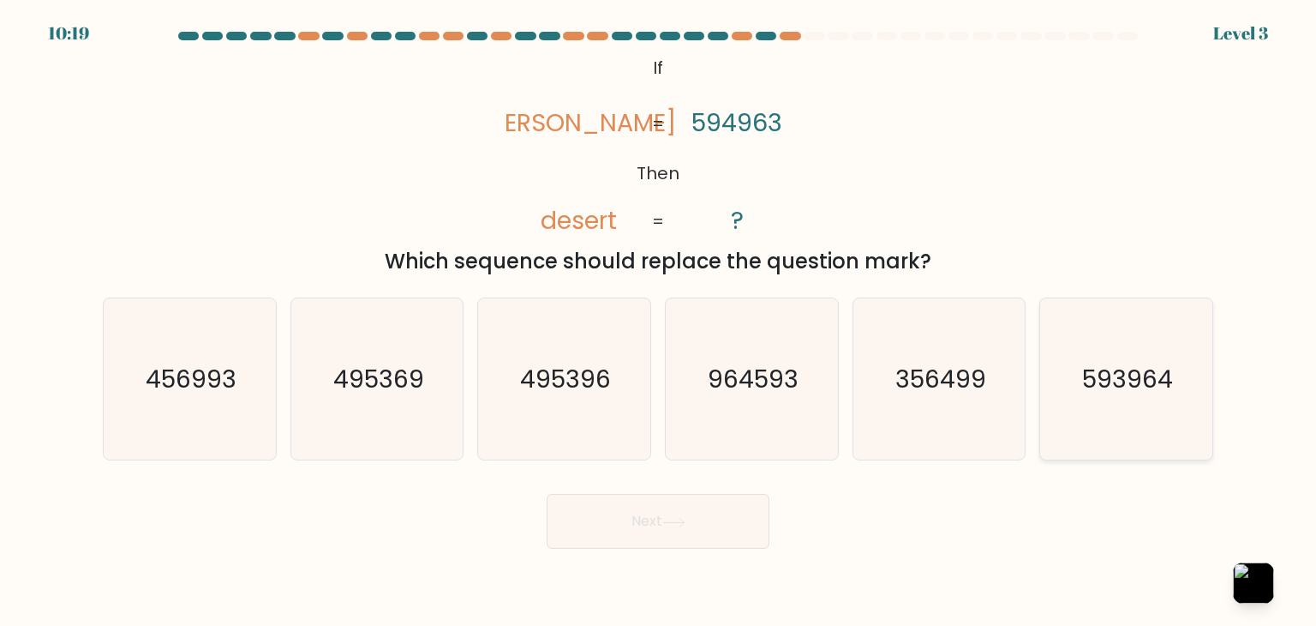
click at [1211, 405] on div "593964" at bounding box center [1126, 378] width 174 height 163
click at [659, 321] on input "f. 593964" at bounding box center [658, 317] width 1 height 9
radio input "true"
click at [718, 507] on button "Next" at bounding box center [658, 521] width 223 height 55
click at [720, 507] on button "Next" at bounding box center [658, 521] width 223 height 55
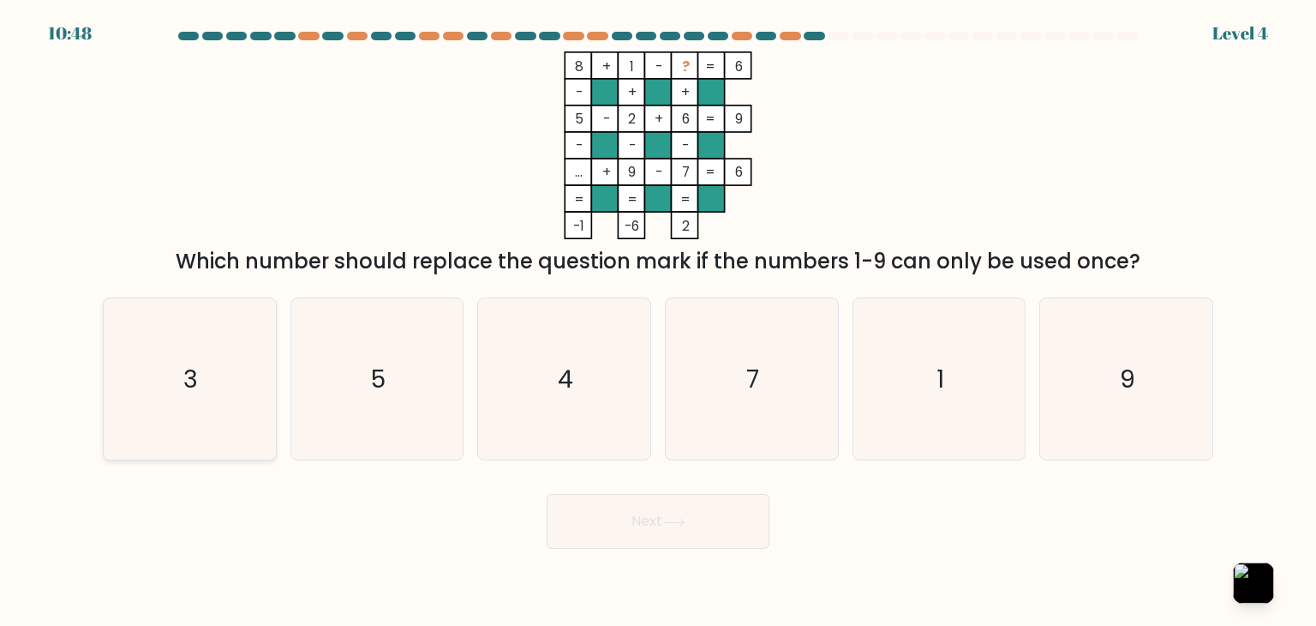
click at [159, 347] on icon "3" at bounding box center [189, 378] width 161 height 161
click at [658, 321] on input "a. 3" at bounding box center [658, 317] width 1 height 9
radio input "true"
click at [697, 540] on button "Next" at bounding box center [658, 521] width 223 height 55
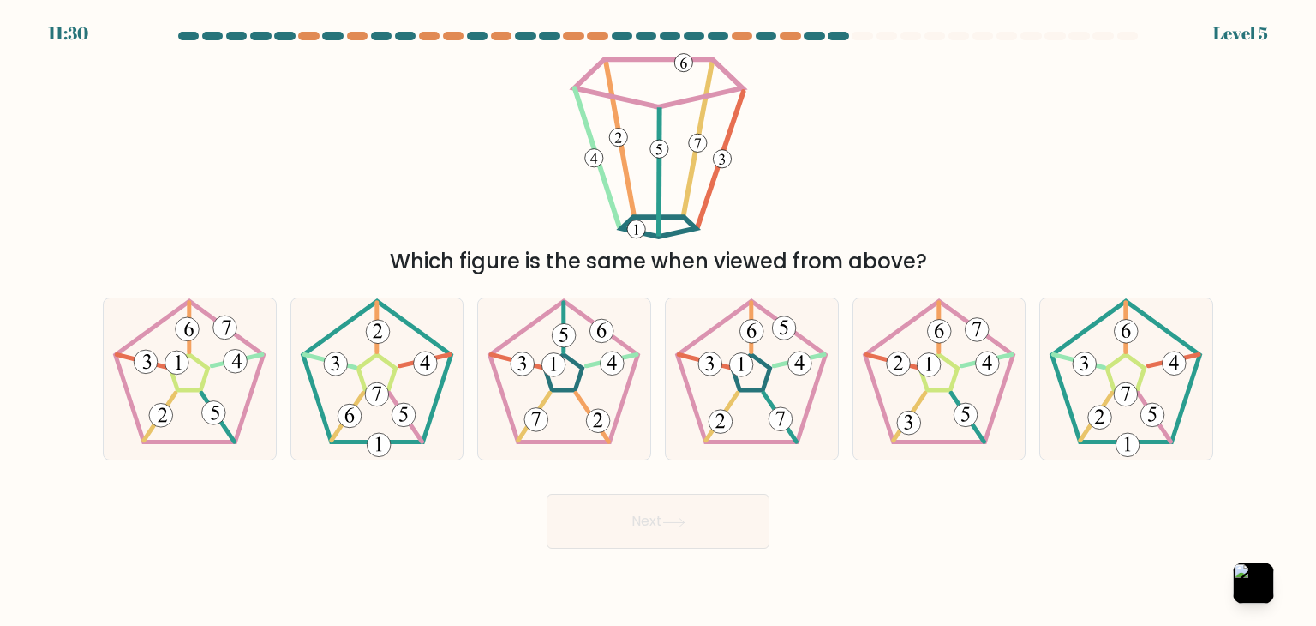
drag, startPoint x: 906, startPoint y: 136, endPoint x: 914, endPoint y: 140, distance: 9.2
click at [907, 136] on div "Which figure is the same when viewed from above?" at bounding box center [658, 163] width 1131 height 225
click at [614, 329] on 795 at bounding box center [602, 331] width 24 height 24
click at [658, 321] on input "c." at bounding box center [658, 317] width 1 height 9
radio input "true"
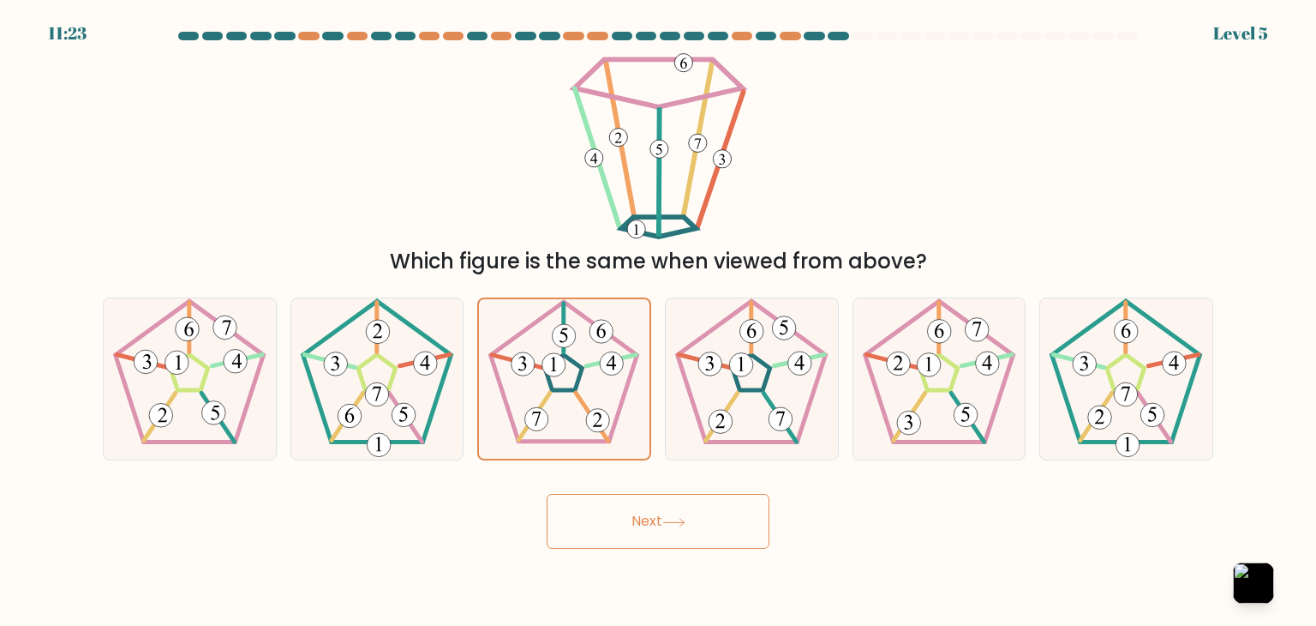
click at [668, 530] on button "Next" at bounding box center [658, 521] width 223 height 55
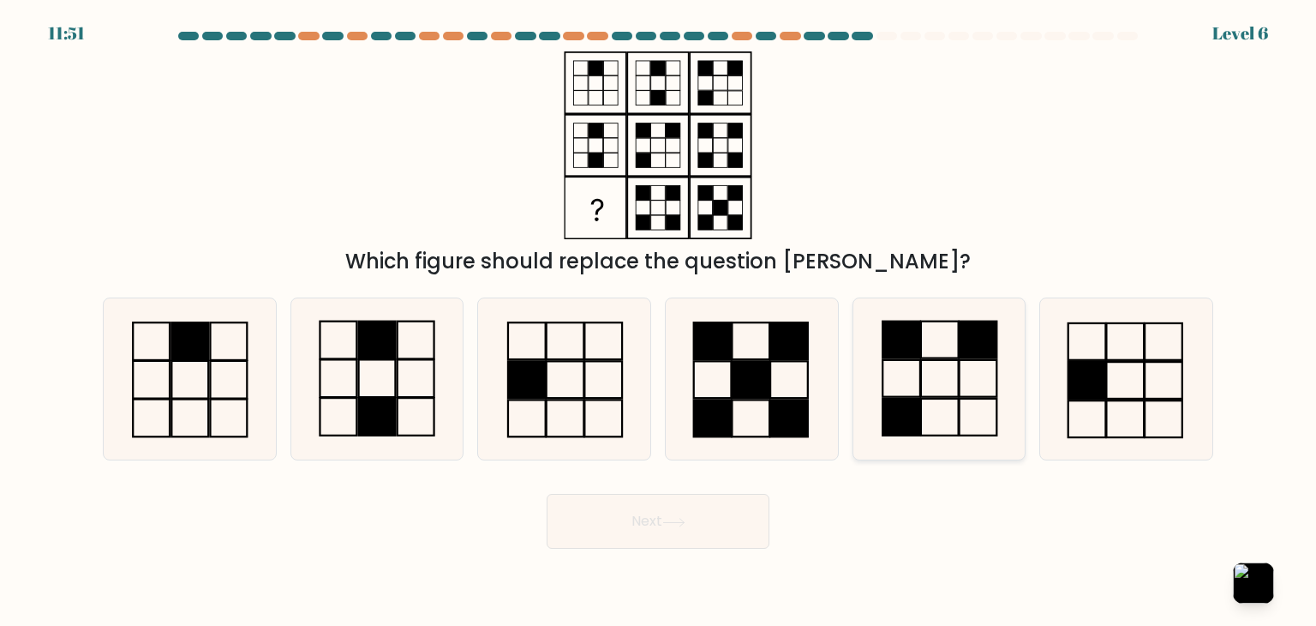
drag, startPoint x: 913, startPoint y: 406, endPoint x: 865, endPoint y: 457, distance: 69.7
click at [913, 409] on rect at bounding box center [902, 416] width 38 height 37
click at [659, 321] on input "e." at bounding box center [658, 317] width 1 height 9
radio input "true"
click at [694, 498] on button "Next" at bounding box center [658, 521] width 223 height 55
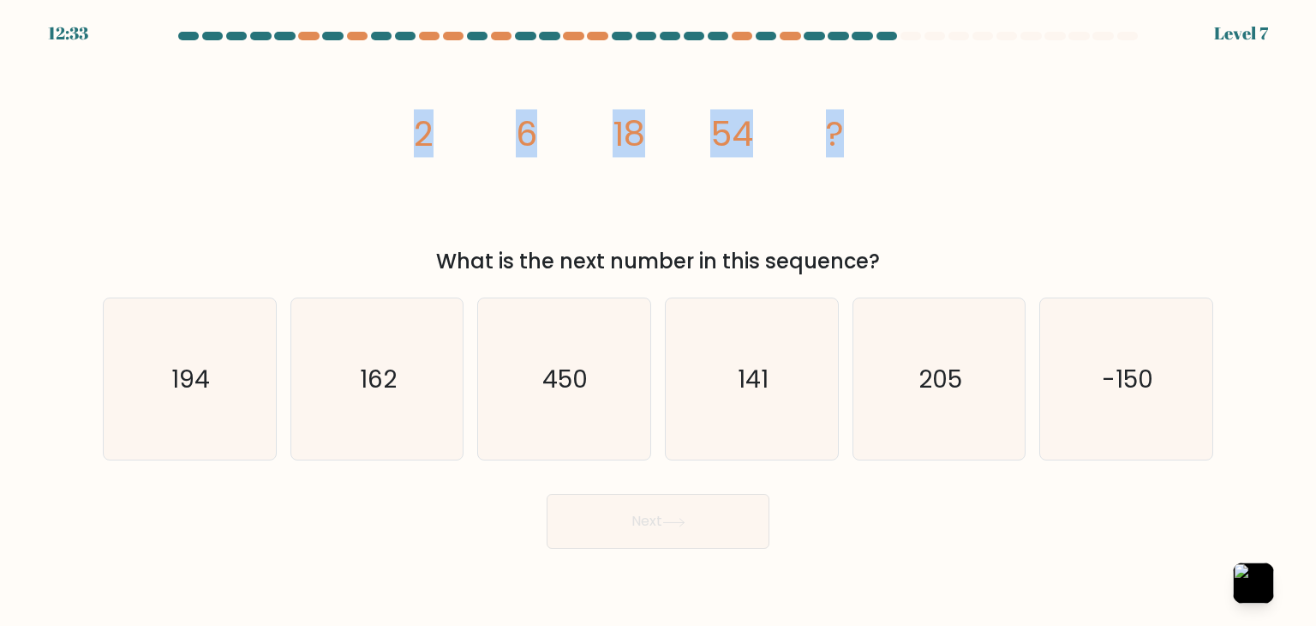
drag, startPoint x: 341, startPoint y: 122, endPoint x: 994, endPoint y: 127, distance: 653.0
click at [994, 127] on div "image/svg+xml 2 6 18 54 ? What is the next number in this sequence?" at bounding box center [658, 163] width 1131 height 225
copy g "2 6 18 54 ?"
click at [1277, 584] on body "12:32 Level 7" at bounding box center [658, 313] width 1316 height 626
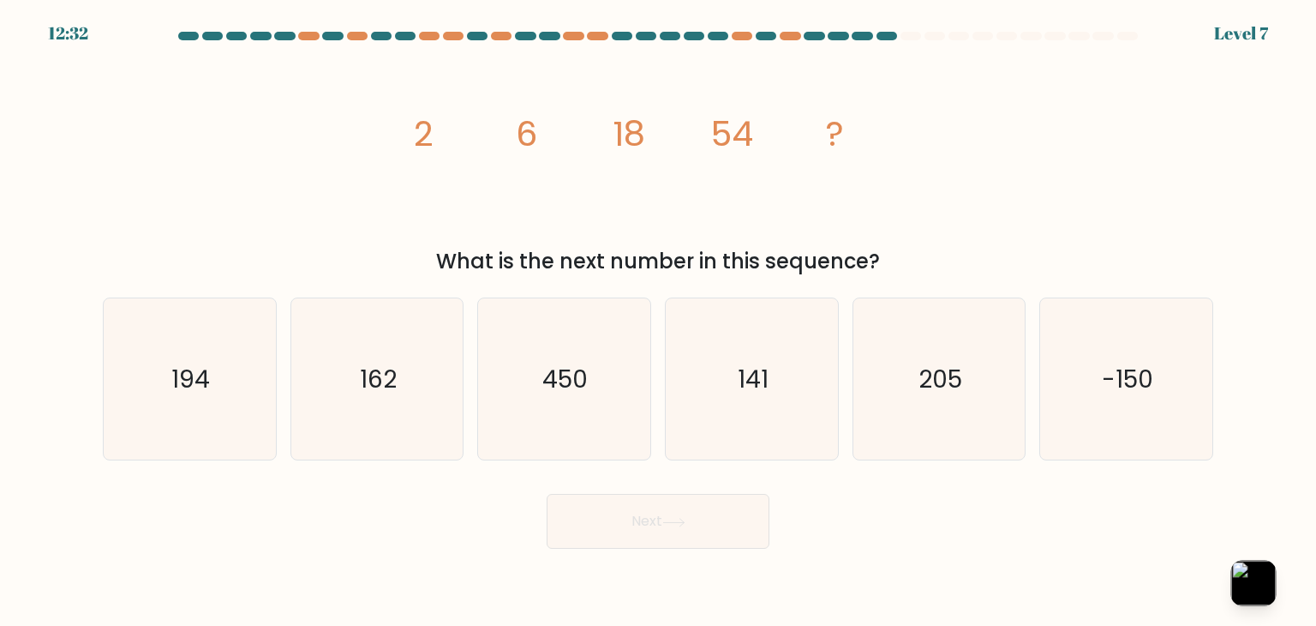
click at [1252, 592] on button "button" at bounding box center [1253, 582] width 45 height 45
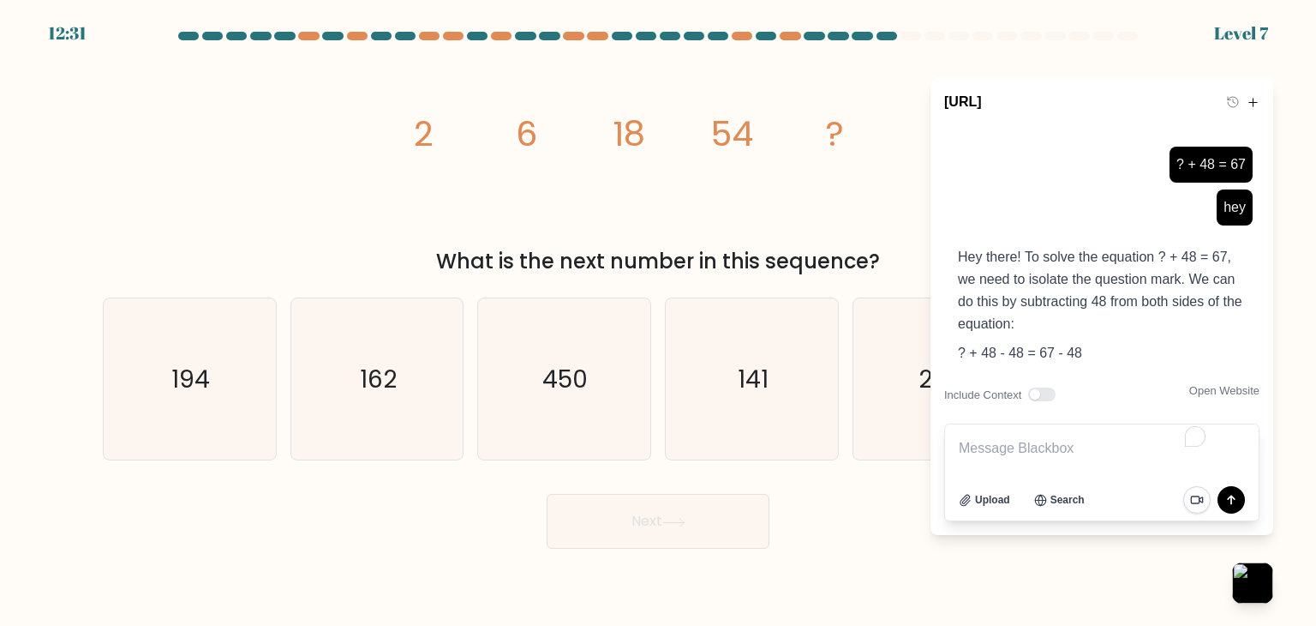
type textarea "2 6 18 54 ?"
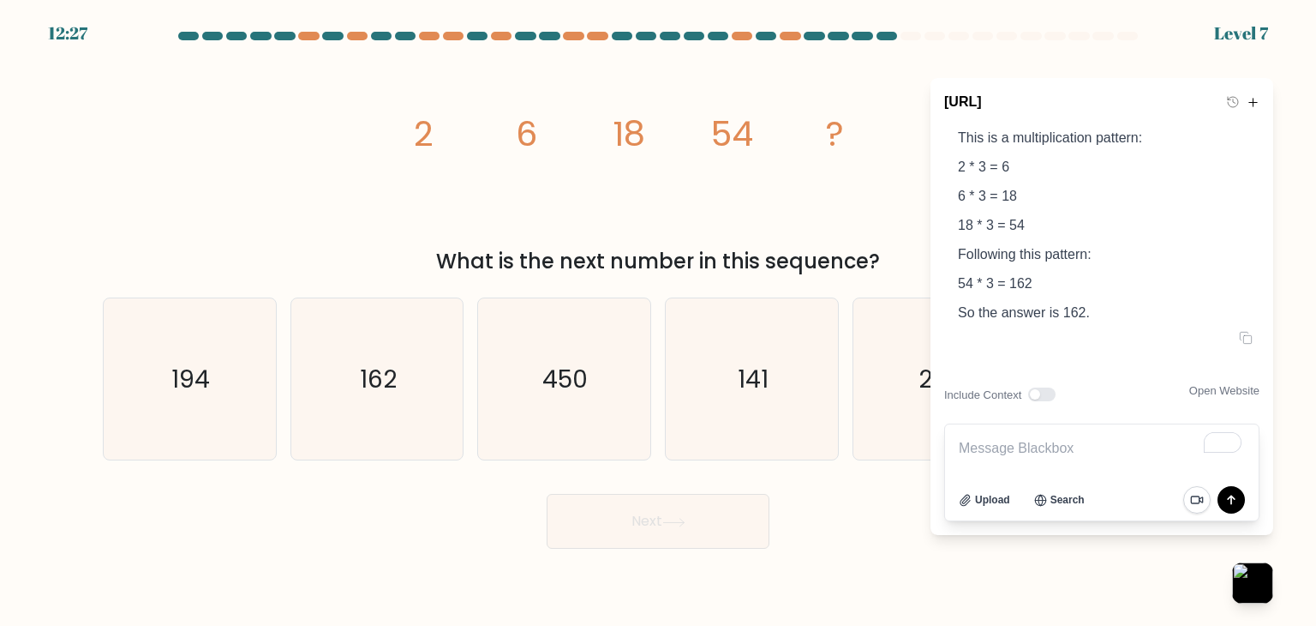
scroll to position [2615, 0]
click at [308, 227] on div "image/svg+xml 2 6 18 54 ? What is the next number in this sequence?" at bounding box center [658, 163] width 1131 height 225
click at [362, 341] on icon "162" at bounding box center [376, 378] width 161 height 161
click at [658, 321] on input "b. 162" at bounding box center [658, 317] width 1 height 9
radio input "true"
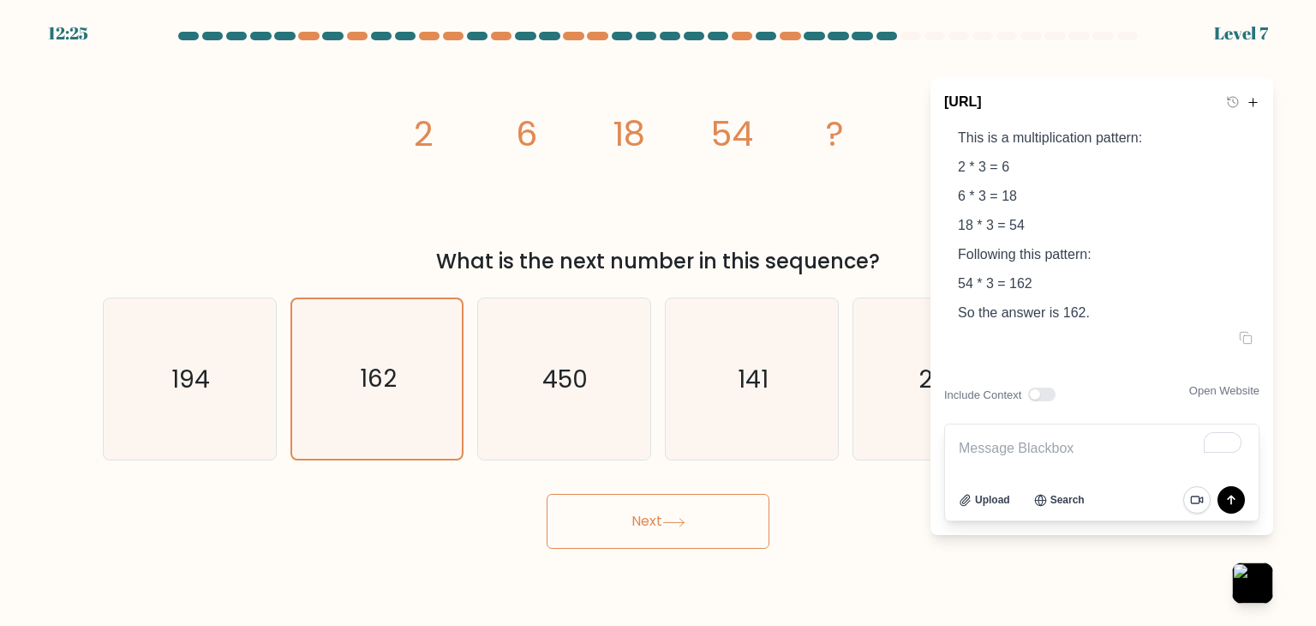
click at [611, 518] on button "Next" at bounding box center [658, 521] width 223 height 55
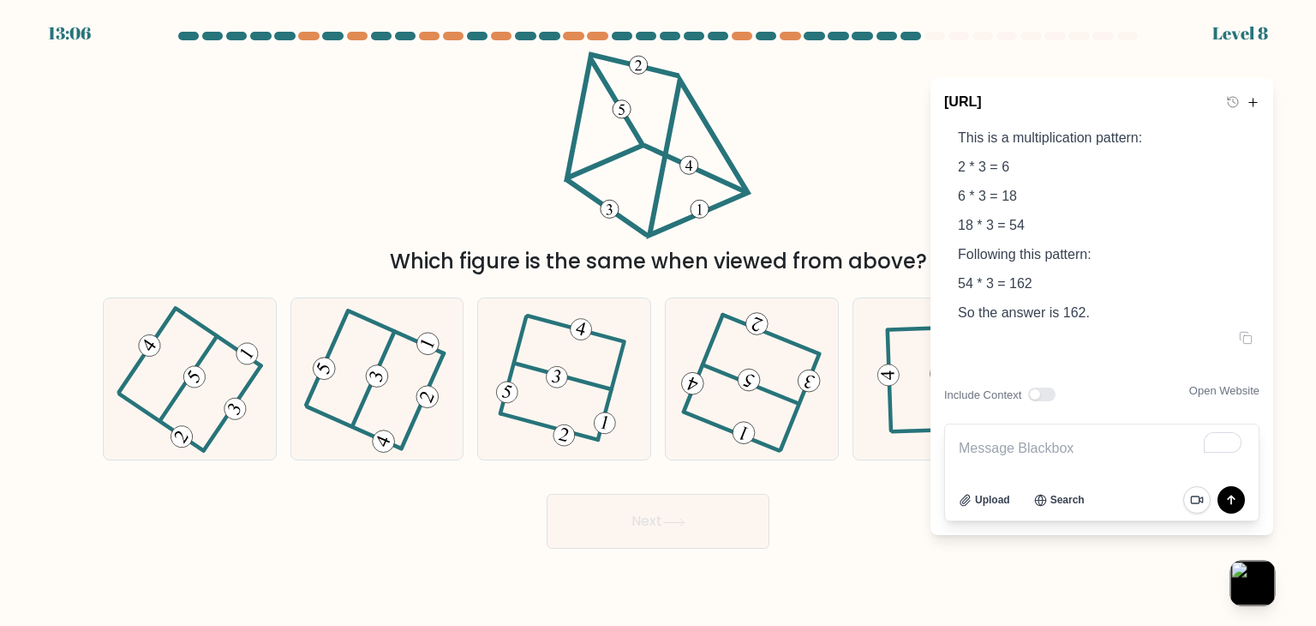
click at [1245, 569] on button "button" at bounding box center [1252, 582] width 45 height 45
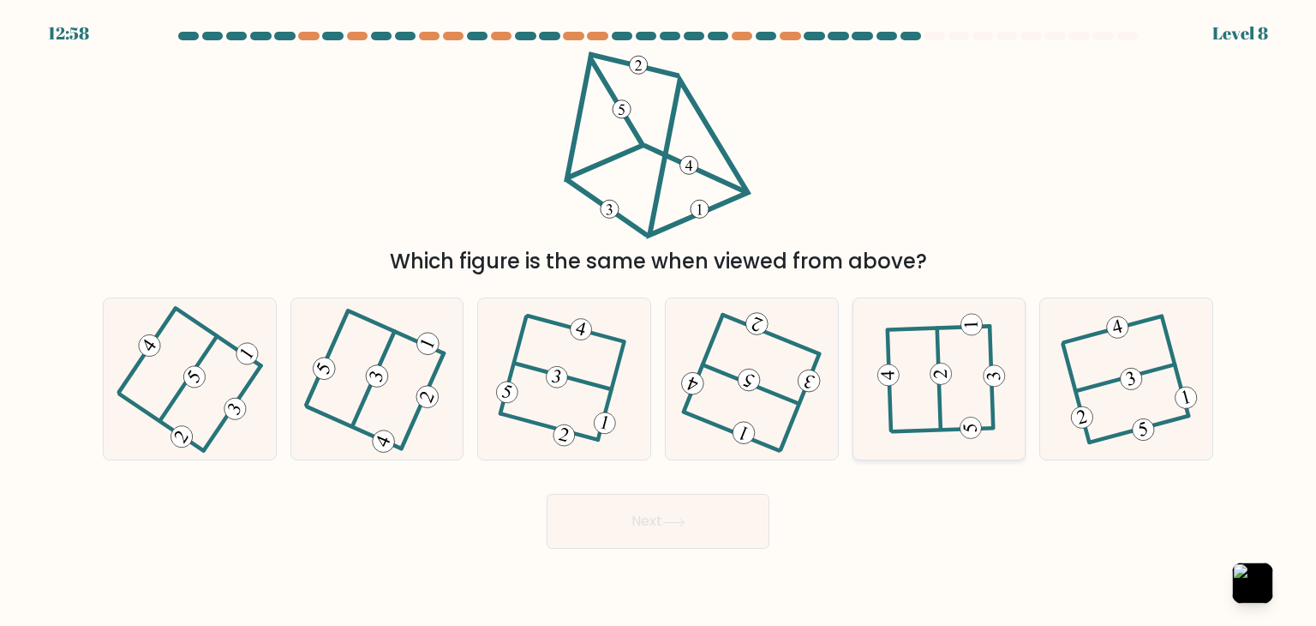
click at [933, 395] on icon at bounding box center [940, 378] width 126 height 129
click at [659, 321] on input "e." at bounding box center [658, 317] width 1 height 9
radio input "true"
click at [727, 500] on button "Next" at bounding box center [658, 521] width 223 height 55
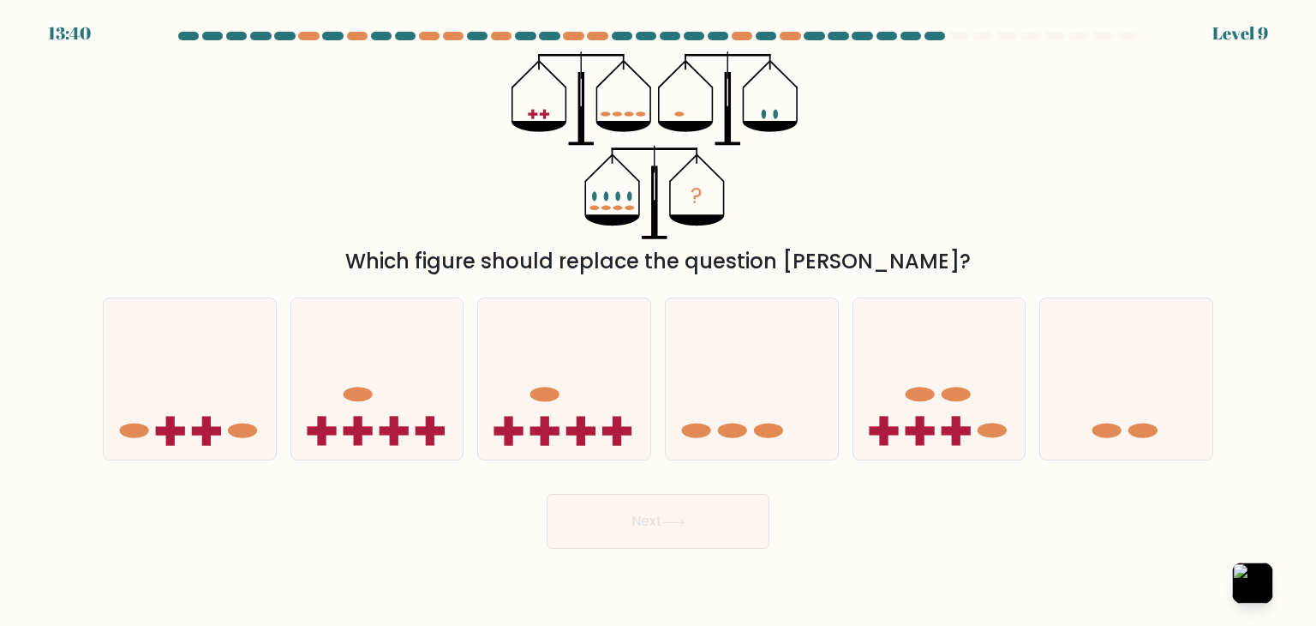
drag, startPoint x: 724, startPoint y: 503, endPoint x: 957, endPoint y: 247, distance: 346.4
click at [949, 254] on form at bounding box center [658, 290] width 1316 height 517
click at [961, 404] on icon at bounding box center [939, 379] width 172 height 142
click at [659, 321] on input "e." at bounding box center [658, 317] width 1 height 9
radio input "true"
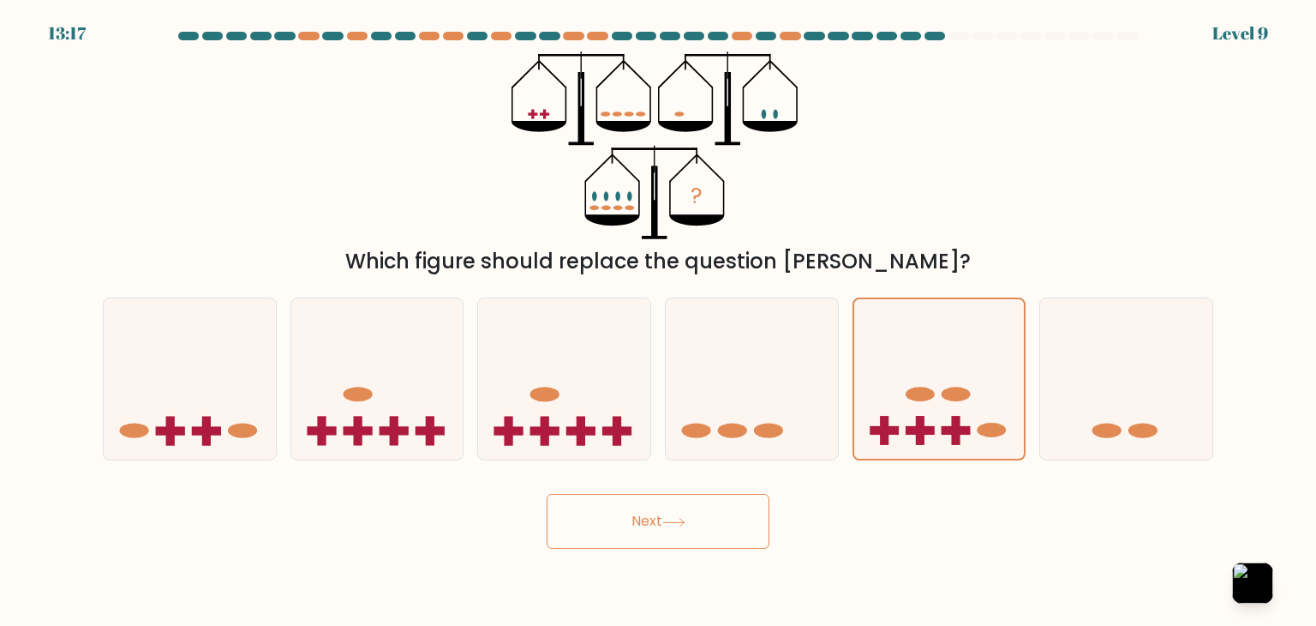
click at [713, 512] on button "Next" at bounding box center [658, 521] width 223 height 55
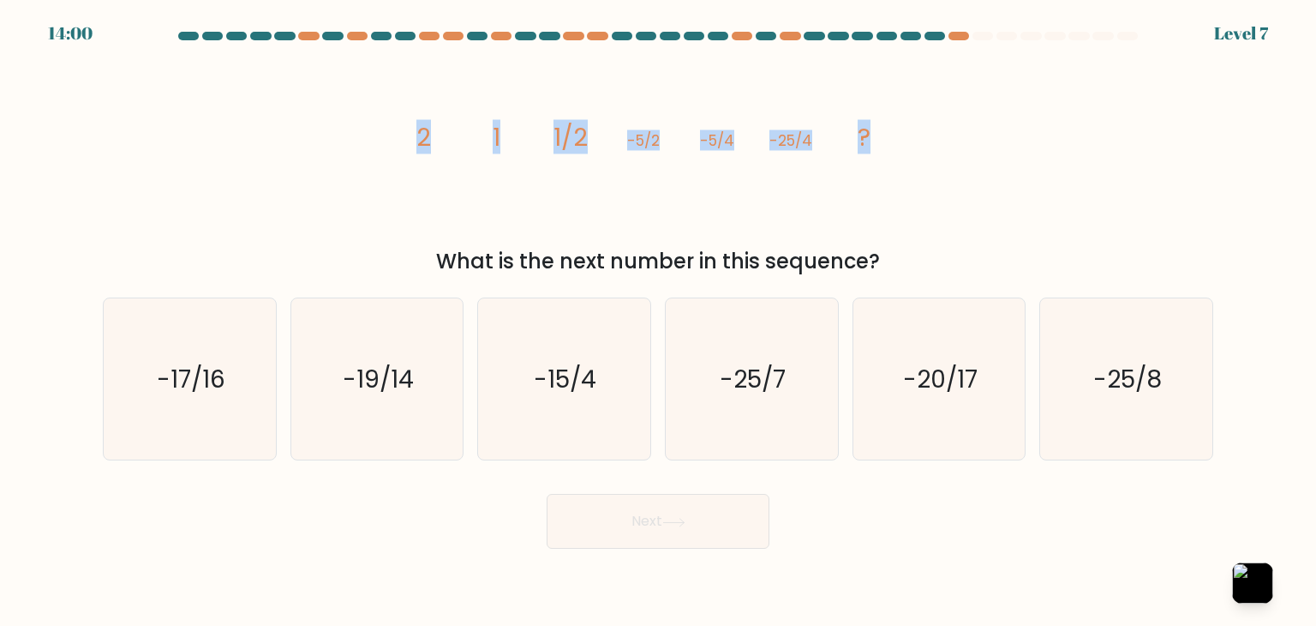
copy g "2 1 1/2 -5/2 -5/4 -25/4 ?"
drag, startPoint x: 494, startPoint y: 131, endPoint x: 980, endPoint y: 114, distance: 487.0
click at [980, 114] on div "image/svg+xml 2 1 1/2 -5/2 -5/4 -25/4 ? What is the next number in this sequenc…" at bounding box center [658, 163] width 1131 height 225
click at [1252, 570] on button "button" at bounding box center [1252, 582] width 45 height 45
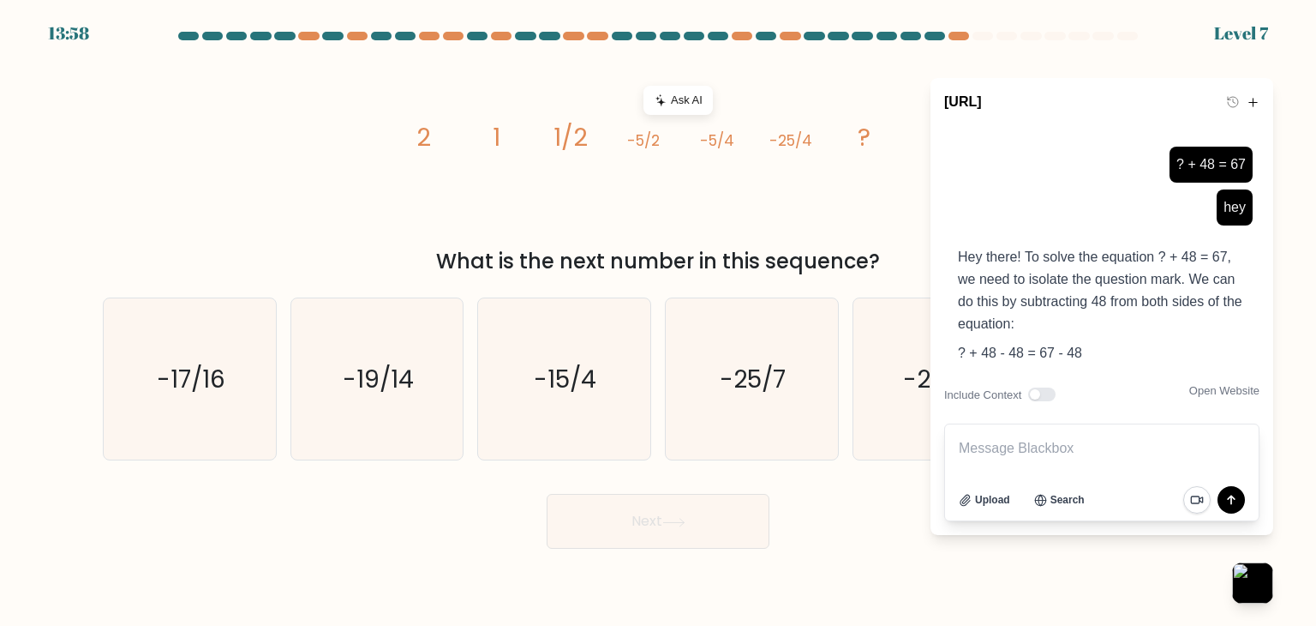
type textarea "2 1 1/2 -5/2 -5/4 -25/4 ?"
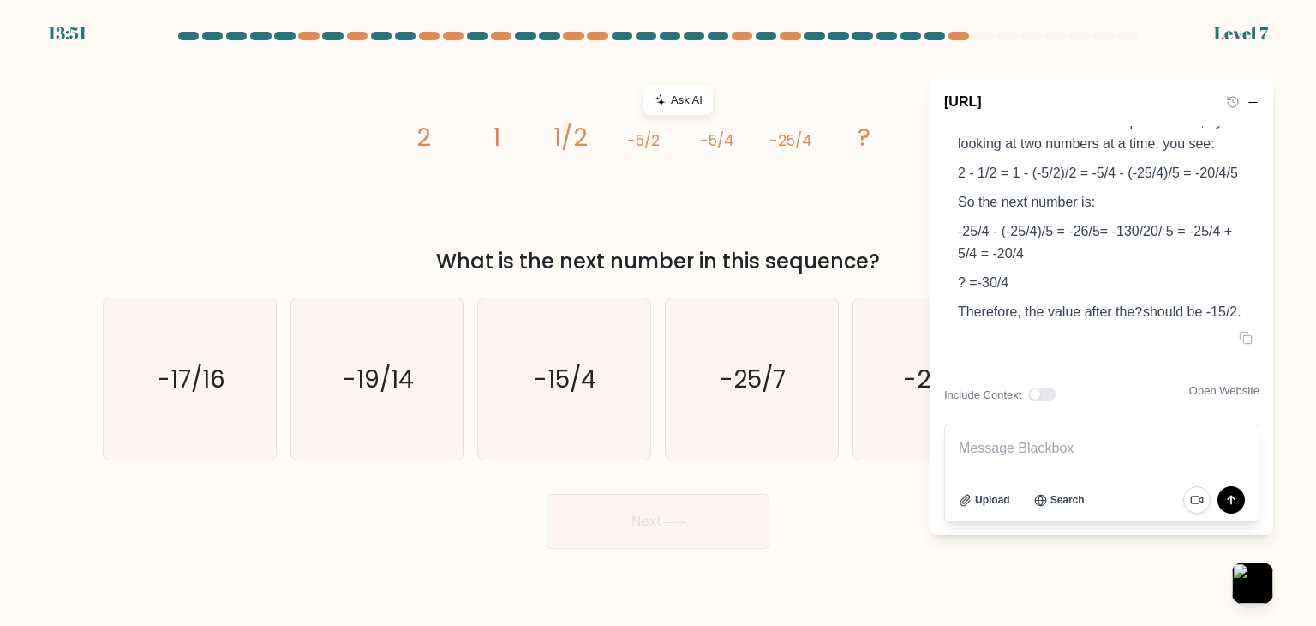
scroll to position [3403, 0]
click at [1265, 580] on button "button" at bounding box center [1252, 582] width 45 height 45
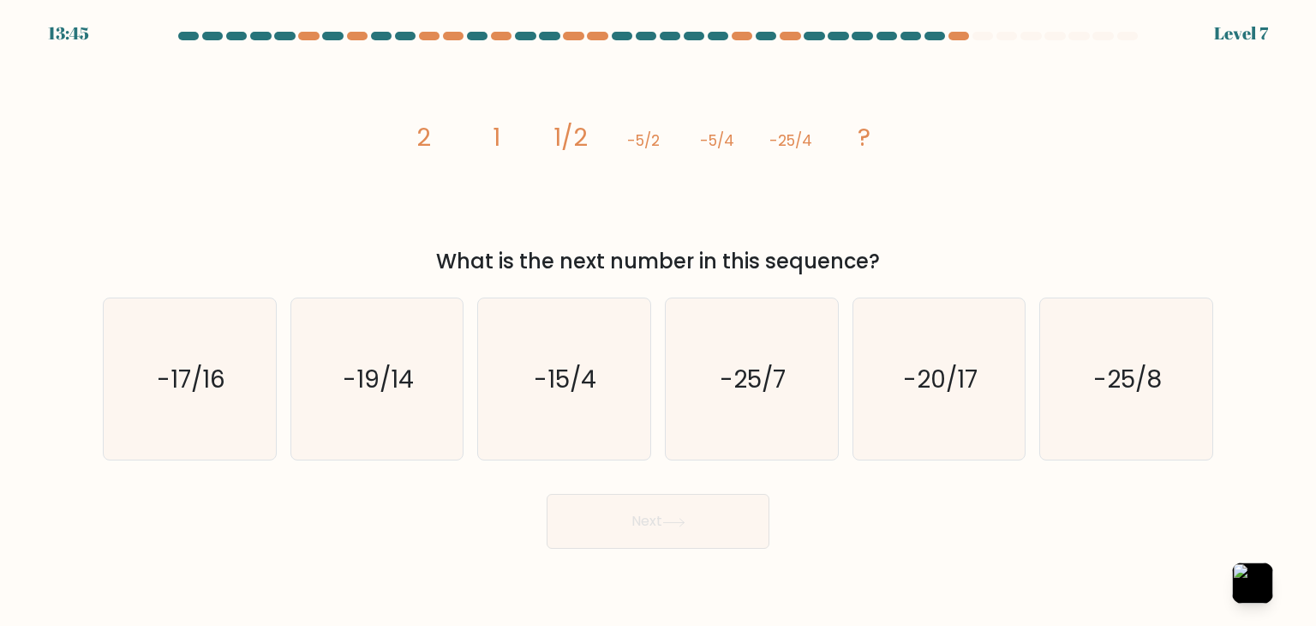
click at [1236, 549] on body "13:45 Level 7" at bounding box center [658, 313] width 1316 height 626
click at [1241, 556] on body "13:45 Level 7" at bounding box center [658, 313] width 1316 height 626
click at [1243, 566] on button "button" at bounding box center [1252, 582] width 45 height 45
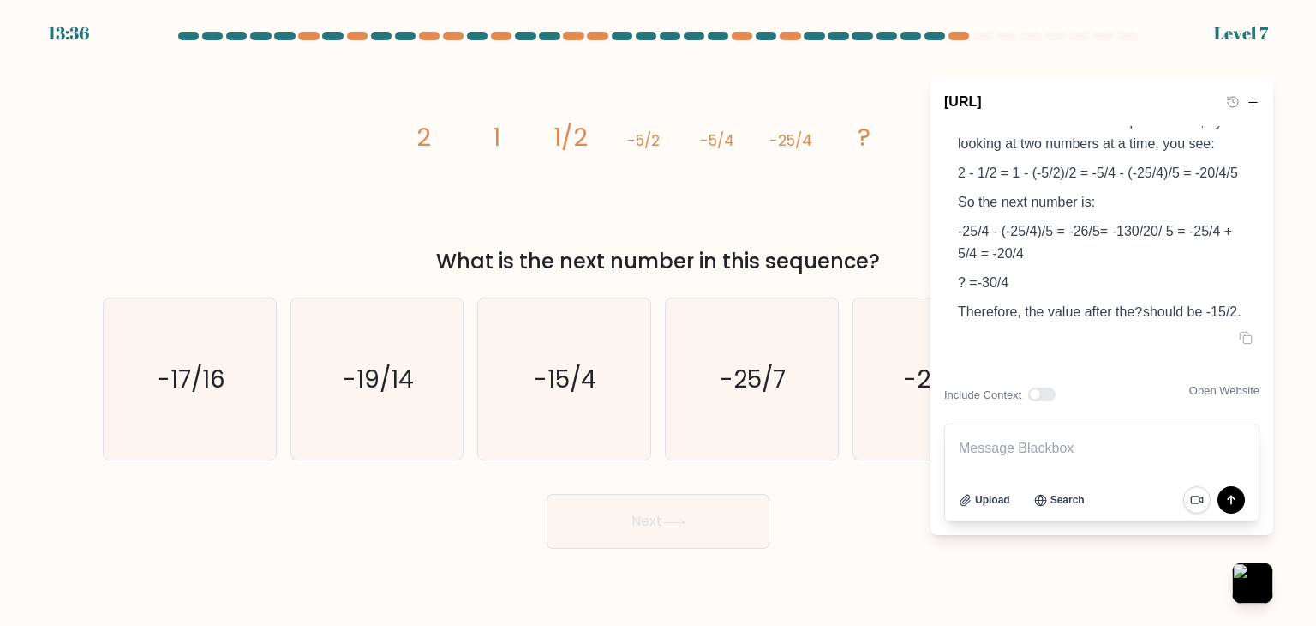
click at [1073, 446] on textarea at bounding box center [1102, 448] width 314 height 48
type textarea "again there's no answer on that key"
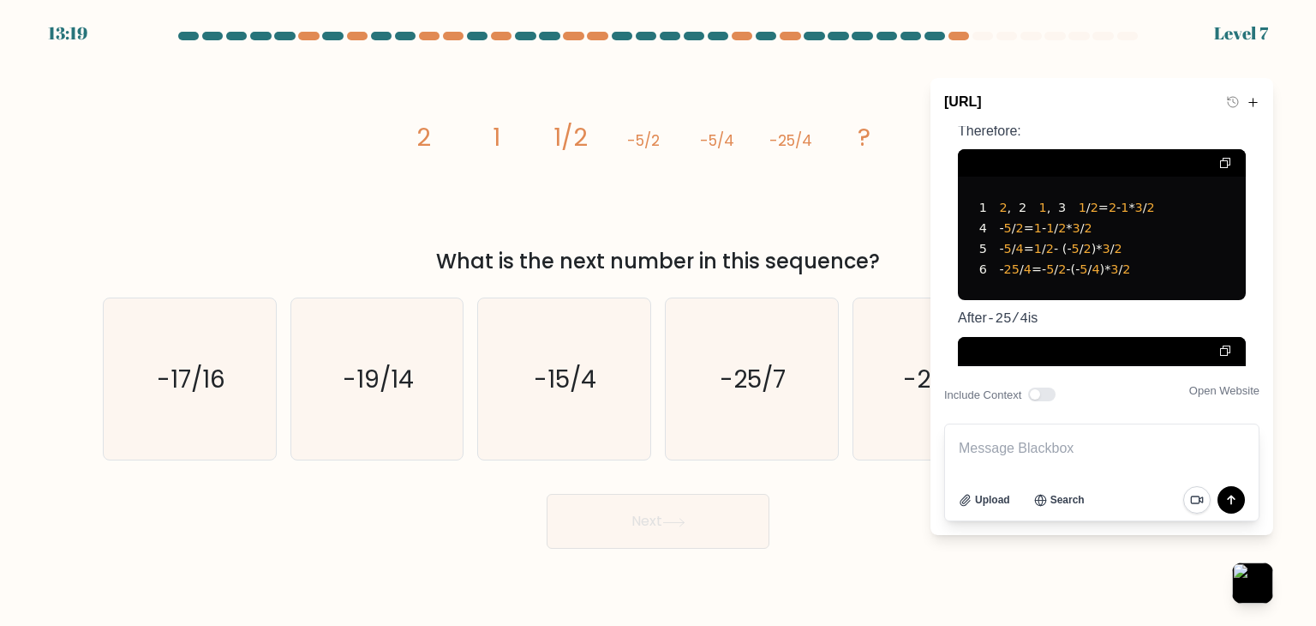
scroll to position [4038, 0]
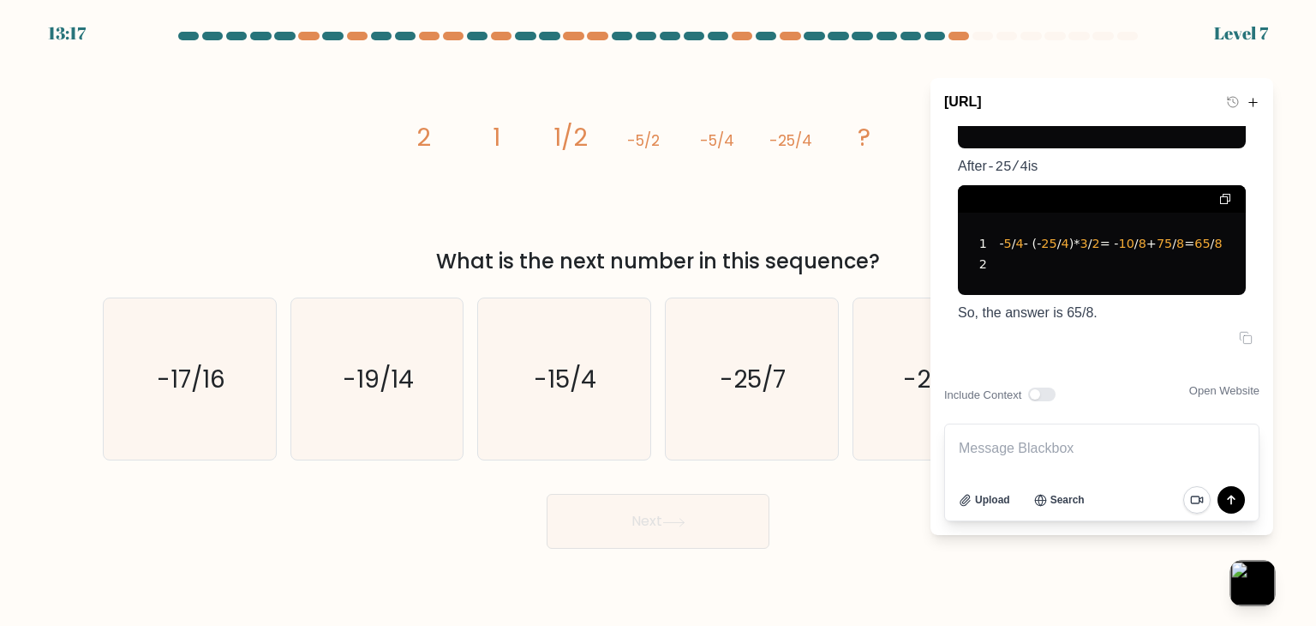
click at [1272, 572] on button "button" at bounding box center [1252, 582] width 45 height 45
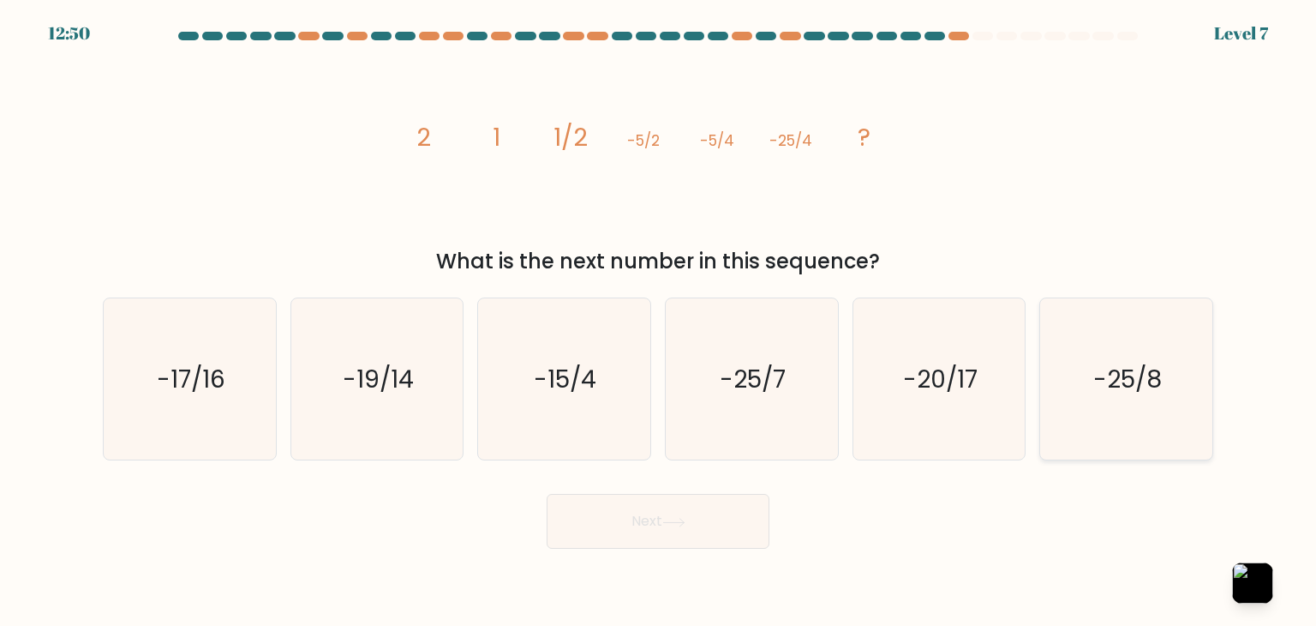
click at [1182, 405] on icon "-25/8" at bounding box center [1125, 378] width 161 height 161
click at [659, 321] on input "f. -25/8" at bounding box center [658, 317] width 1 height 9
radio input "true"
click at [668, 518] on icon at bounding box center [673, 522] width 23 height 9
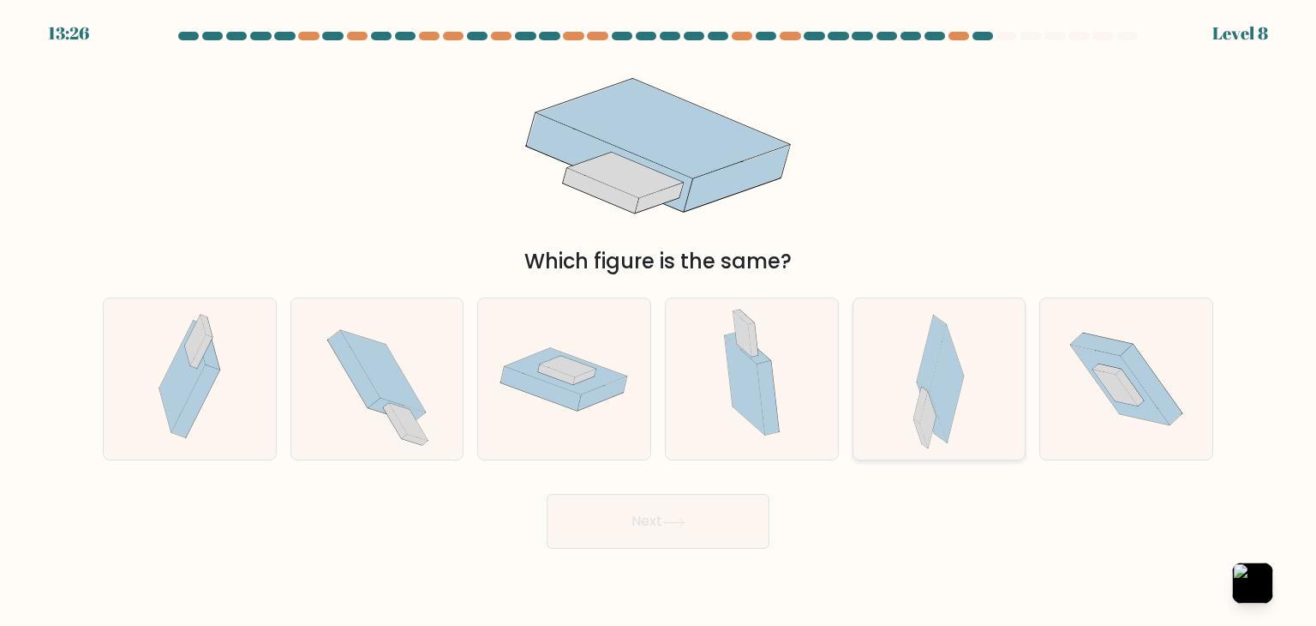
click at [934, 385] on icon at bounding box center [948, 383] width 34 height 117
click at [659, 321] on input "e." at bounding box center [658, 317] width 1 height 9
radio input "true"
click at [726, 515] on button "Next" at bounding box center [658, 521] width 223 height 55
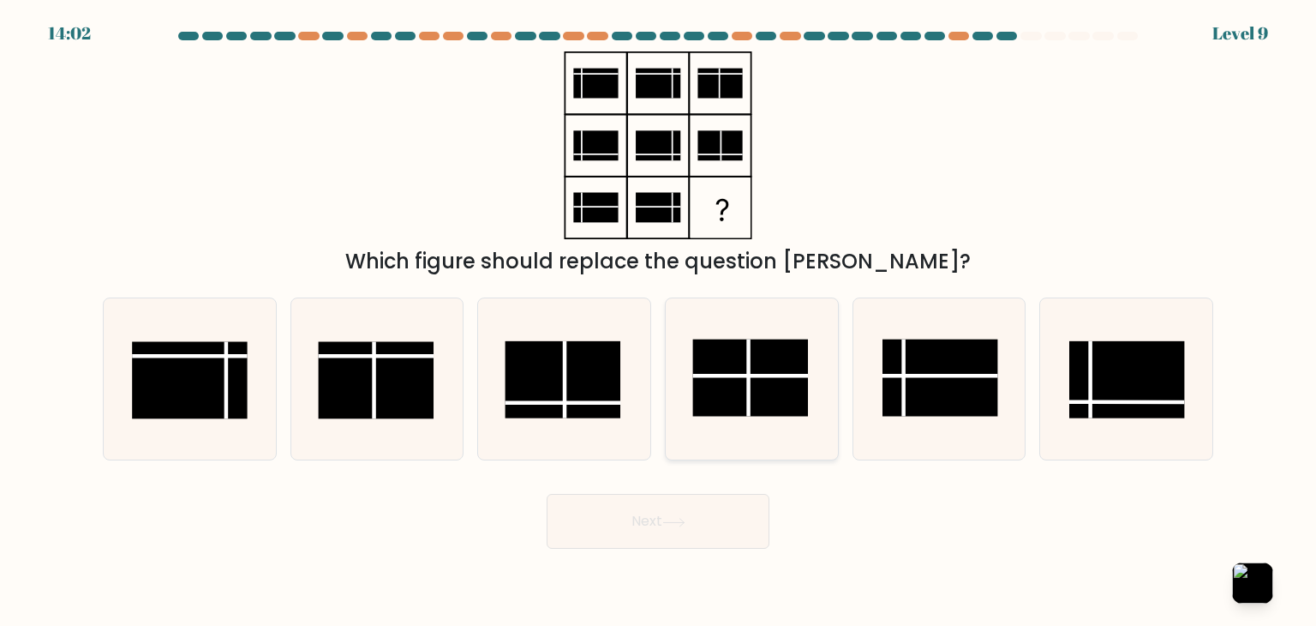
click at [741, 392] on rect at bounding box center [751, 377] width 116 height 77
click at [659, 321] on input "d." at bounding box center [658, 317] width 1 height 9
radio input "true"
click at [697, 515] on button "Next" at bounding box center [658, 521] width 223 height 55
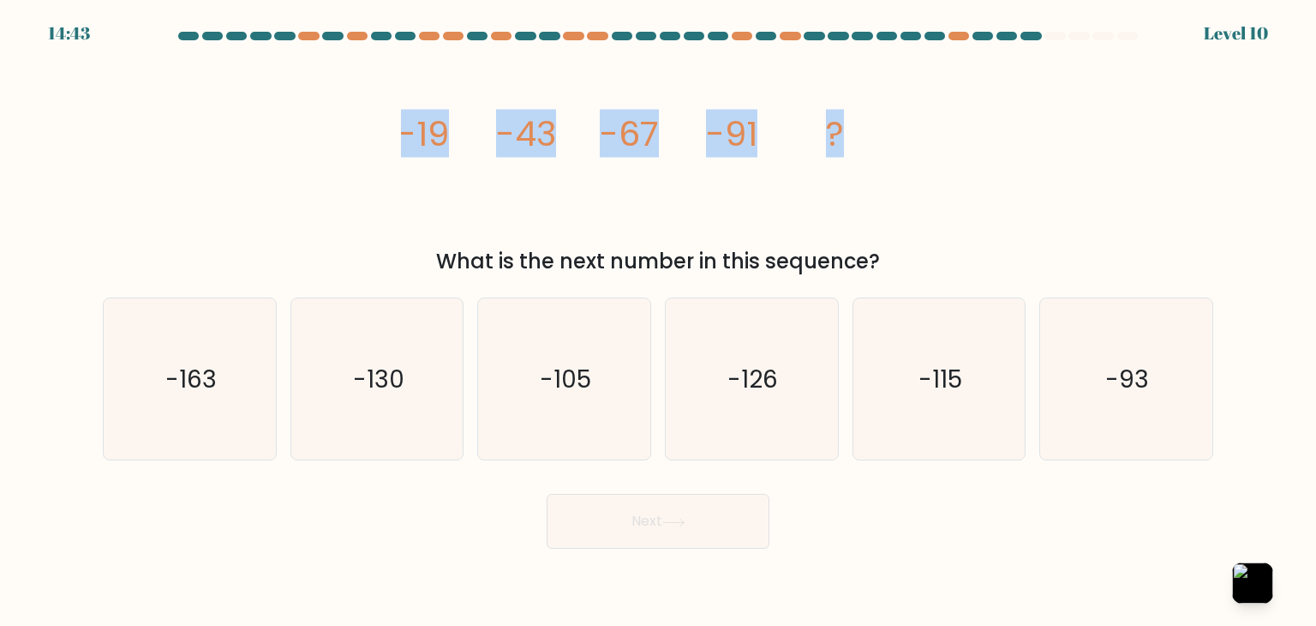
drag, startPoint x: 497, startPoint y: 104, endPoint x: 1028, endPoint y: 110, distance: 531.3
click at [1028, 110] on div "image/svg+xml -19 -43 -67 -91 ? What is the next number in this sequence?" at bounding box center [658, 163] width 1131 height 225
click at [1263, 572] on button "button" at bounding box center [1252, 582] width 45 height 45
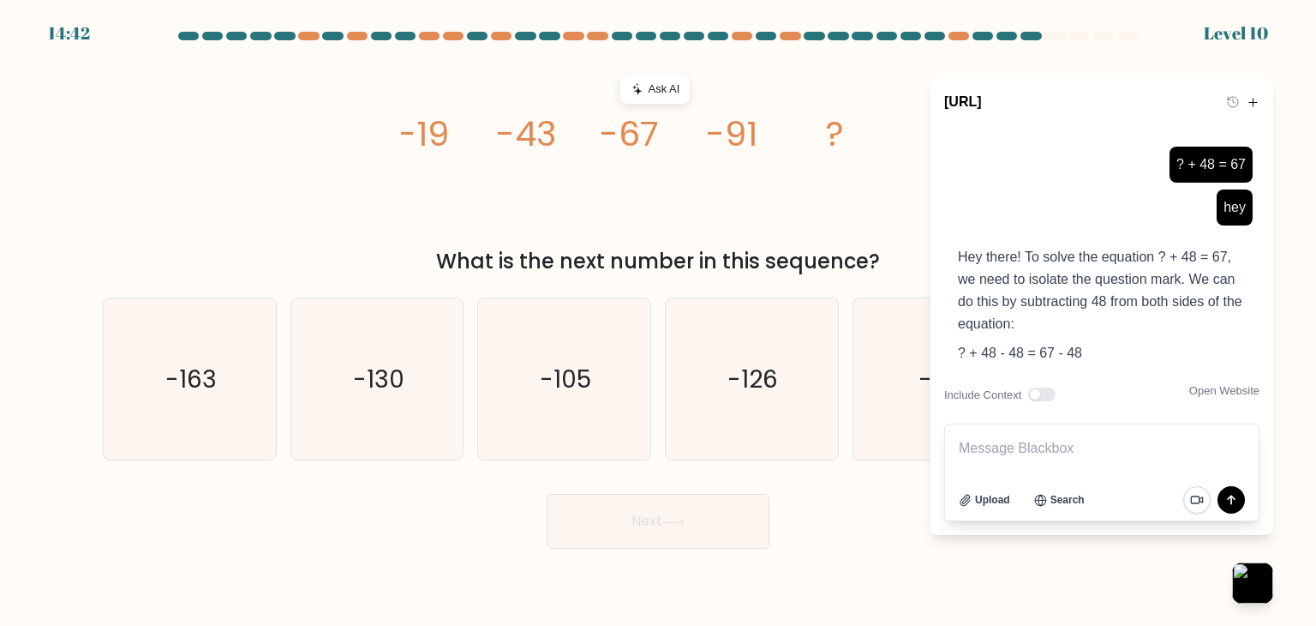
type textarea "-19 -43 -67 -91 ?"
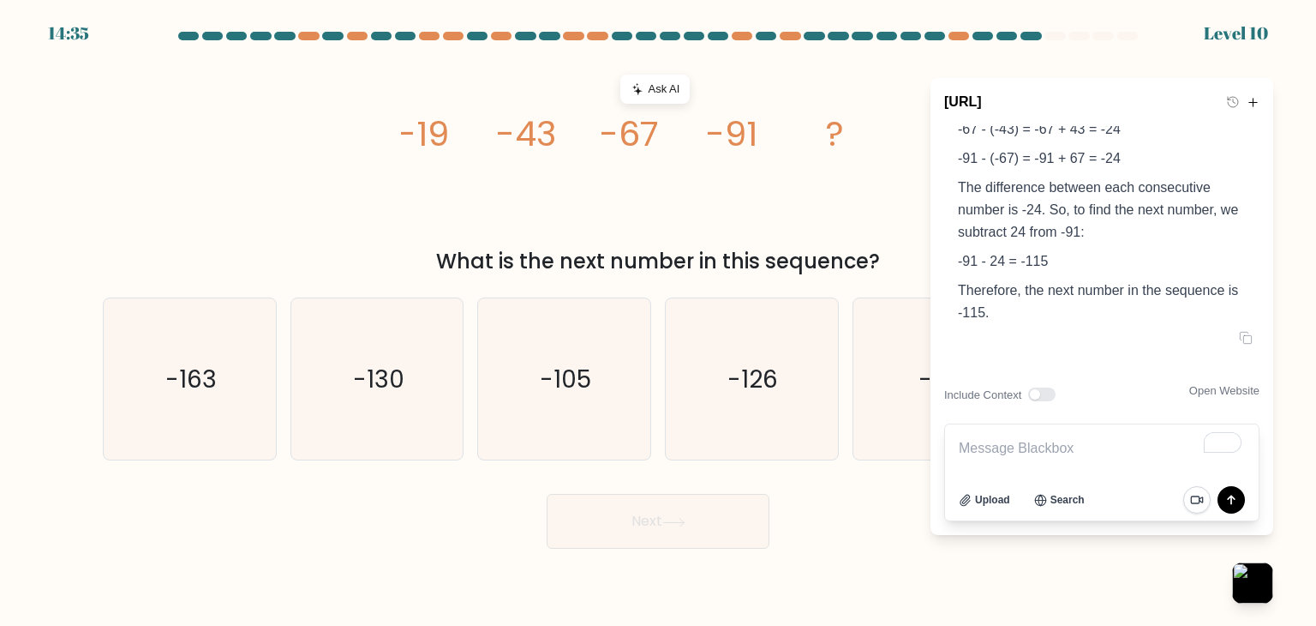
scroll to position [4408, 0]
click at [353, 246] on div "What is the next number in this sequence?" at bounding box center [658, 261] width 1090 height 31
click at [1271, 580] on button "button" at bounding box center [1252, 582] width 45 height 45
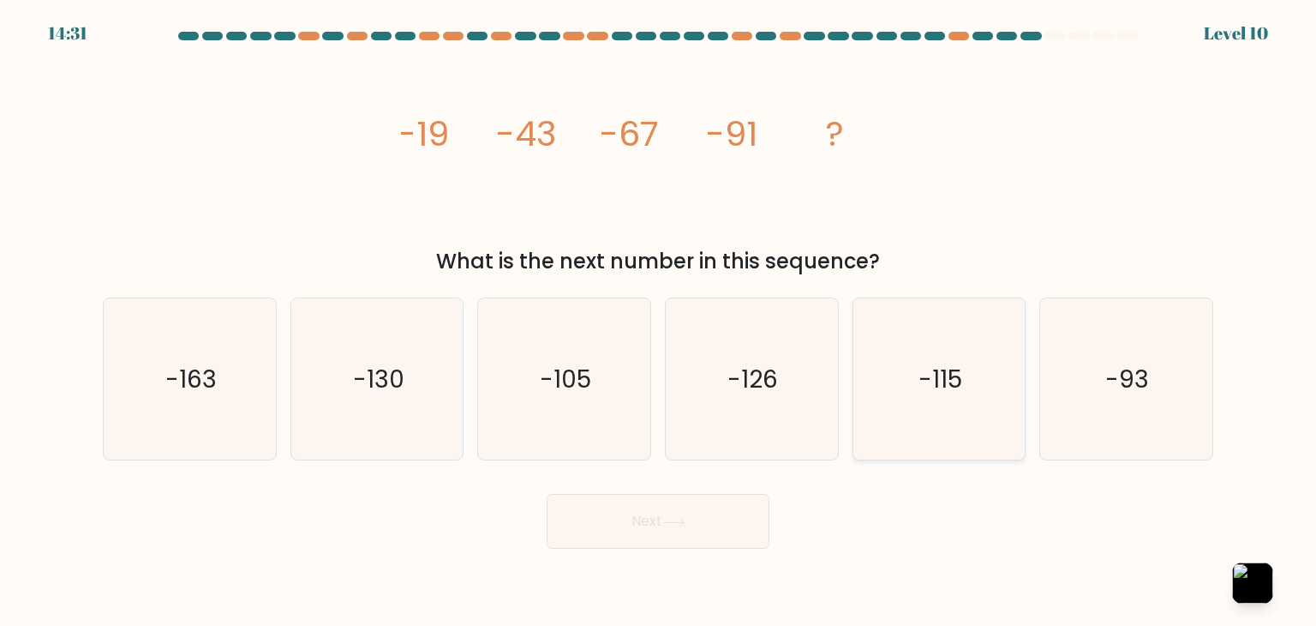
click at [994, 415] on icon "-115" at bounding box center [939, 378] width 161 height 161
click at [659, 321] on input "e. -115" at bounding box center [658, 317] width 1 height 9
radio input "true"
click at [617, 529] on button "Next" at bounding box center [658, 521] width 223 height 55
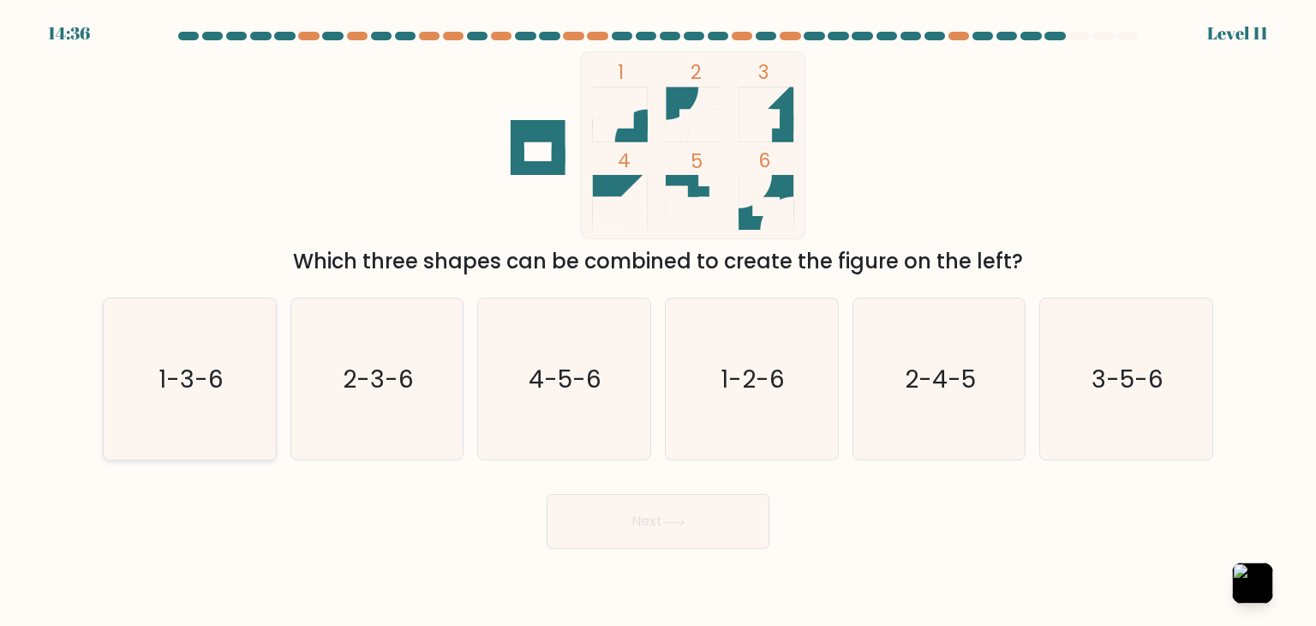
click at [195, 386] on text "1-3-6" at bounding box center [191, 379] width 65 height 34
click at [658, 321] on input "a. 1-3-6" at bounding box center [658, 317] width 1 height 9
radio input "true"
click at [602, 518] on button "Next" at bounding box center [658, 521] width 223 height 55
click at [611, 518] on button "Next" at bounding box center [658, 521] width 223 height 55
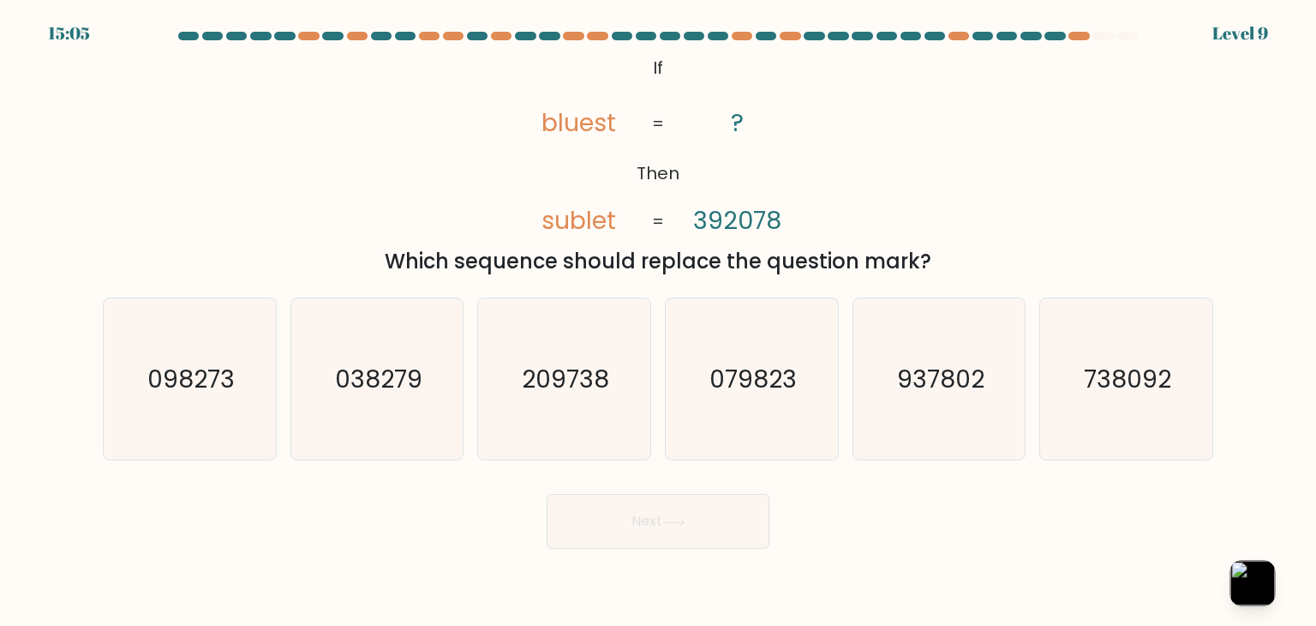
click at [1252, 569] on button "button" at bounding box center [1252, 582] width 45 height 45
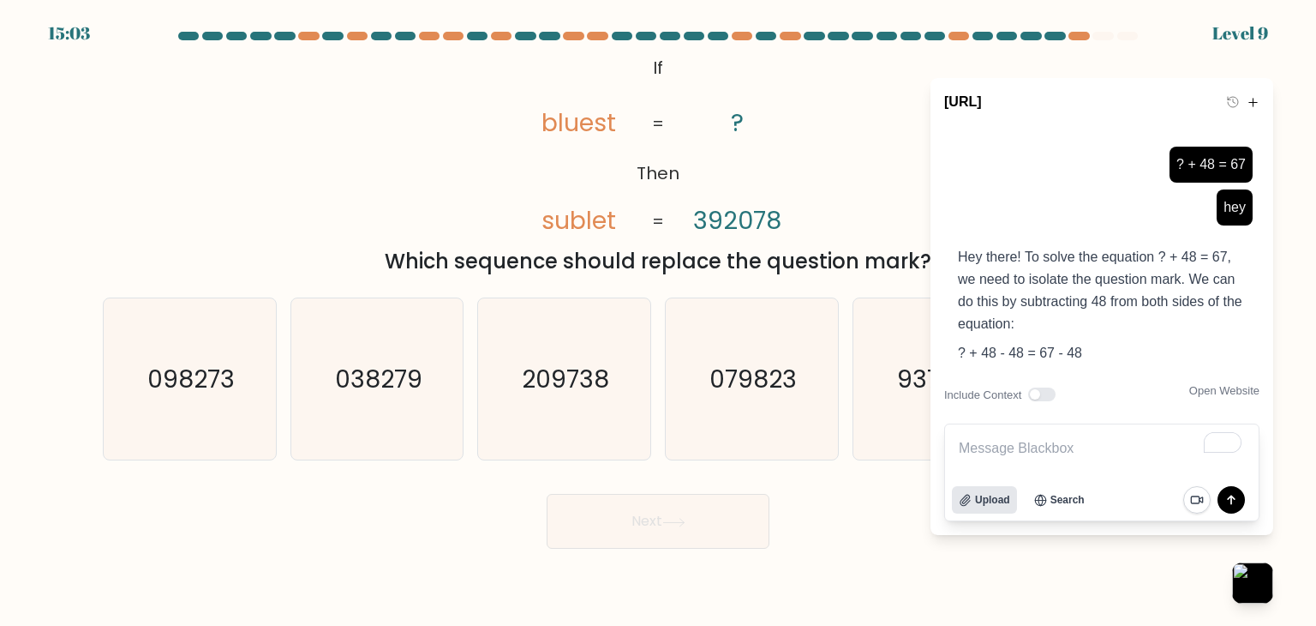
click at [1005, 492] on span "Upload" at bounding box center [992, 499] width 35 height 15
click at [952, 486] on button "Upload" at bounding box center [984, 499] width 65 height 27
click at [1239, 491] on icon "submit" at bounding box center [1231, 499] width 21 height 21
click at [1237, 500] on icon "submit" at bounding box center [1231, 499] width 21 height 21
click at [1239, 500] on icon "submit" at bounding box center [1231, 499] width 21 height 21
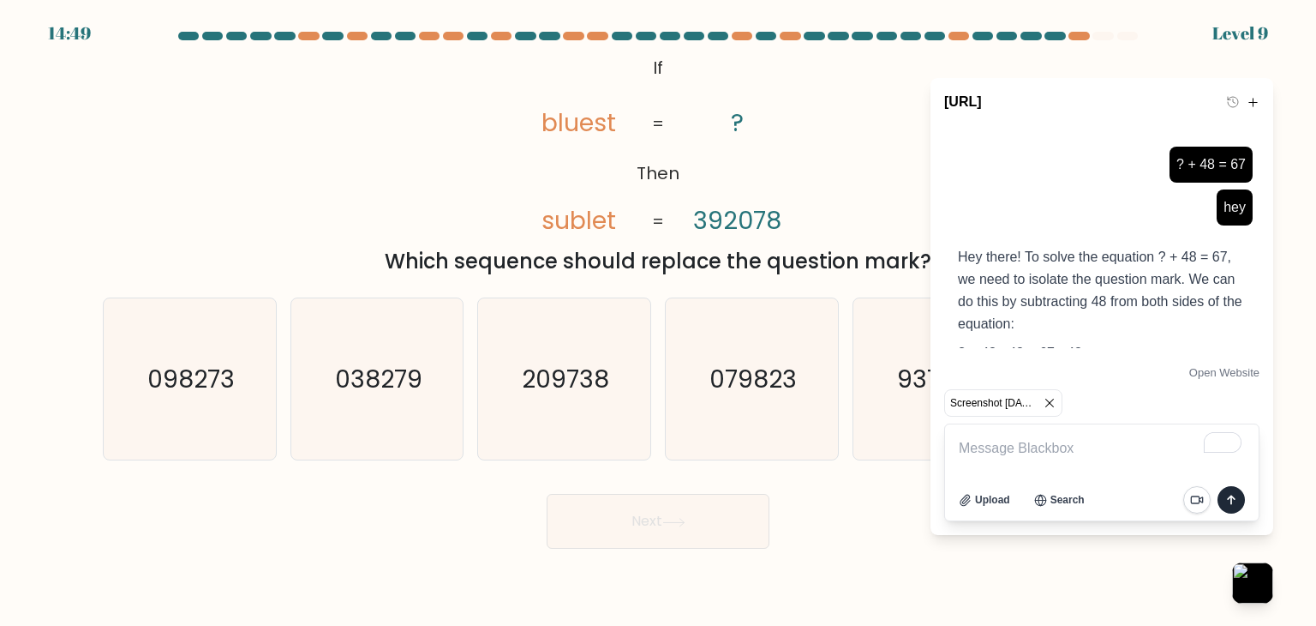
click at [1239, 500] on icon "submit" at bounding box center [1231, 499] width 21 height 21
click at [1236, 498] on icon "submit" at bounding box center [1231, 499] width 21 height 21
type textarea "answer"
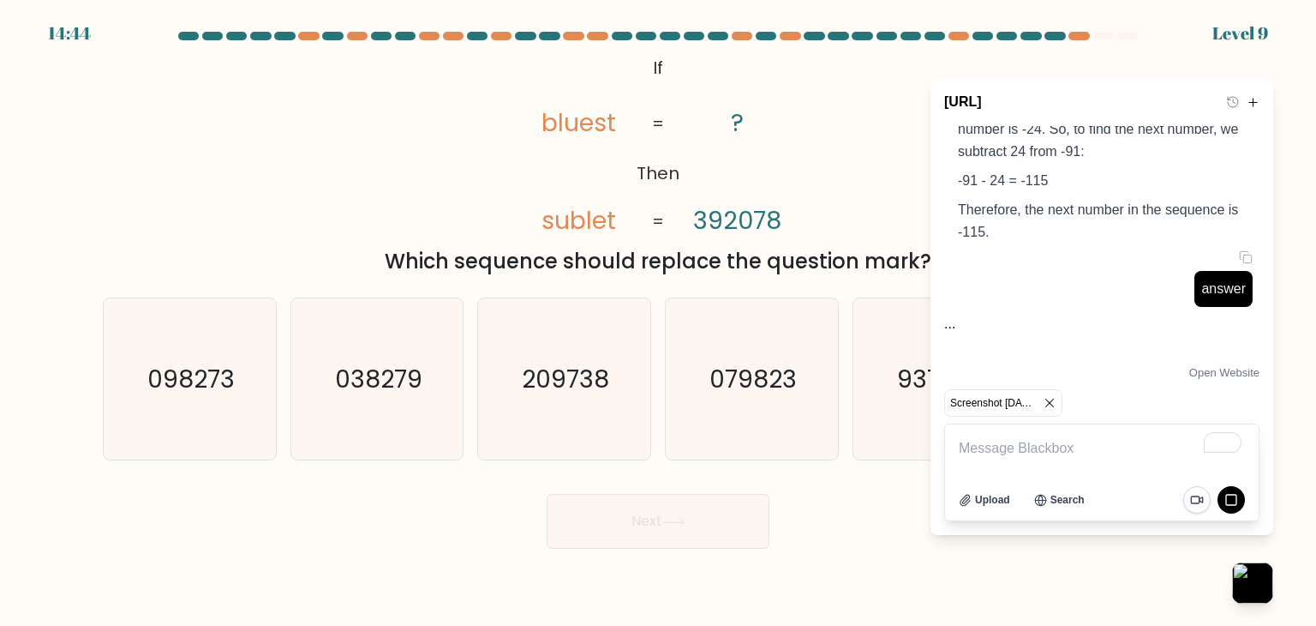
scroll to position [4488, 0]
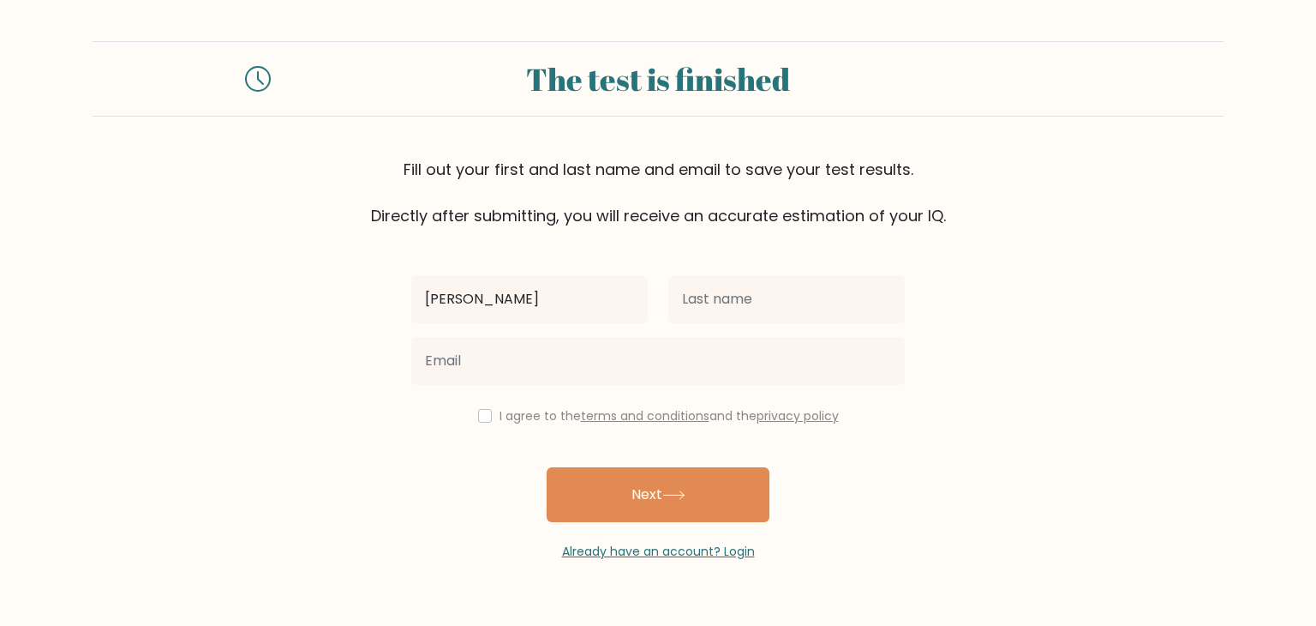
type input "[PERSON_NAME]"
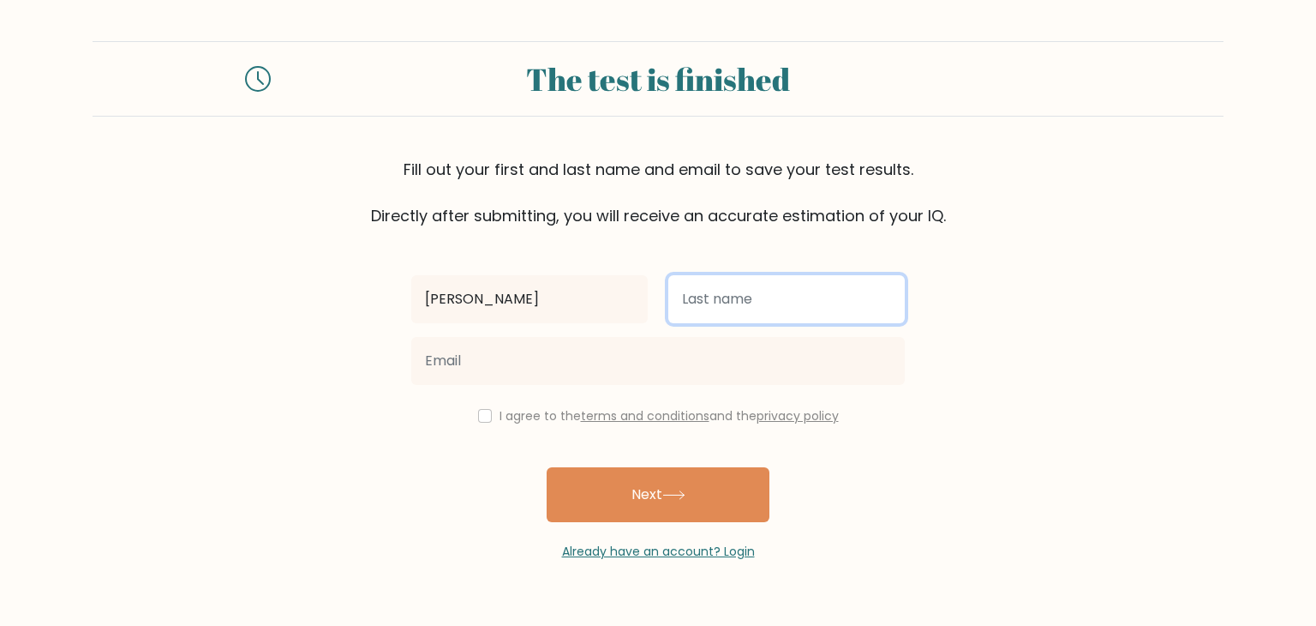
drag, startPoint x: 697, startPoint y: 287, endPoint x: 697, endPoint y: 296, distance: 8.6
click at [697, 287] on input "text" at bounding box center [786, 299] width 236 height 48
type input "Siquete"
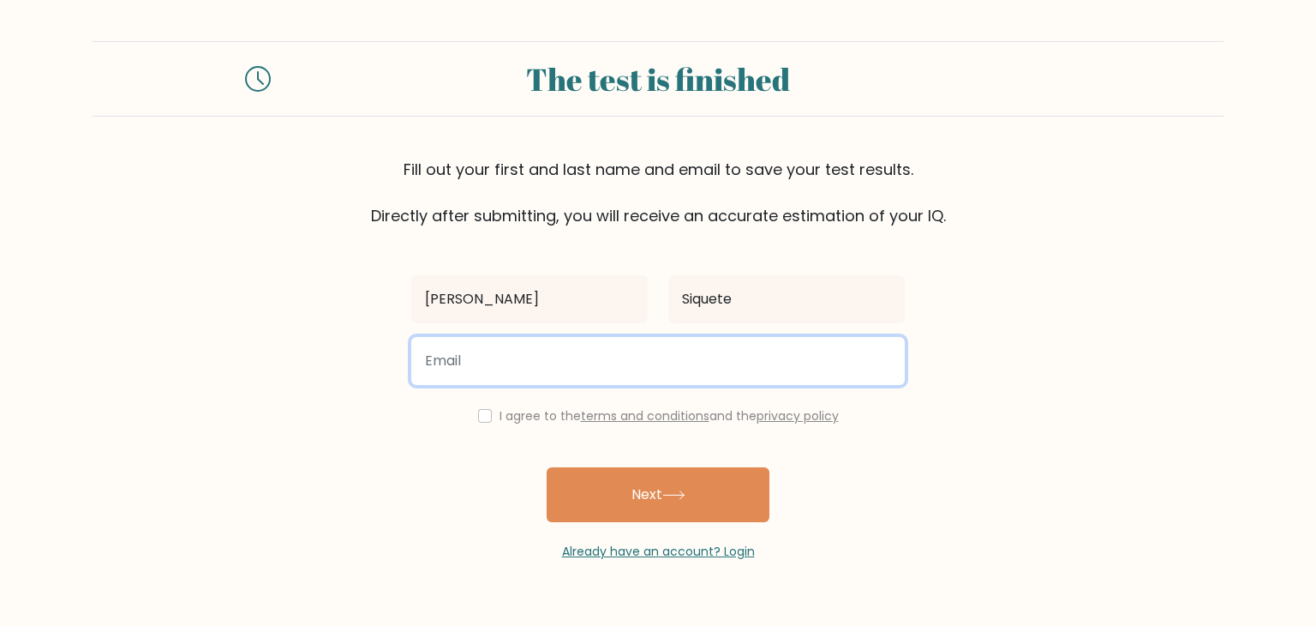
click at [631, 374] on input "email" at bounding box center [658, 361] width 494 height 48
type input "[EMAIL_ADDRESS][DOMAIN_NAME]"
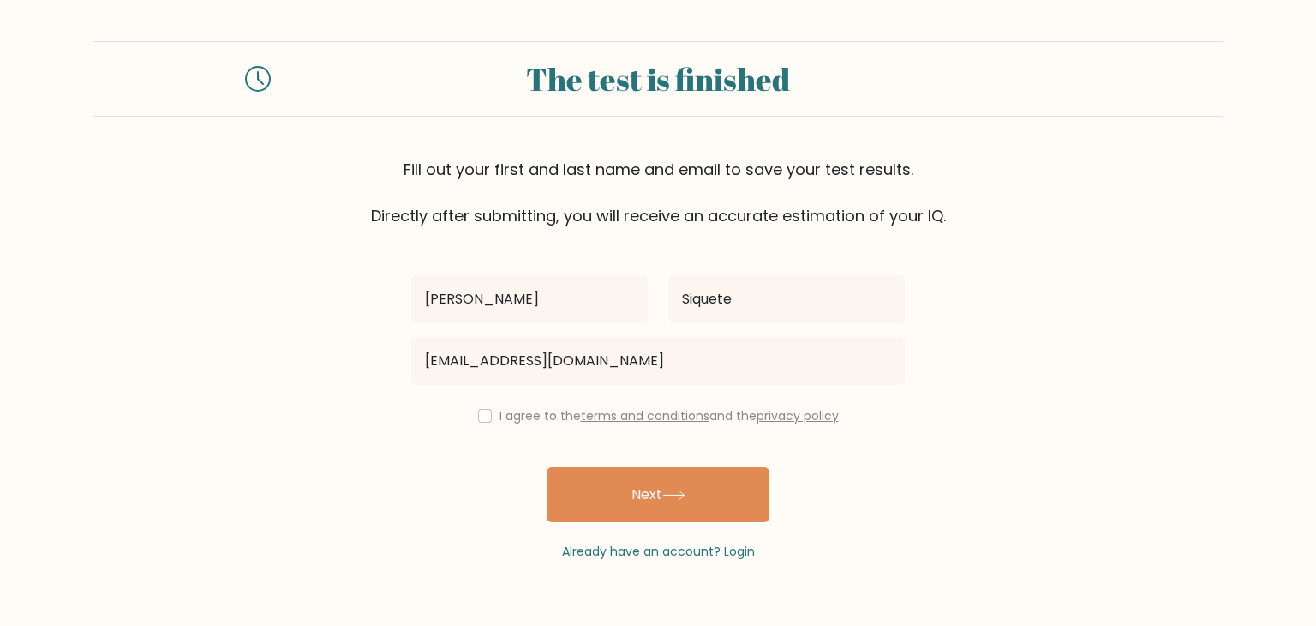
click at [490, 409] on div "I agree to the terms and conditions and the privacy policy" at bounding box center [658, 415] width 514 height 21
click at [481, 409] on input "checkbox" at bounding box center [485, 416] width 14 height 14
checkbox input "true"
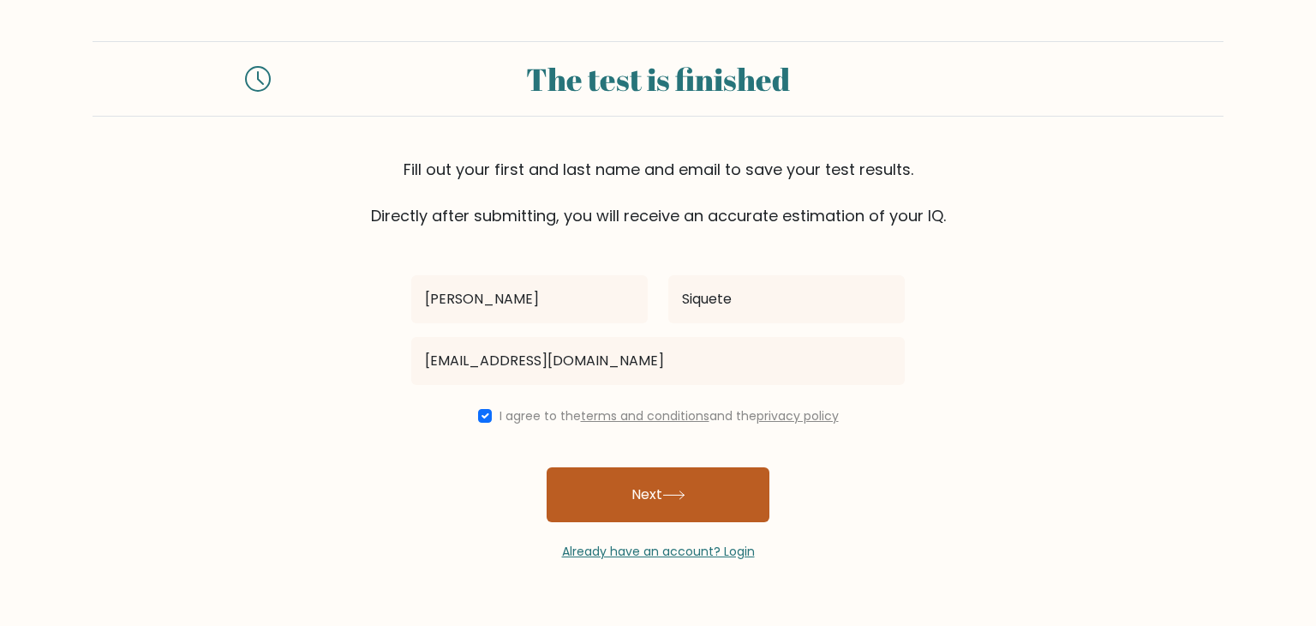
click at [631, 498] on button "Next" at bounding box center [658, 494] width 223 height 55
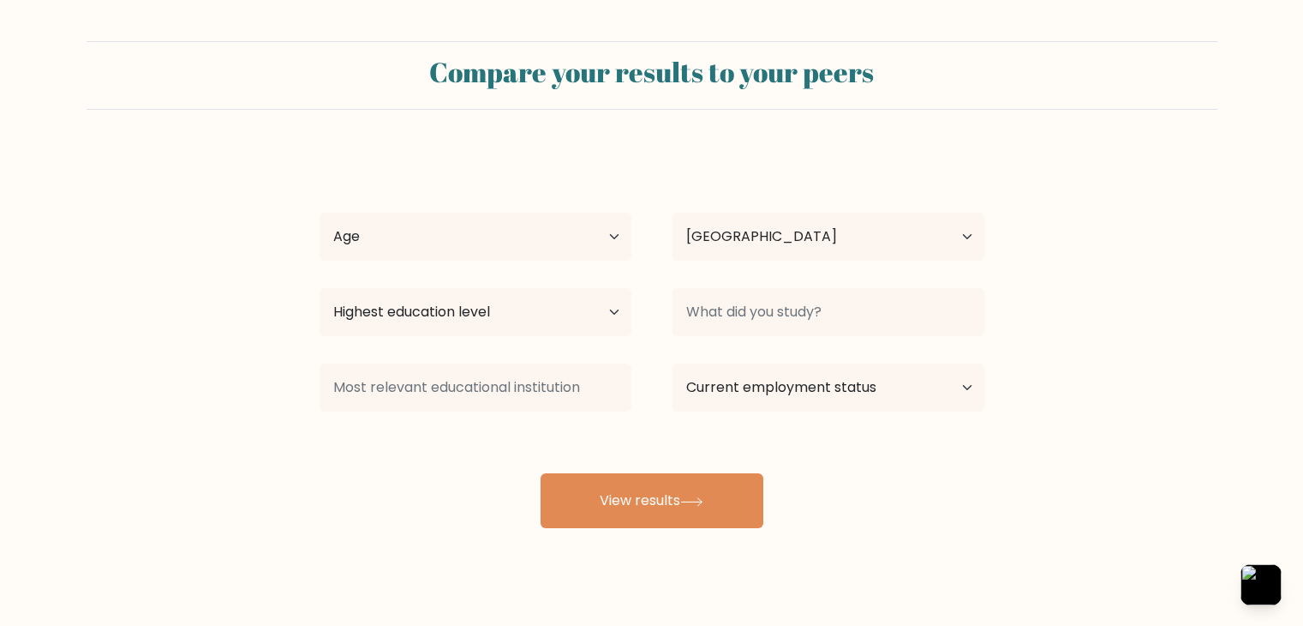
select select "PH"
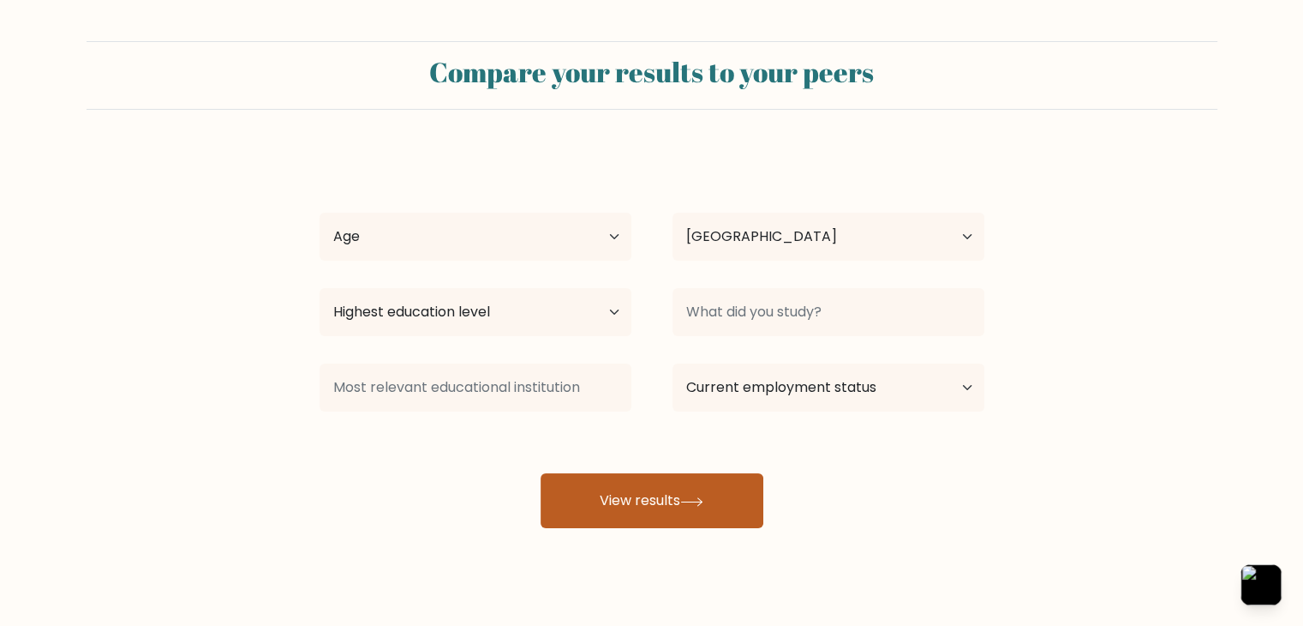
click at [644, 506] on button "View results" at bounding box center [652, 500] width 223 height 55
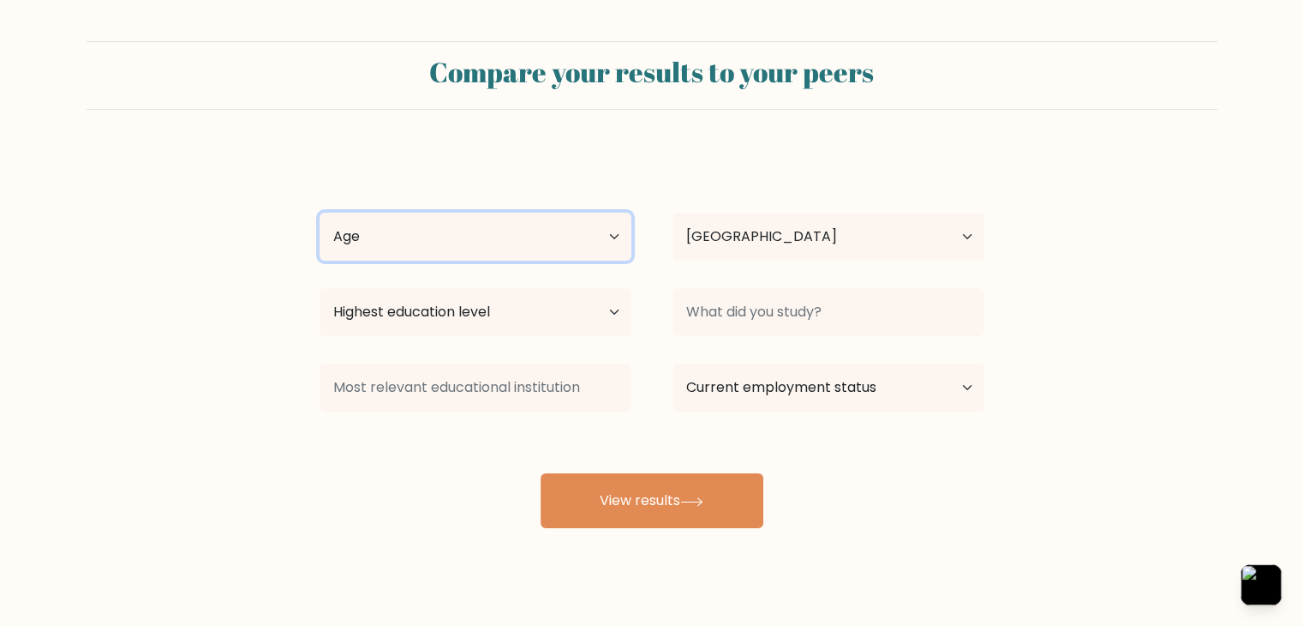
click at [553, 248] on select "Age Under [DEMOGRAPHIC_DATA] [DEMOGRAPHIC_DATA] [DEMOGRAPHIC_DATA] [DEMOGRAPHIC…" at bounding box center [476, 237] width 312 height 48
select select "18_24"
click at [320, 213] on select "Age Under 18 years old 18-24 years old 25-34 years old 35-44 years old 45-54 ye…" at bounding box center [476, 237] width 312 height 48
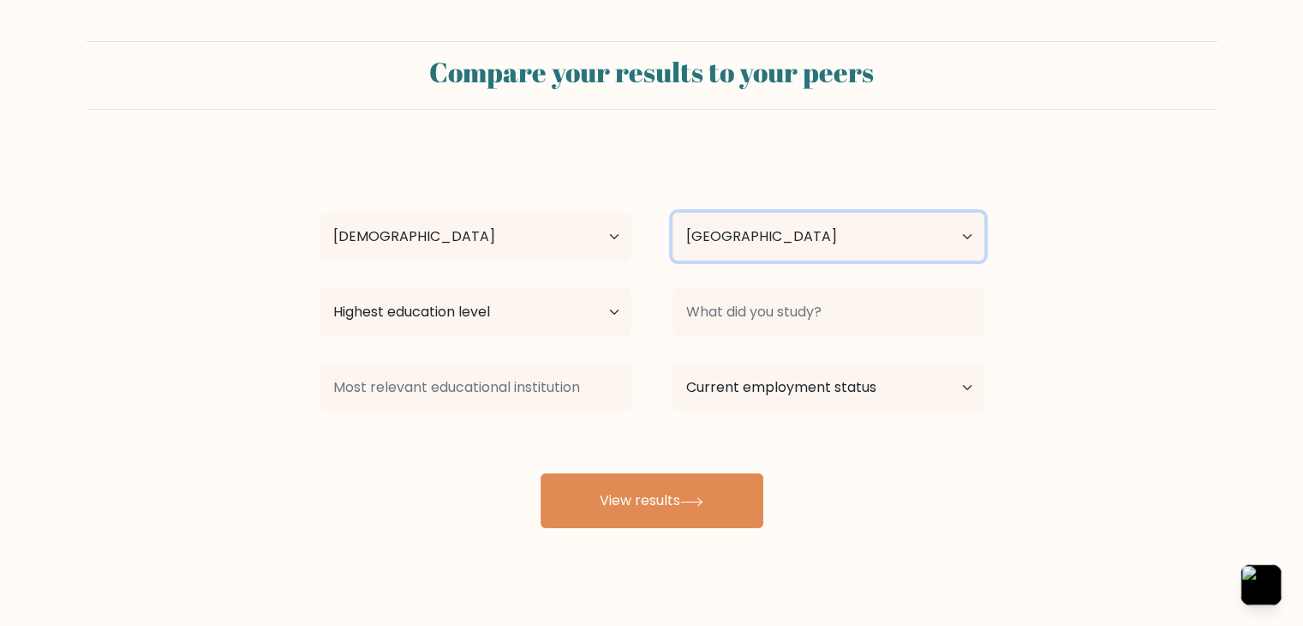
click at [701, 234] on select "Country Afghanistan Albania Algeria American Samoa Andorra Angola Anguilla Anta…" at bounding box center [829, 237] width 312 height 48
click at [194, 398] on form "Compare your results to your peers Kier Siquete Age Under 18 years old 18-24 ye…" at bounding box center [651, 284] width 1303 height 487
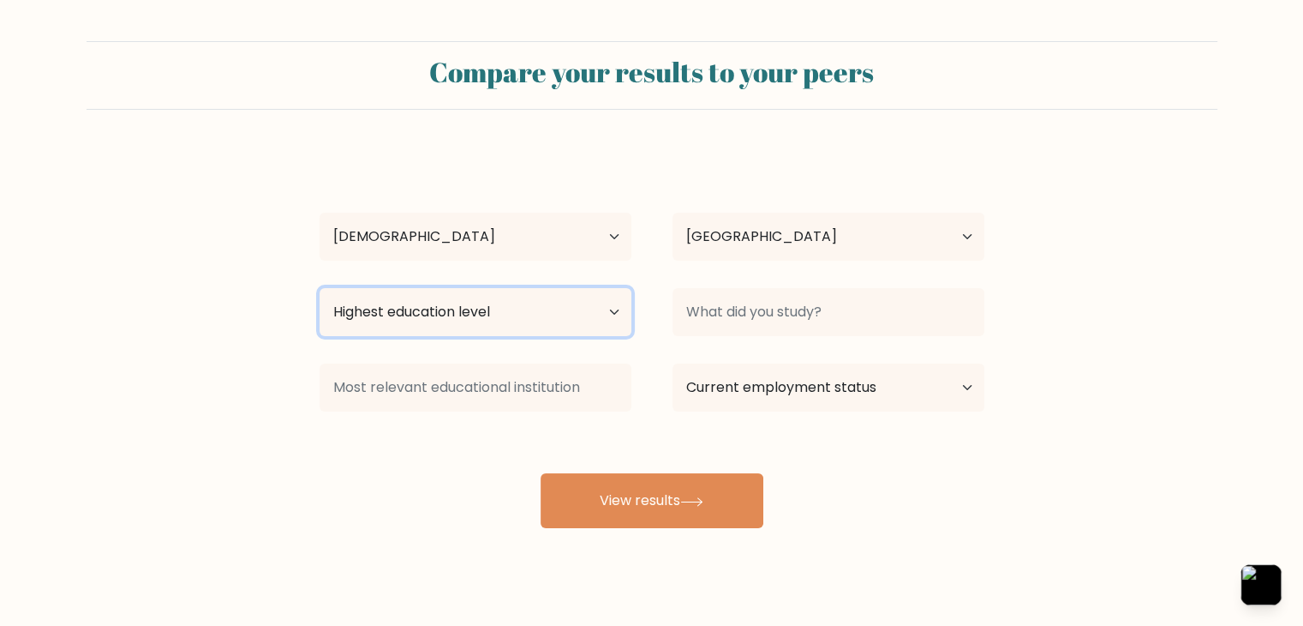
click at [515, 320] on select "Highest education level No schooling Primary Lower Secondary Upper Secondary Oc…" at bounding box center [476, 312] width 312 height 48
select select "occupation_specific"
click at [320, 288] on select "Highest education level No schooling Primary Lower Secondary Upper Secondary Oc…" at bounding box center [476, 312] width 312 height 48
click at [68, 414] on form "Compare your results to your peers Kier Siquete Age Under 18 years old 18-24 ye…" at bounding box center [651, 284] width 1303 height 487
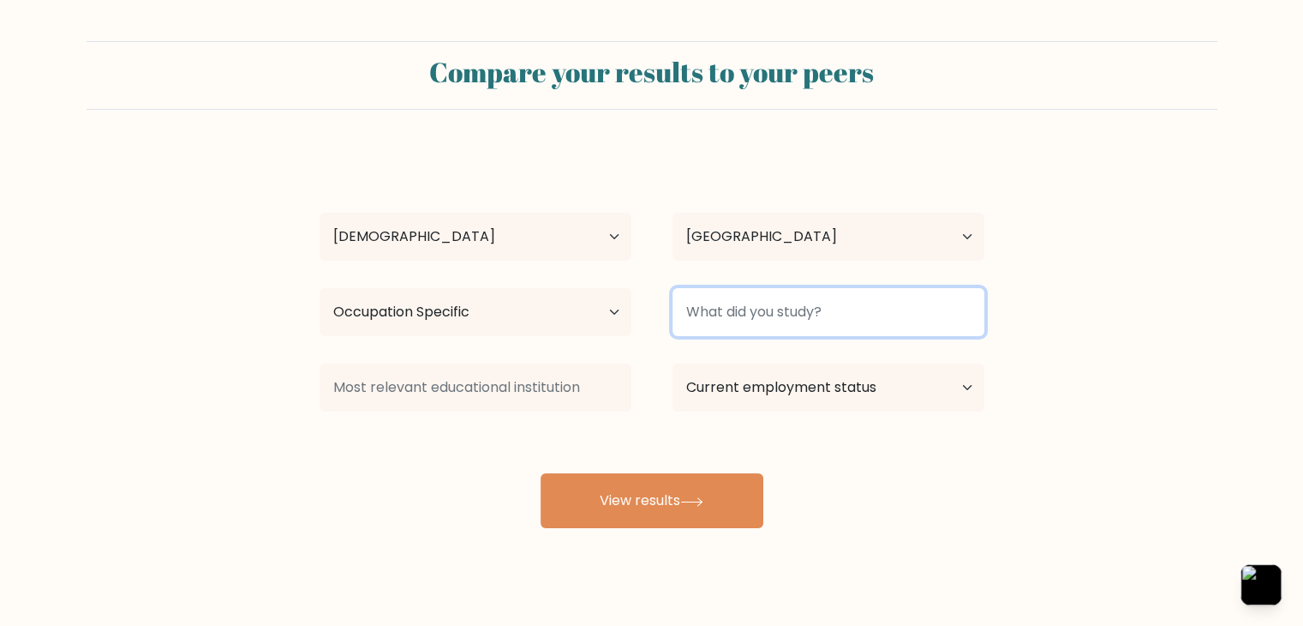
click at [925, 326] on input at bounding box center [829, 312] width 312 height 48
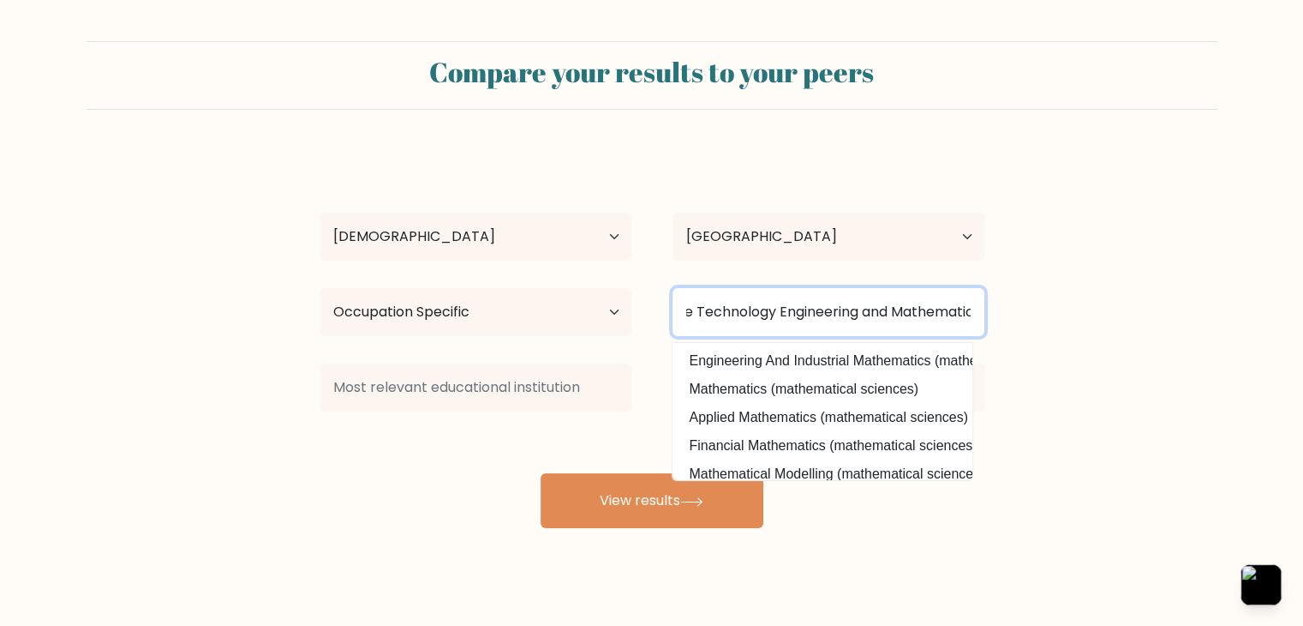
scroll to position [0, 62]
type input "Science Technology Engineering and Mathematics"
click at [541, 473] on button "View results" at bounding box center [652, 500] width 223 height 55
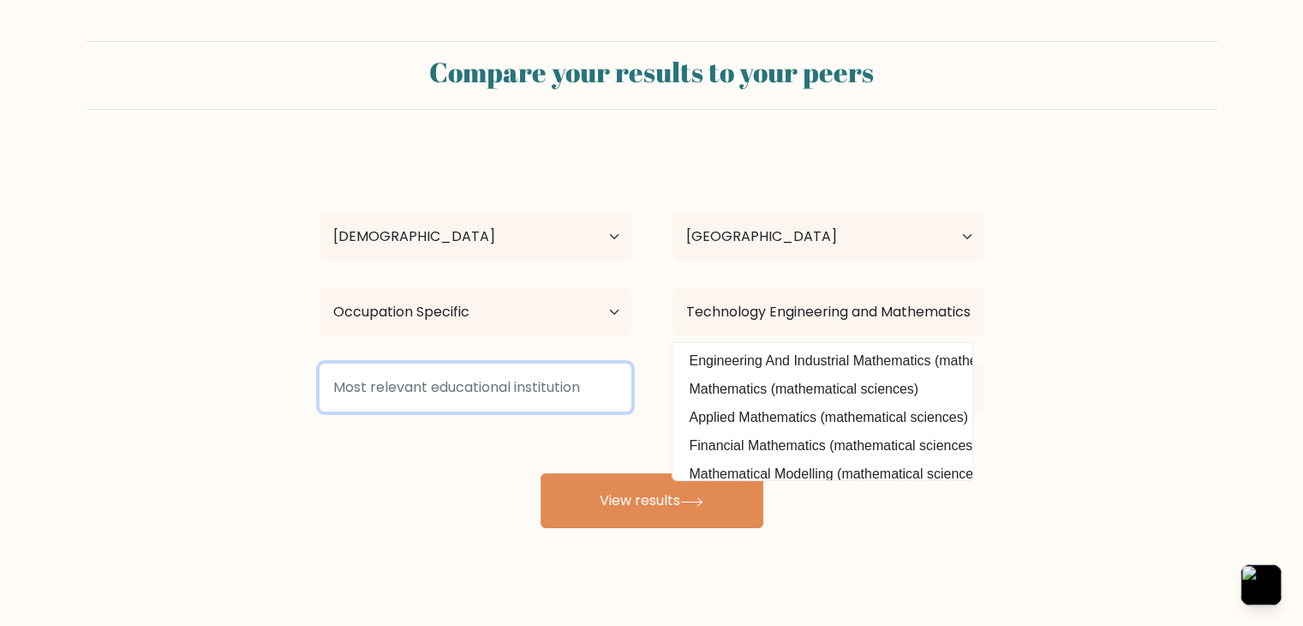
scroll to position [0, 0]
click at [504, 377] on input at bounding box center [476, 387] width 312 height 48
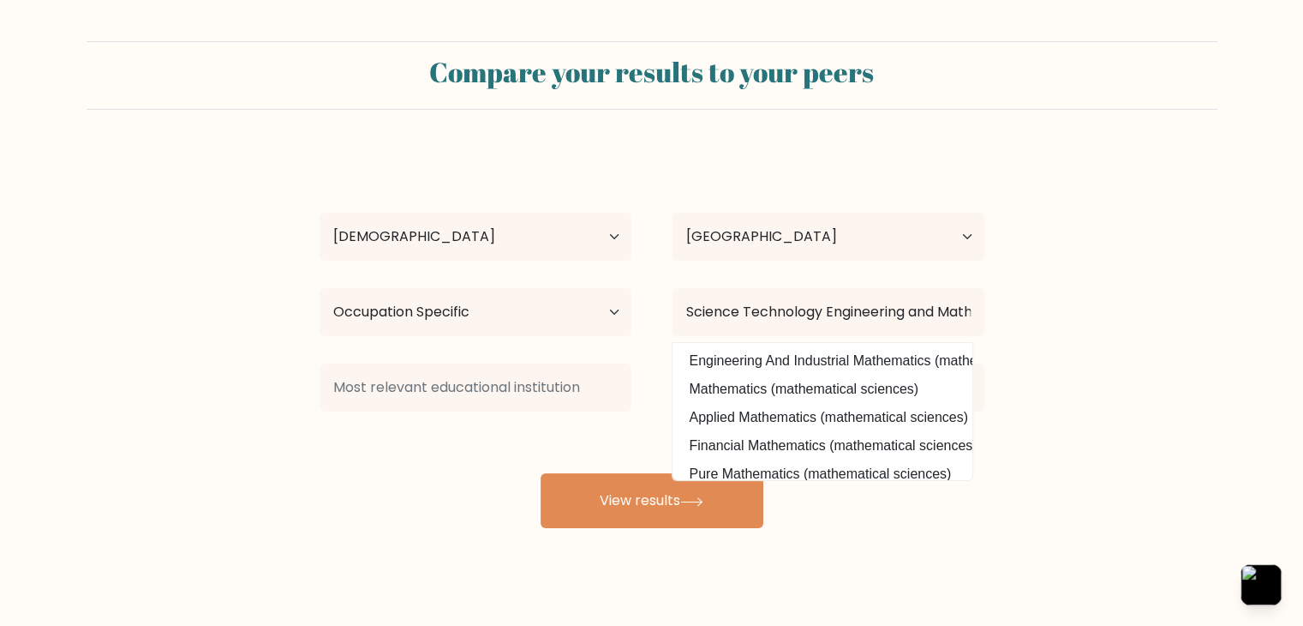
drag, startPoint x: 453, startPoint y: 470, endPoint x: 445, endPoint y: 481, distance: 13.4
click at [451, 476] on div "Kier Siquete Age Under 18 years old 18-24 years old 25-34 years old 35-44 years…" at bounding box center [652, 339] width 686 height 377
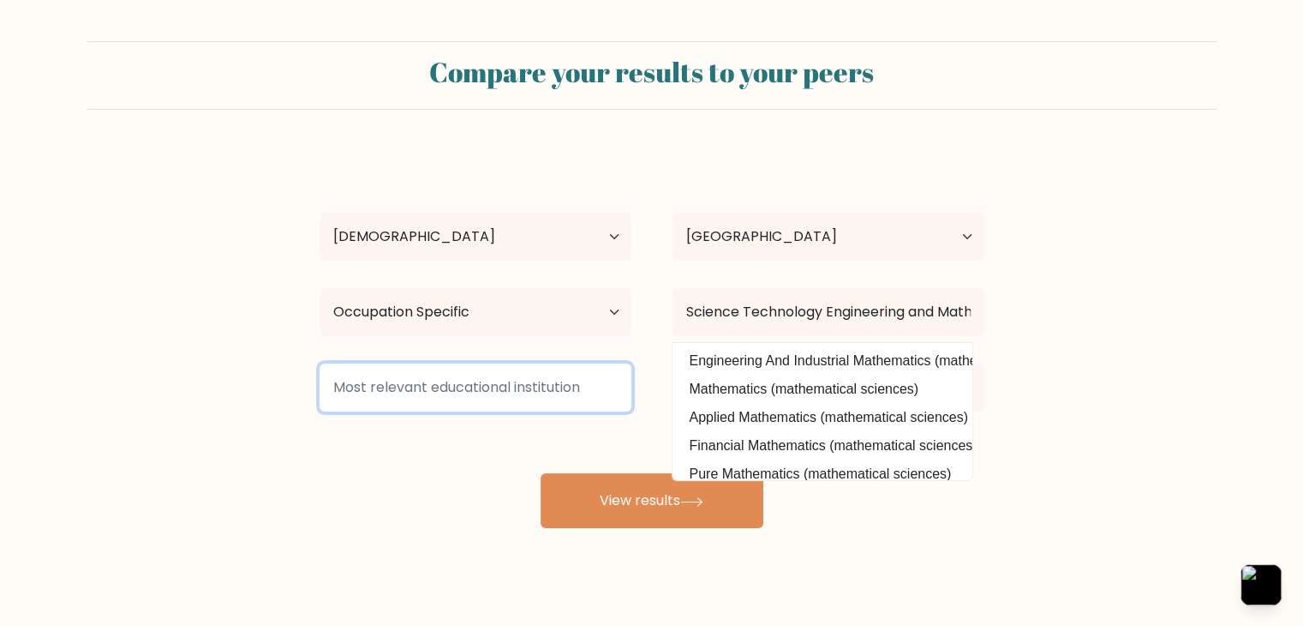
click at [490, 406] on input at bounding box center [476, 387] width 312 height 48
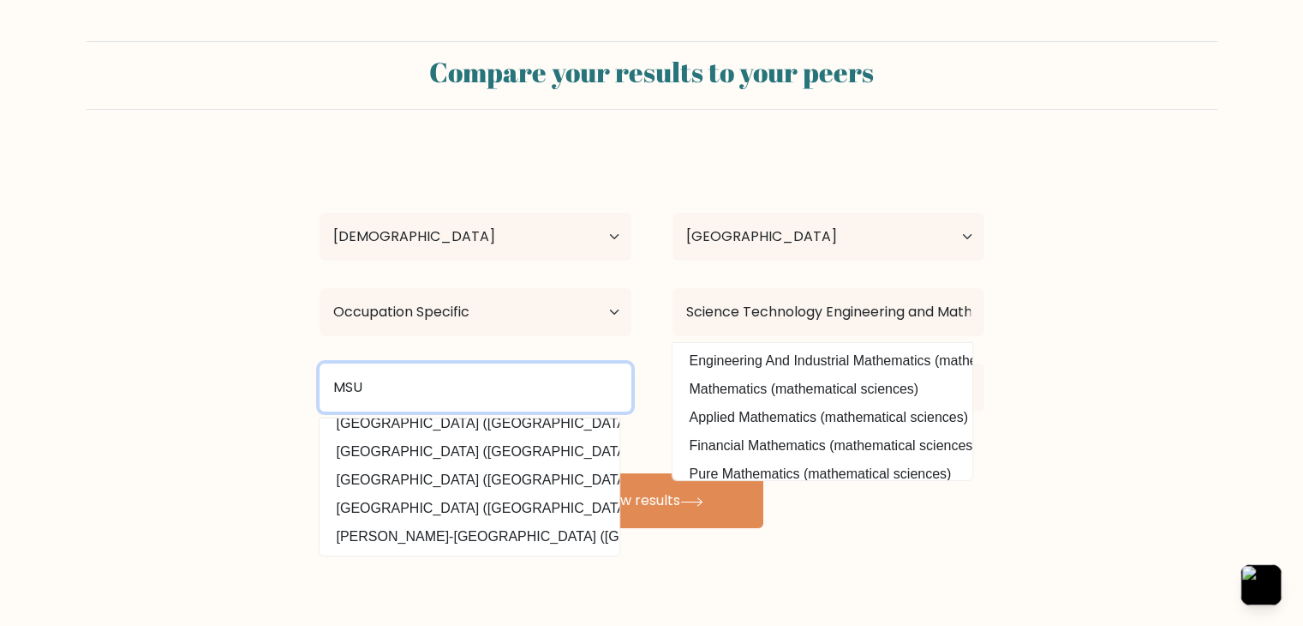
scroll to position [167, 0]
type input "MSU"
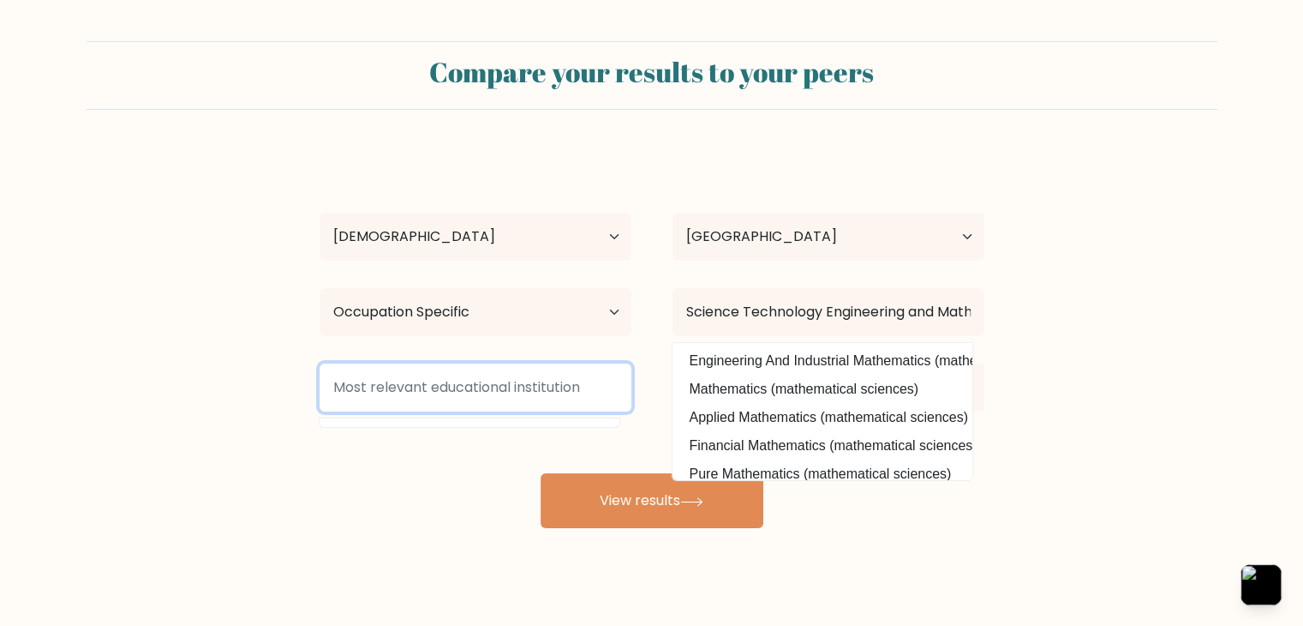
scroll to position [0, 0]
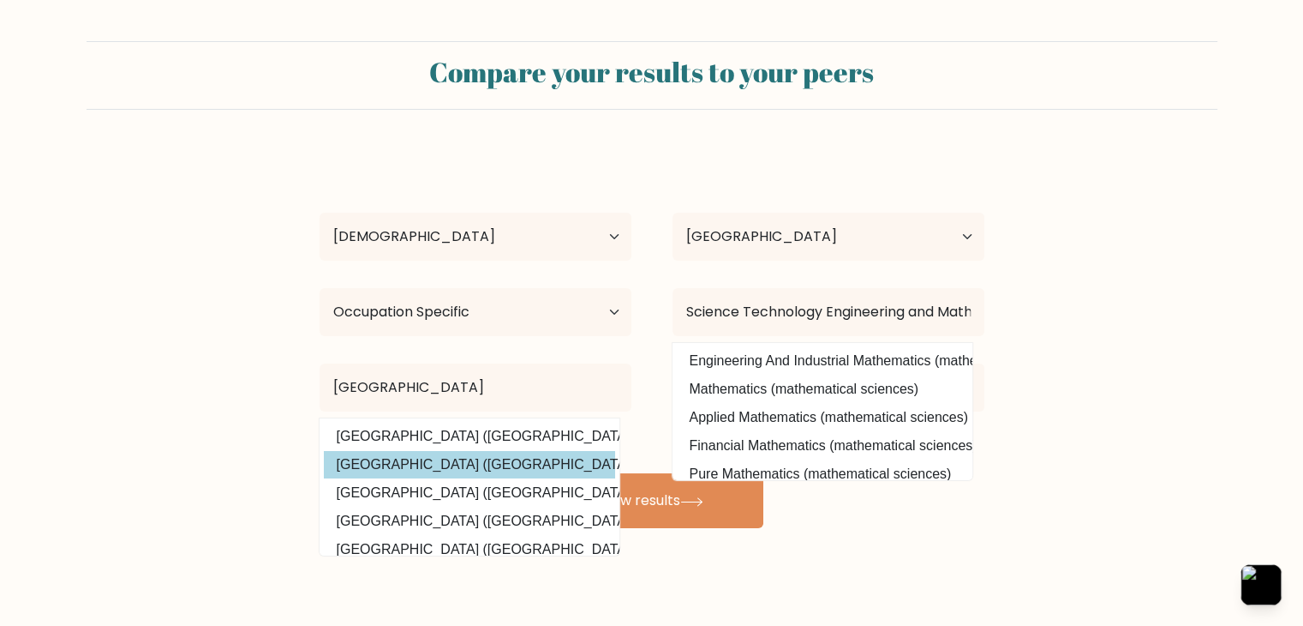
click at [461, 465] on option "Mindanao State University (Philippines)" at bounding box center [469, 464] width 291 height 27
type input "[GEOGRAPHIC_DATA]"
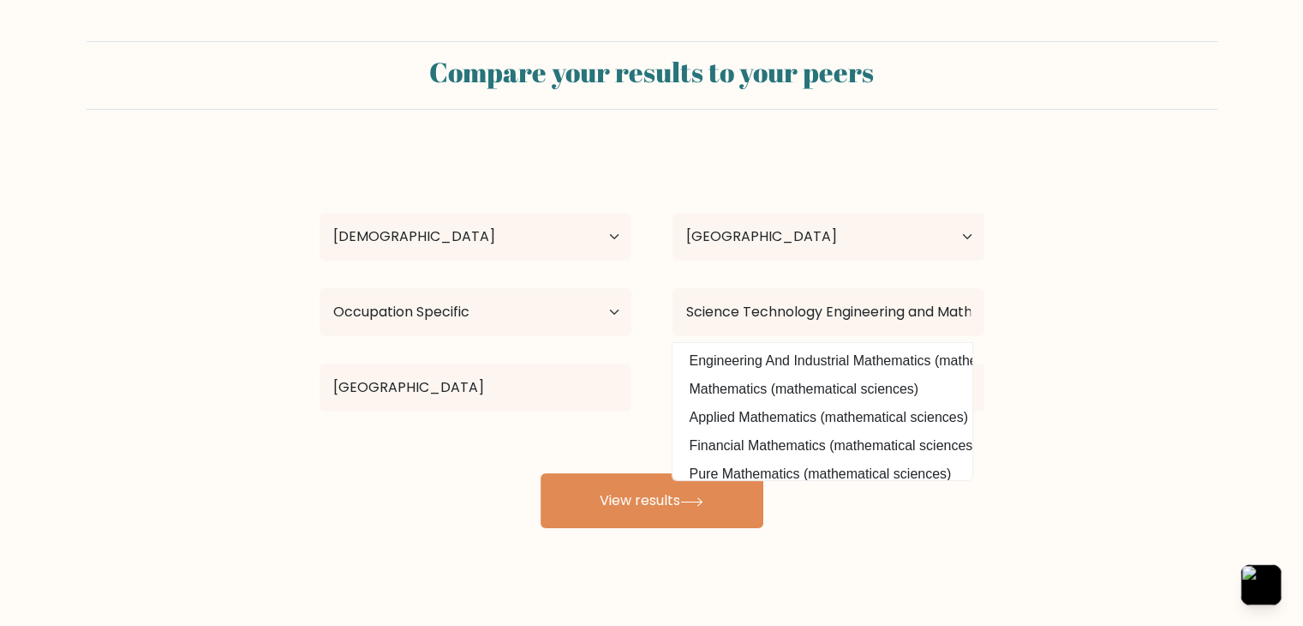
click at [987, 427] on div "Kier Siquete Age Under 18 years old 18-24 years old 25-34 years old 35-44 years…" at bounding box center [652, 339] width 686 height 377
click at [999, 349] on form "Compare your results to your peers Kier Siquete Age Under 18 years old 18-24 ye…" at bounding box center [651, 284] width 1303 height 487
drag, startPoint x: 997, startPoint y: 354, endPoint x: 973, endPoint y: 377, distance: 32.7
click at [995, 356] on form "Compare your results to your peers Kier Siquete Age Under 18 years old 18-24 ye…" at bounding box center [651, 284] width 1303 height 487
drag, startPoint x: 648, startPoint y: 431, endPoint x: 697, endPoint y: 464, distance: 59.4
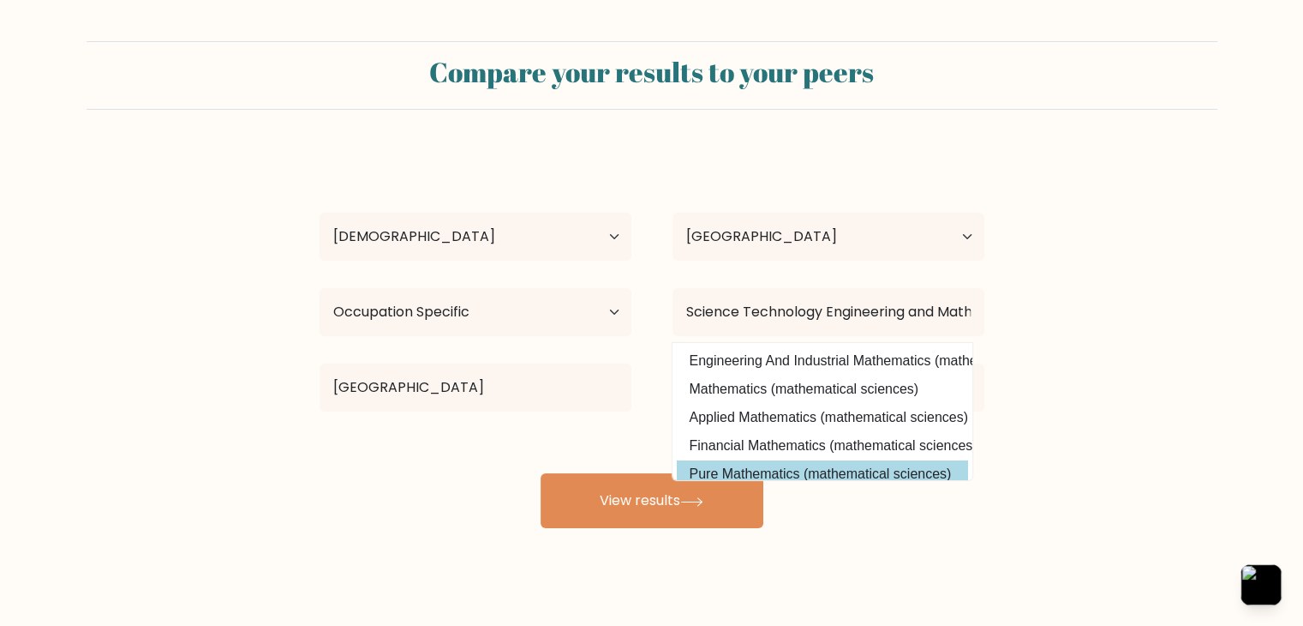
click at [655, 438] on div "Kier Siquete Age Under 18 years old 18-24 years old 25-34 years old 35-44 years…" at bounding box center [652, 339] width 686 height 377
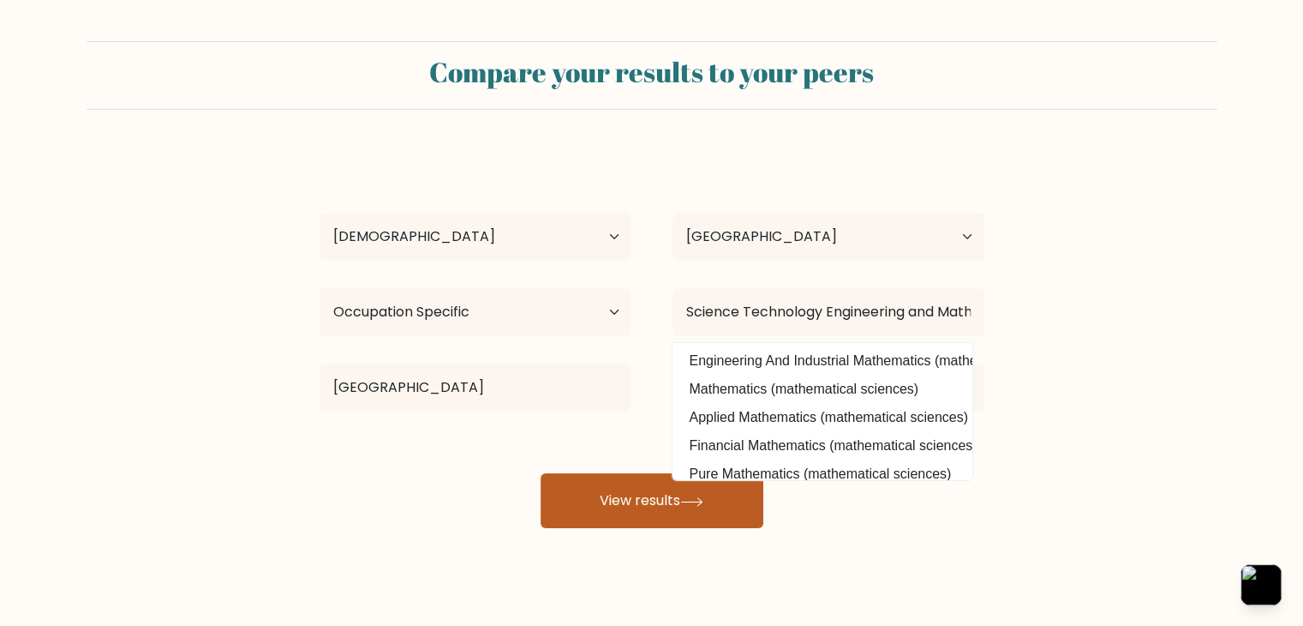
click at [728, 500] on button "View results" at bounding box center [652, 500] width 223 height 55
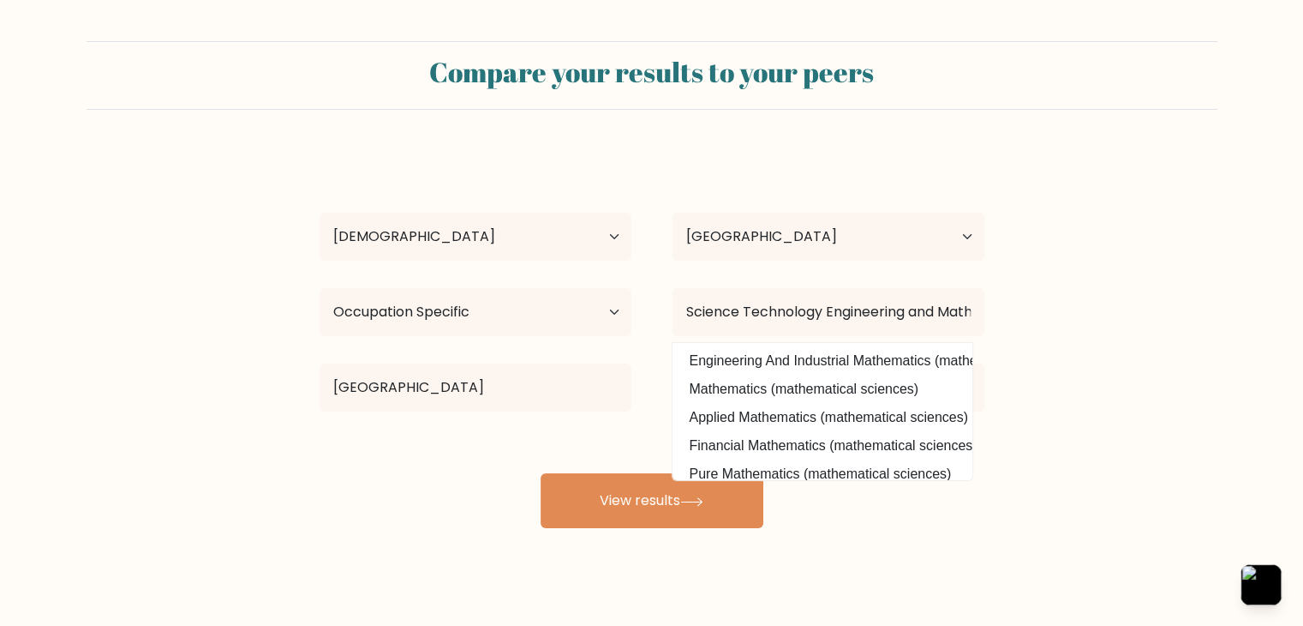
click at [1048, 443] on form "Compare your results to your peers Kier Siquete Age Under 18 years old 18-24 ye…" at bounding box center [651, 284] width 1303 height 487
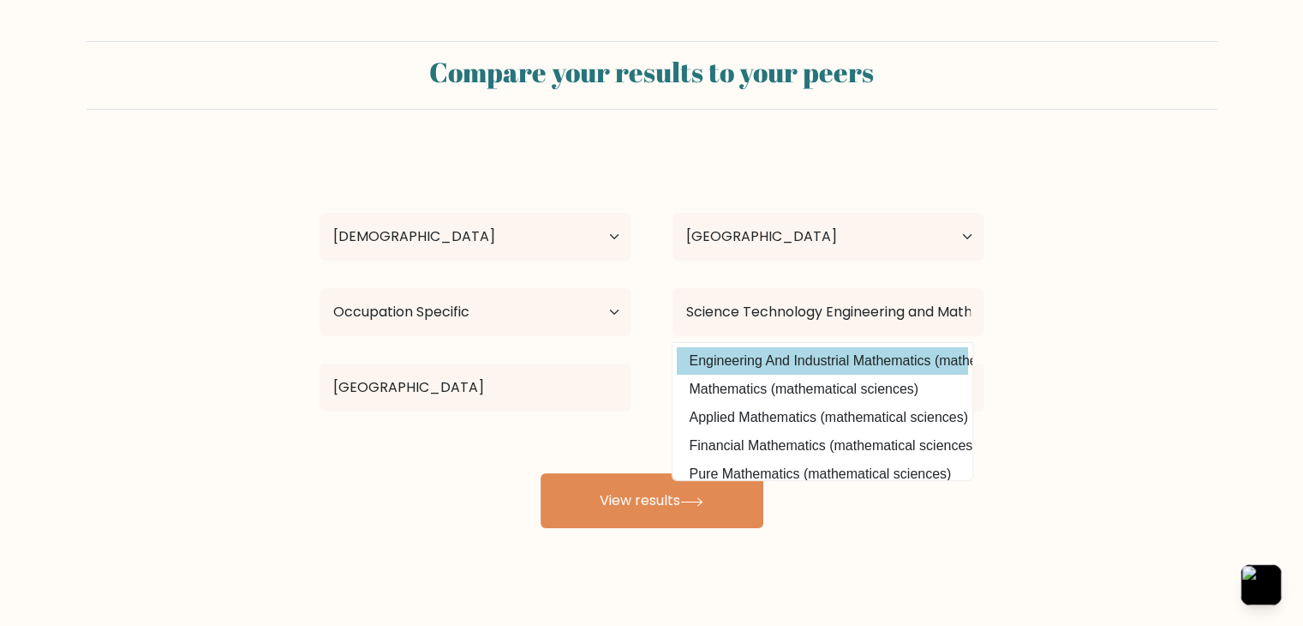
click at [865, 365] on option "Engineering And Industrial Mathematics (mathematical sciences)" at bounding box center [822, 360] width 291 height 27
type input "Engineering And Industrial Mathematics"
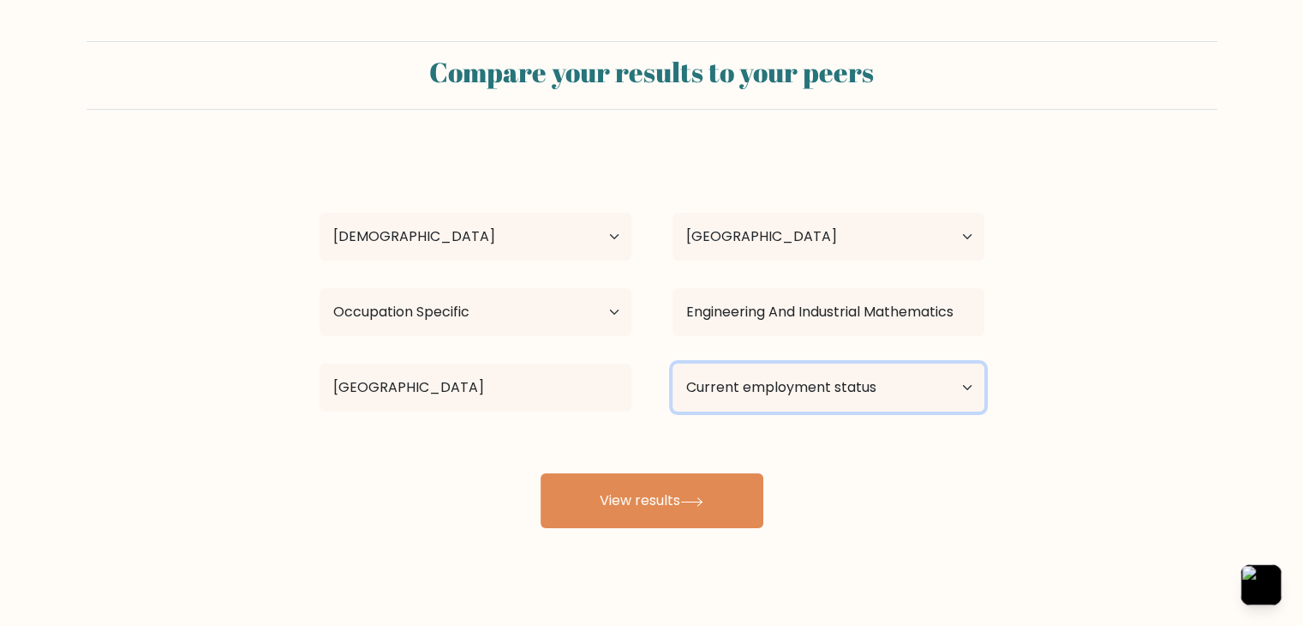
click at [877, 388] on select "Current employment status Employed Student Retired Other / prefer not to answer" at bounding box center [829, 387] width 312 height 48
click at [673, 363] on select "Current employment status Employed Student Retired Other / prefer not to answer" at bounding box center [829, 387] width 312 height 48
click at [775, 402] on select "Current employment status Employed Student Retired Other / prefer not to answer" at bounding box center [829, 387] width 312 height 48
select select "other"
click at [673, 363] on select "Current employment status Employed Student Retired Other / prefer not to answer" at bounding box center [829, 387] width 312 height 48
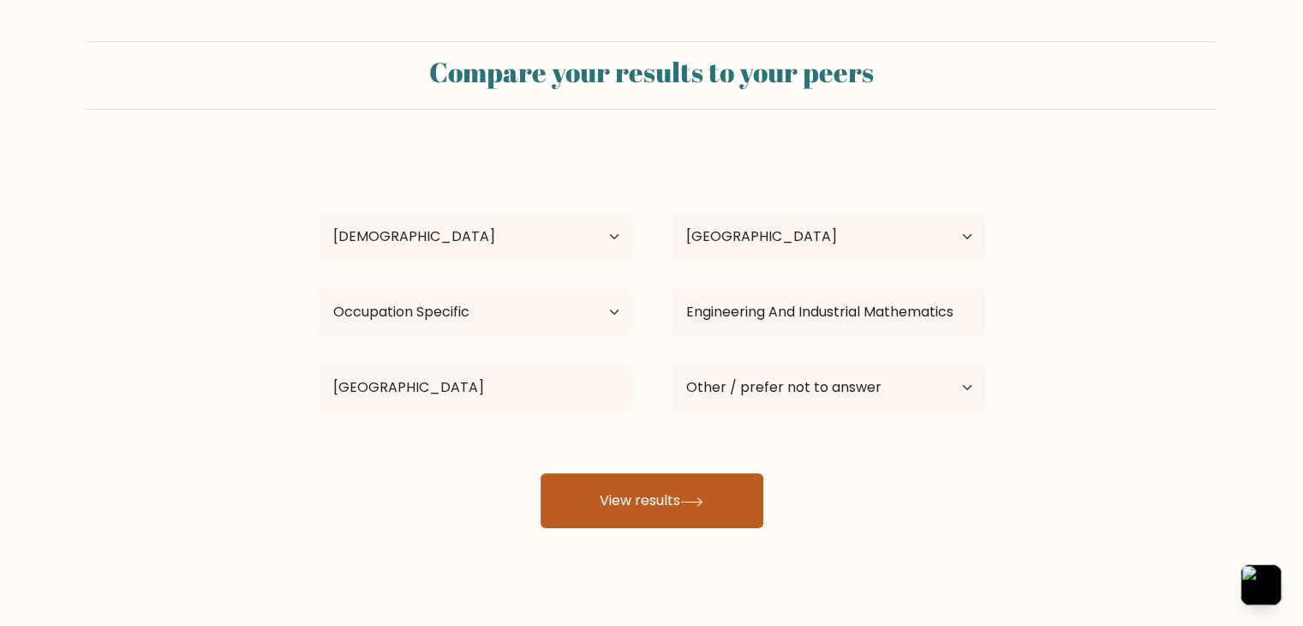
click at [713, 508] on button "View results" at bounding box center [652, 500] width 223 height 55
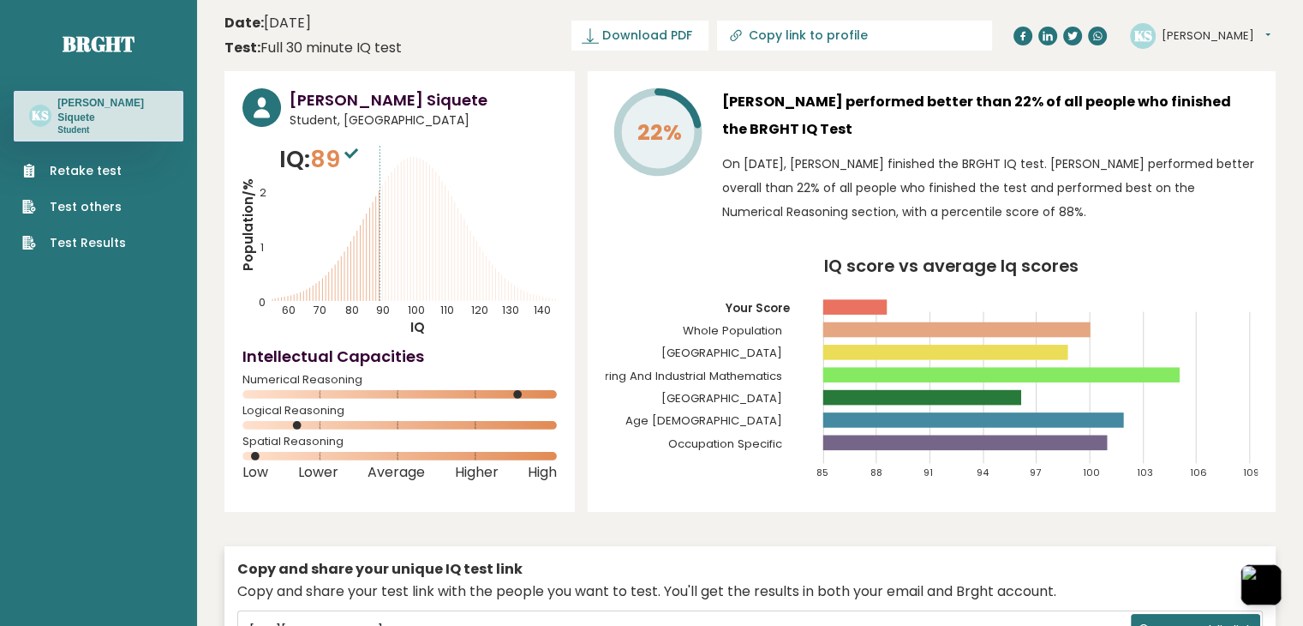
drag, startPoint x: 377, startPoint y: 184, endPoint x: 399, endPoint y: 183, distance: 22.3
click at [399, 183] on icon "Population/% IQ 0 1 2 60 70 80 90 100 110 120 130 140" at bounding box center [399, 239] width 314 height 194
click at [692, 34] on span "Download PDF" at bounding box center [646, 36] width 89 height 18
